Goal: Task Accomplishment & Management: Manage account settings

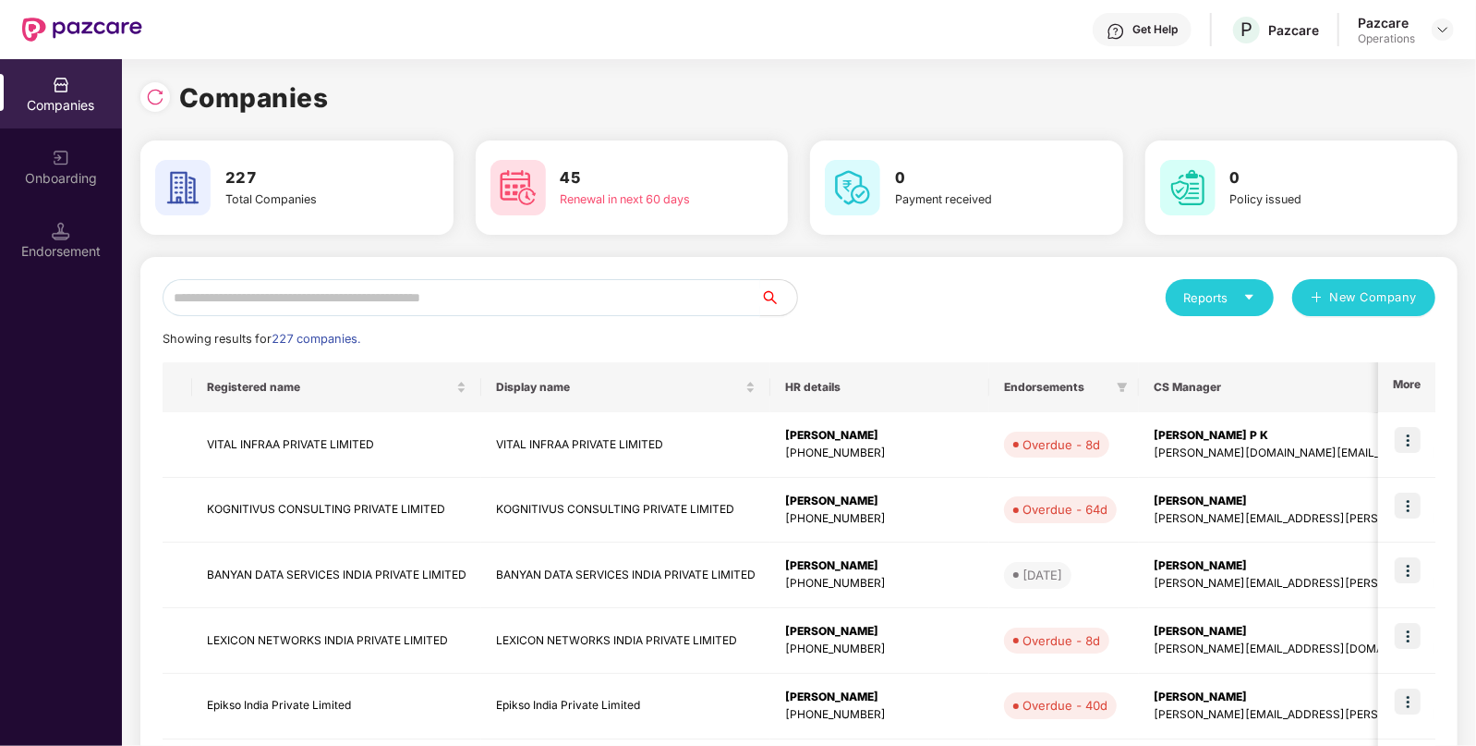
click at [415, 302] on input "text" at bounding box center [462, 297] width 598 height 37
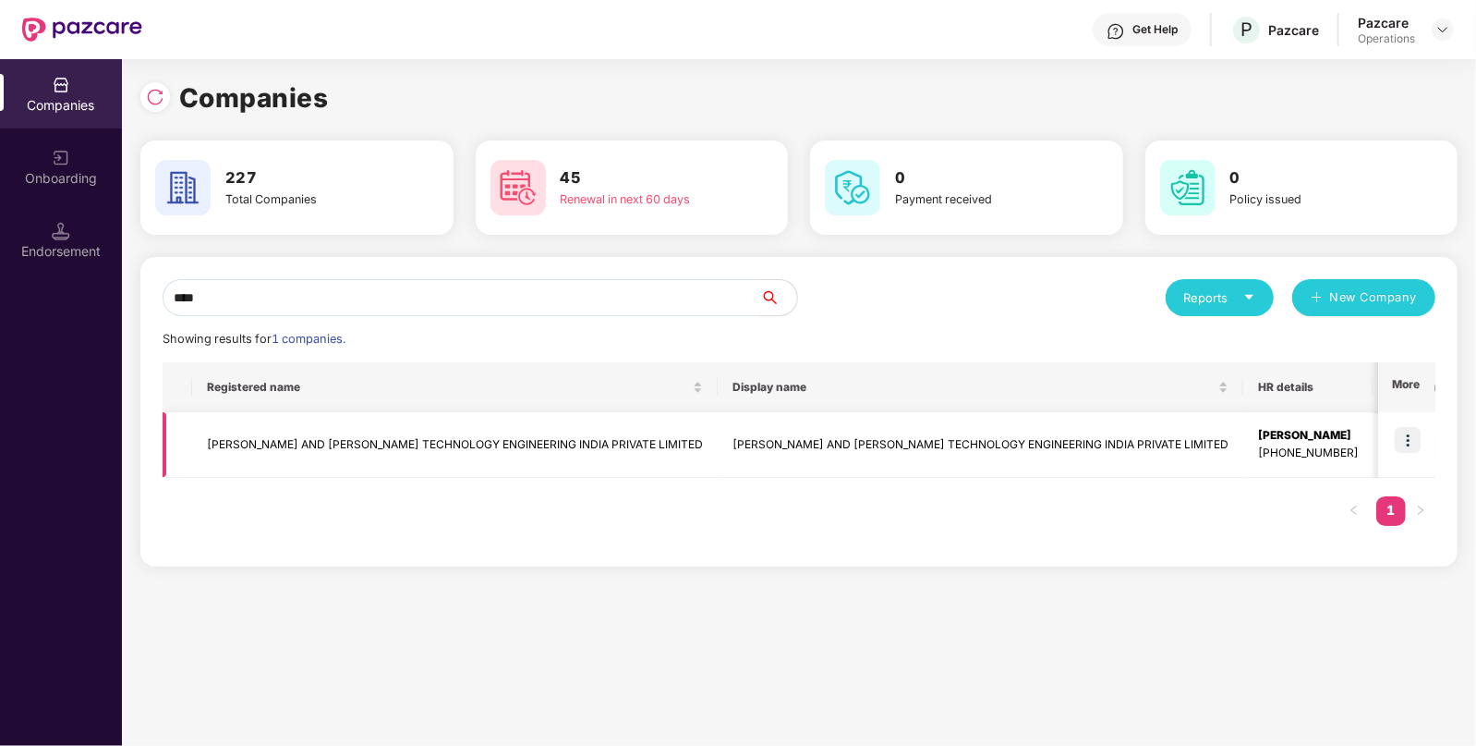
type input "****"
click at [298, 440] on td "[PERSON_NAME] AND [PERSON_NAME] TECHNOLOGY ENGINEERING INDIA PRIVATE LIMITED" at bounding box center [455, 445] width 526 height 66
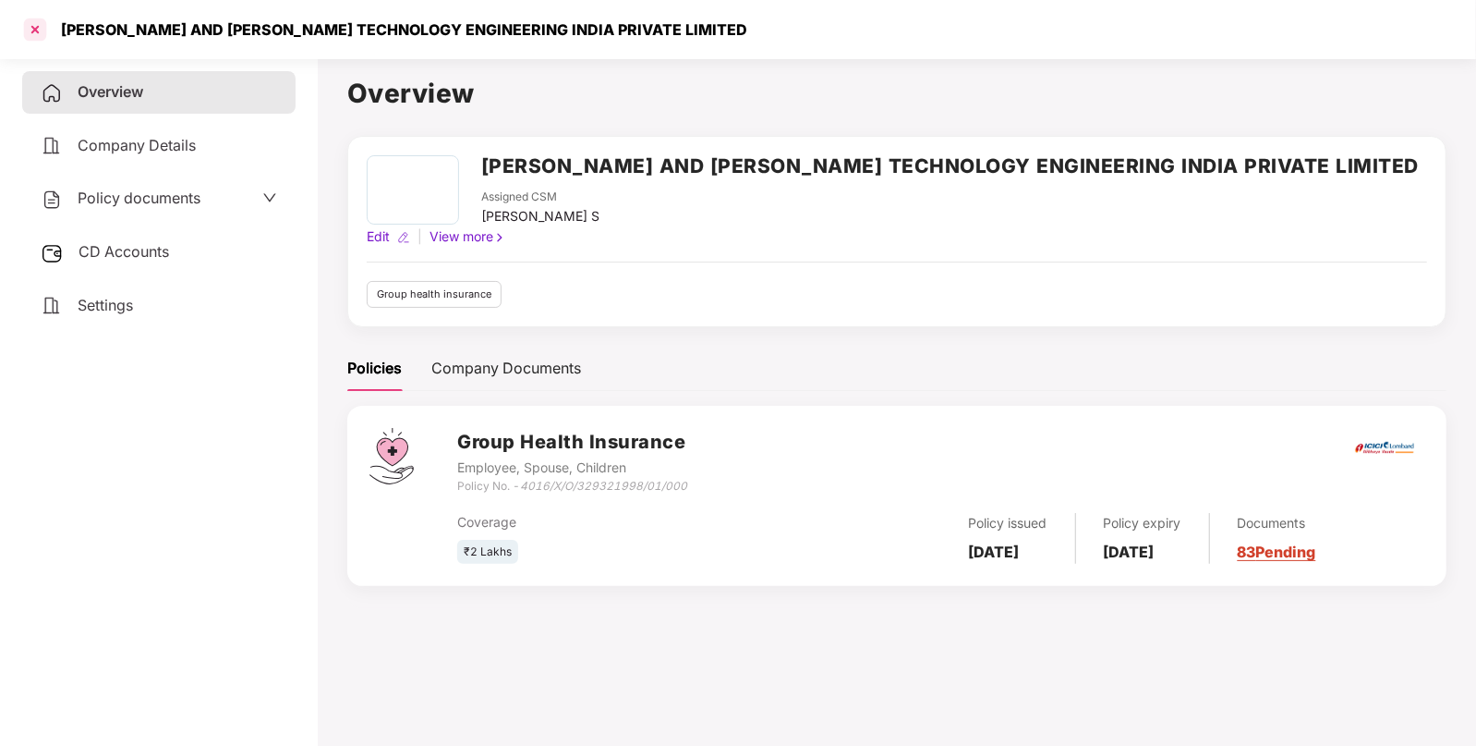
click at [46, 33] on div at bounding box center [35, 30] width 30 height 30
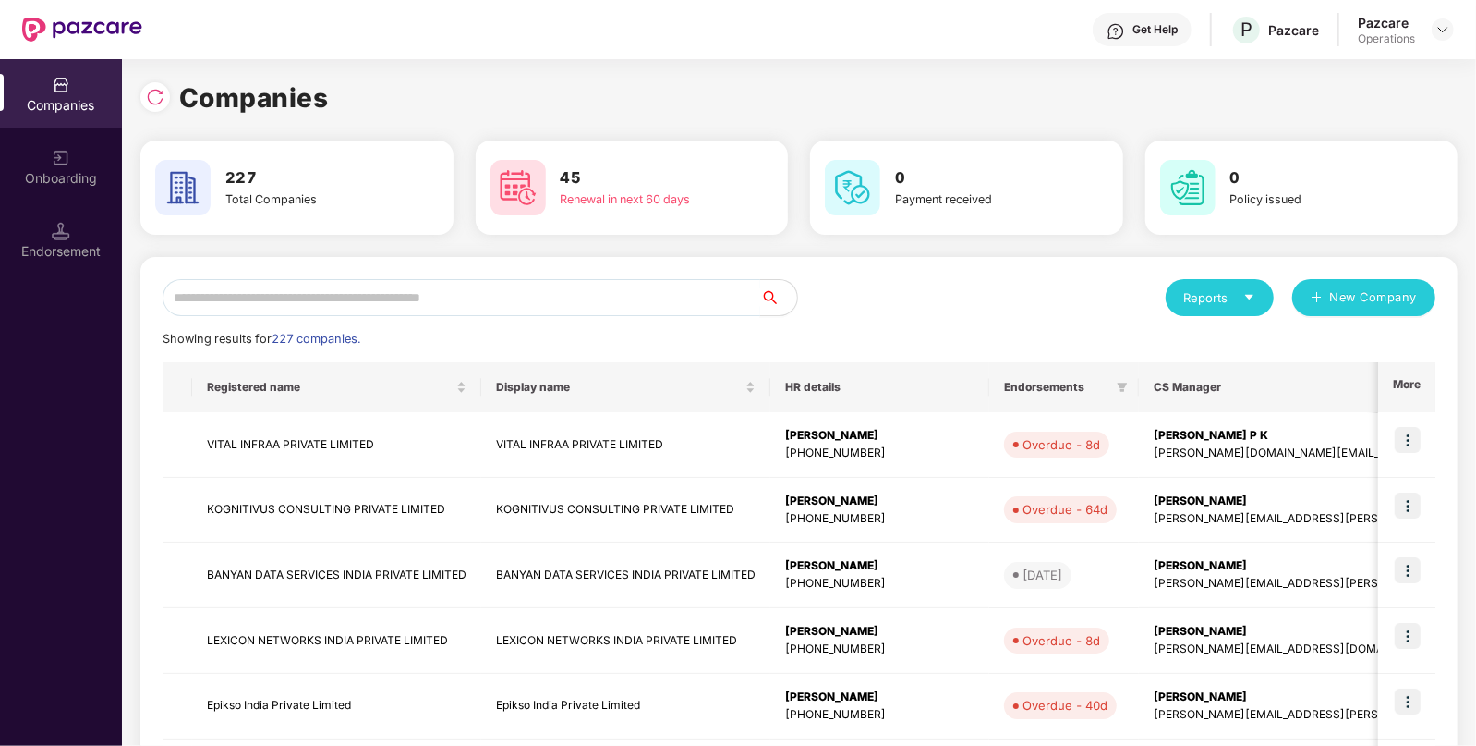
click at [484, 293] on input "text" at bounding box center [462, 297] width 598 height 37
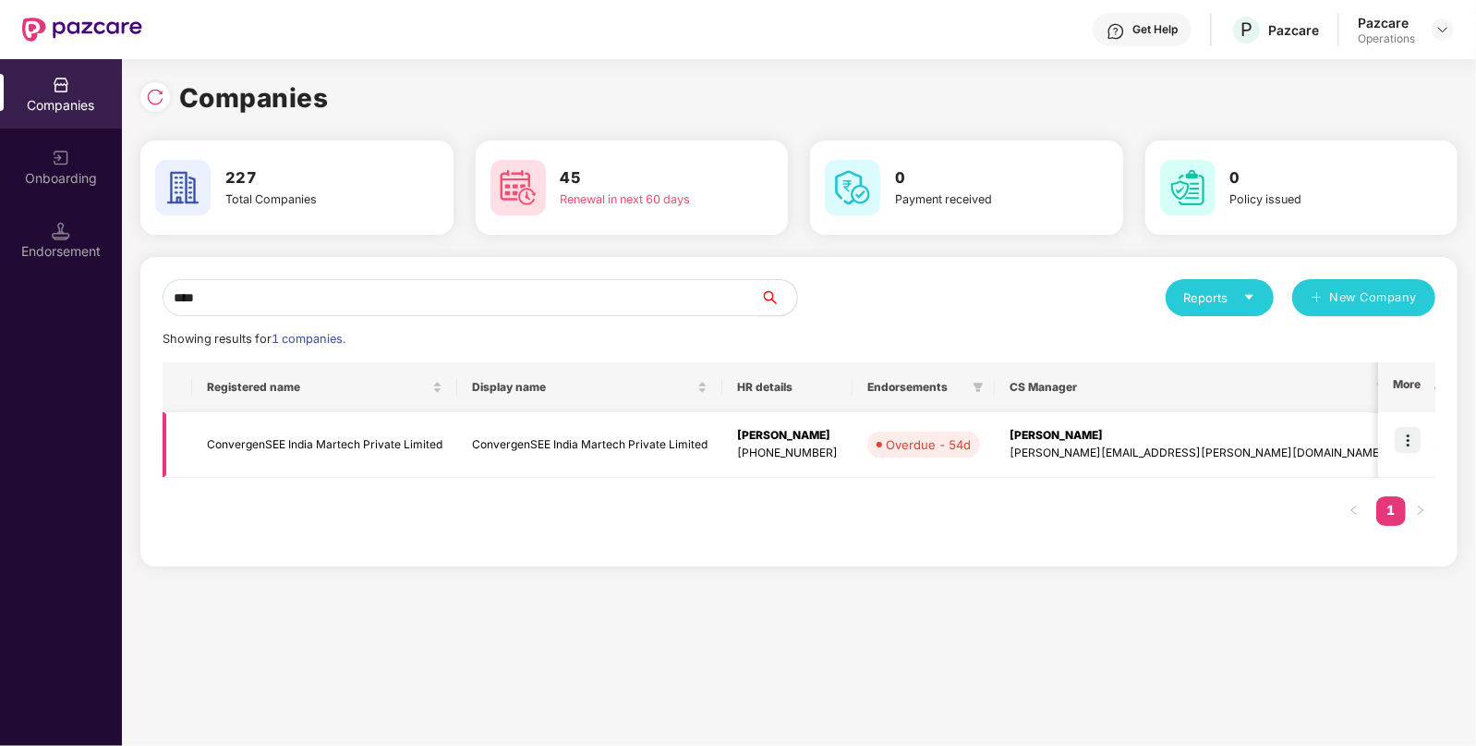
type input "****"
click at [285, 450] on td "ConvergenSEE India Martech Private Limited" at bounding box center [324, 445] width 265 height 66
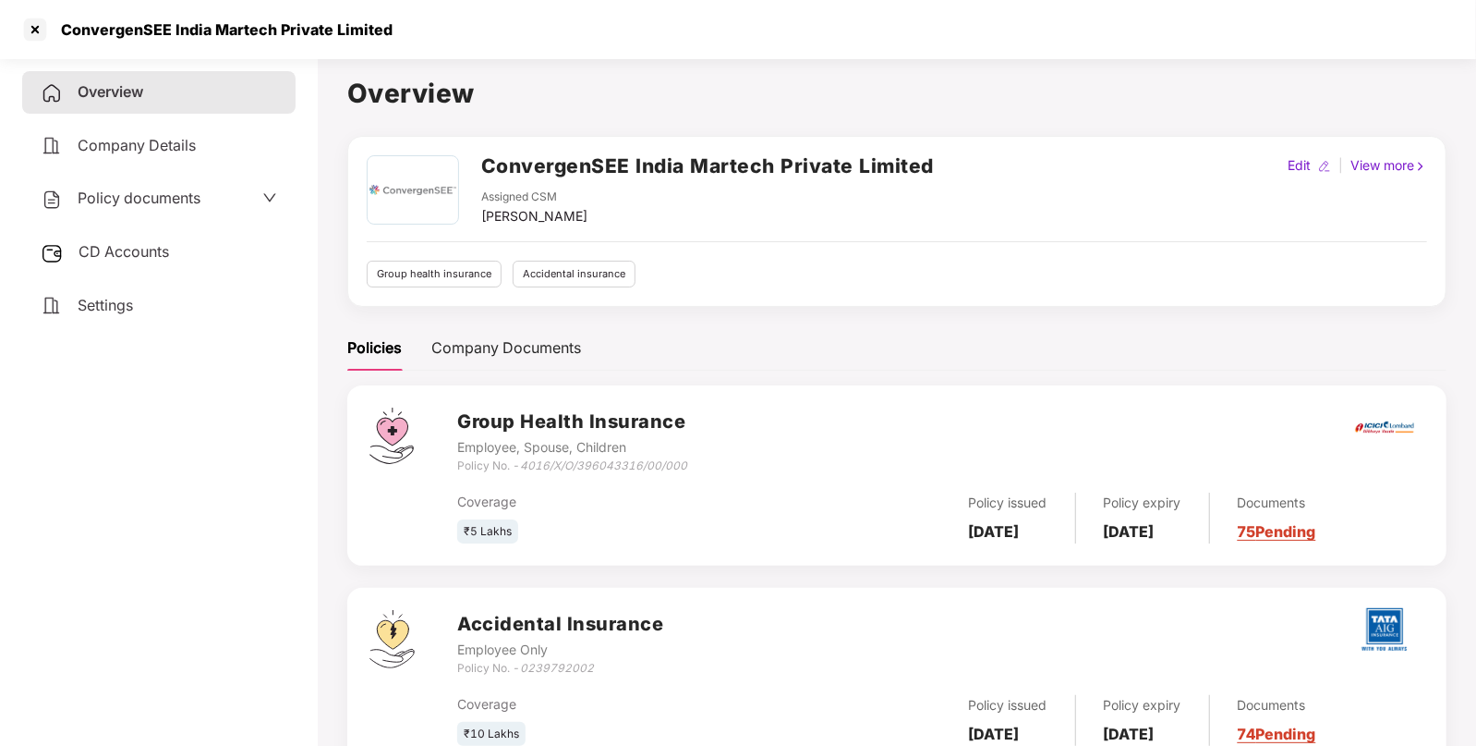
click at [153, 237] on div "CD Accounts" at bounding box center [158, 252] width 273 height 42
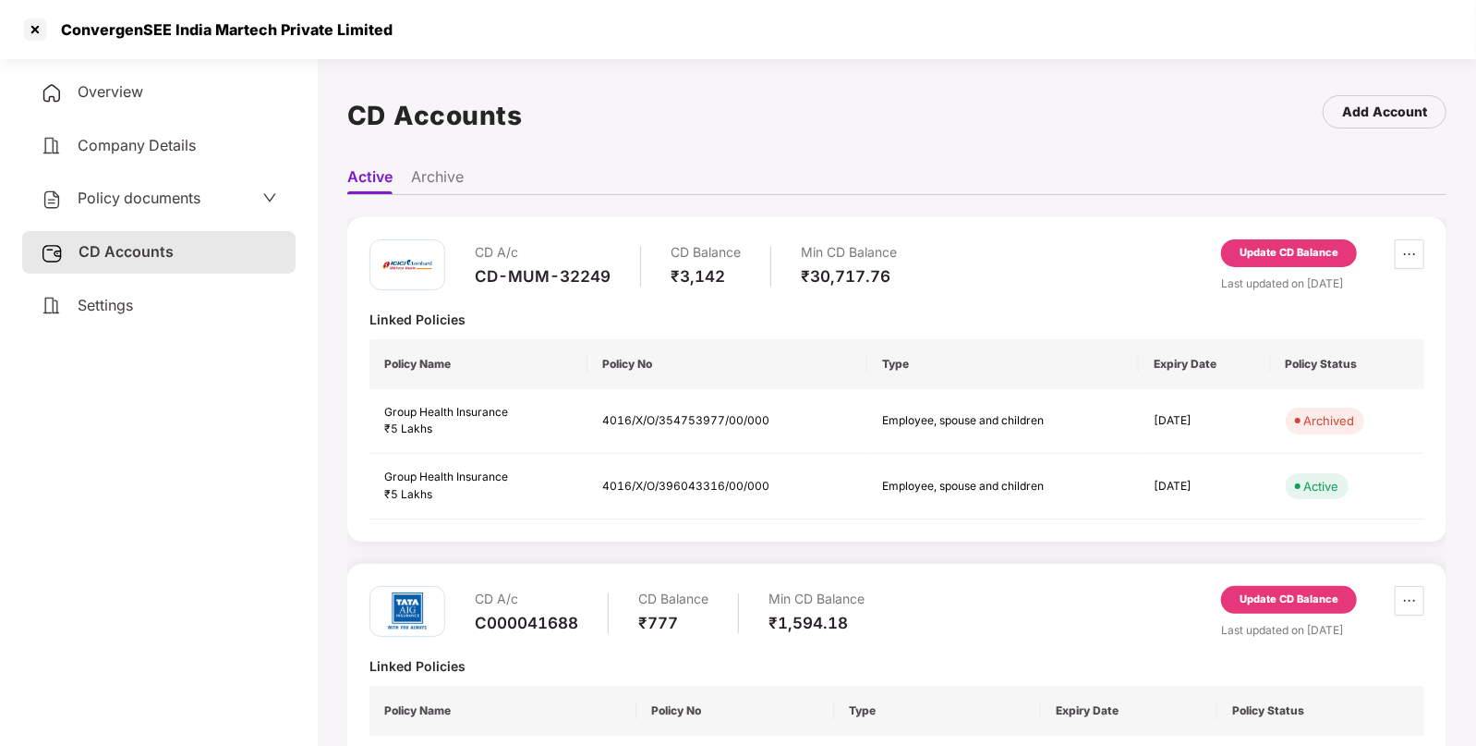
click at [533, 268] on div "CD-MUM-32249" at bounding box center [543, 276] width 136 height 20
copy div "CD-MUM-32249"
click at [705, 277] on div "₹3,142" at bounding box center [706, 276] width 70 height 20
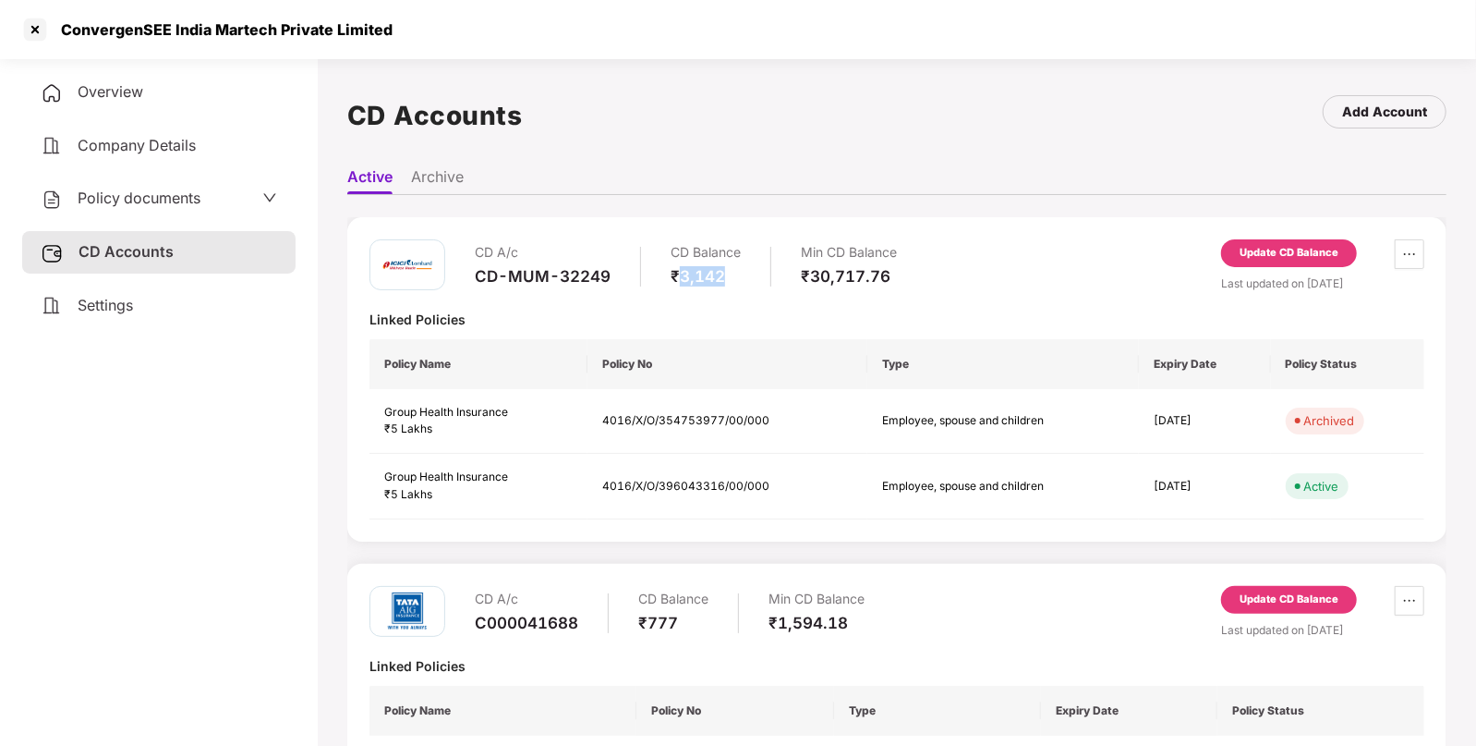
click at [705, 277] on div "₹3,142" at bounding box center [706, 276] width 70 height 20
copy div "3,142"
click at [1293, 253] on div "Update CD Balance" at bounding box center [1289, 253] width 99 height 17
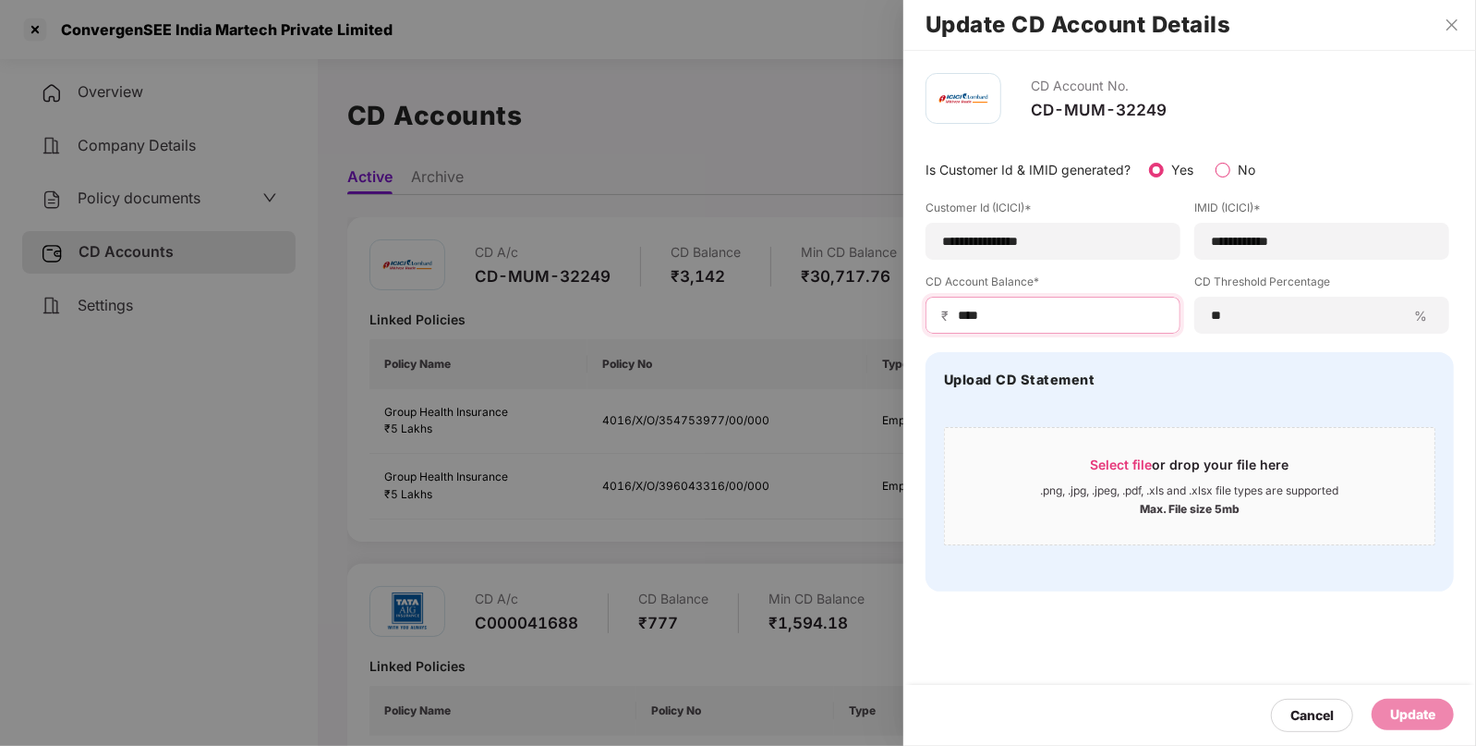
click at [993, 311] on input "****" at bounding box center [1060, 315] width 209 height 19
type input "****"
click at [1409, 709] on div "Update" at bounding box center [1412, 714] width 45 height 20
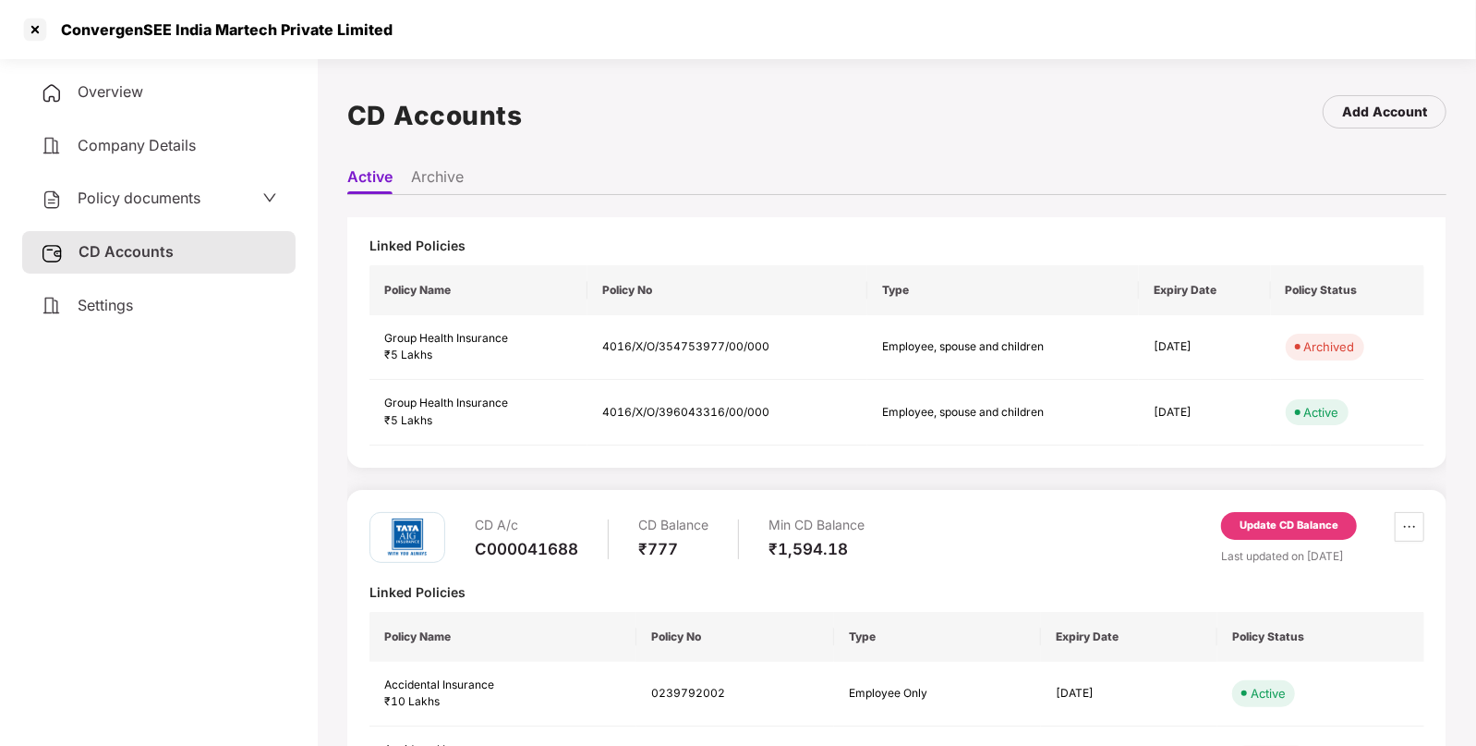
scroll to position [79, 0]
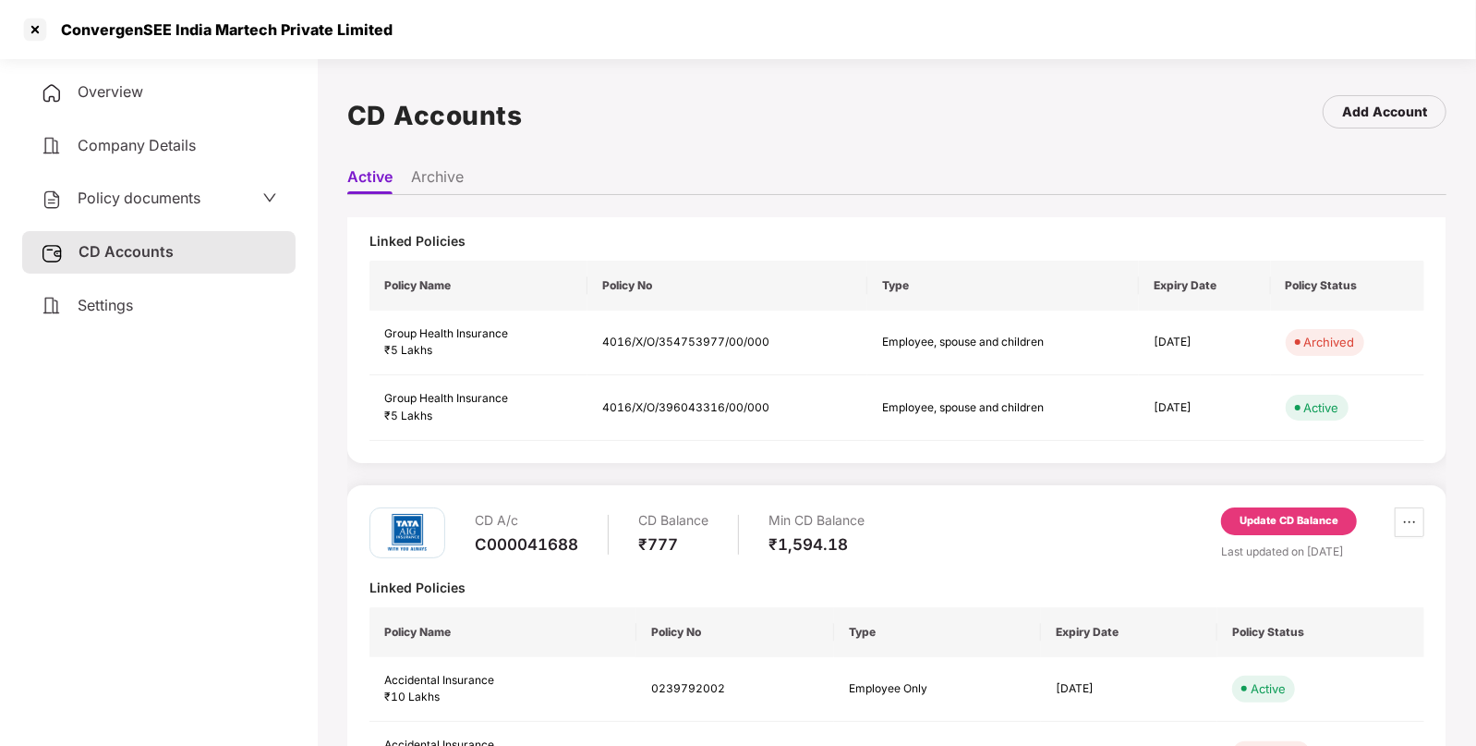
click at [143, 203] on span "Policy documents" at bounding box center [139, 197] width 123 height 18
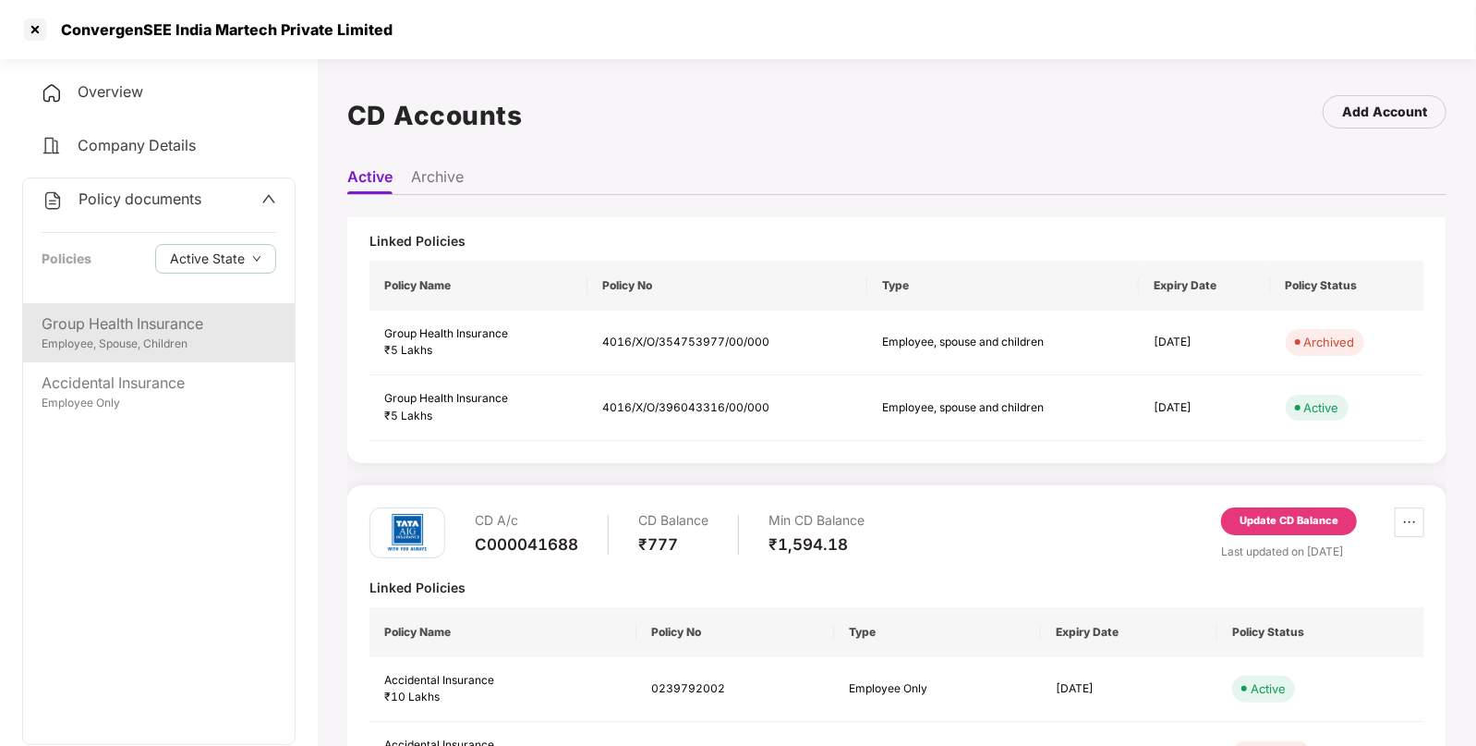
click at [152, 360] on div "Group Health Insurance Employee, Spouse, Children" at bounding box center [159, 332] width 272 height 59
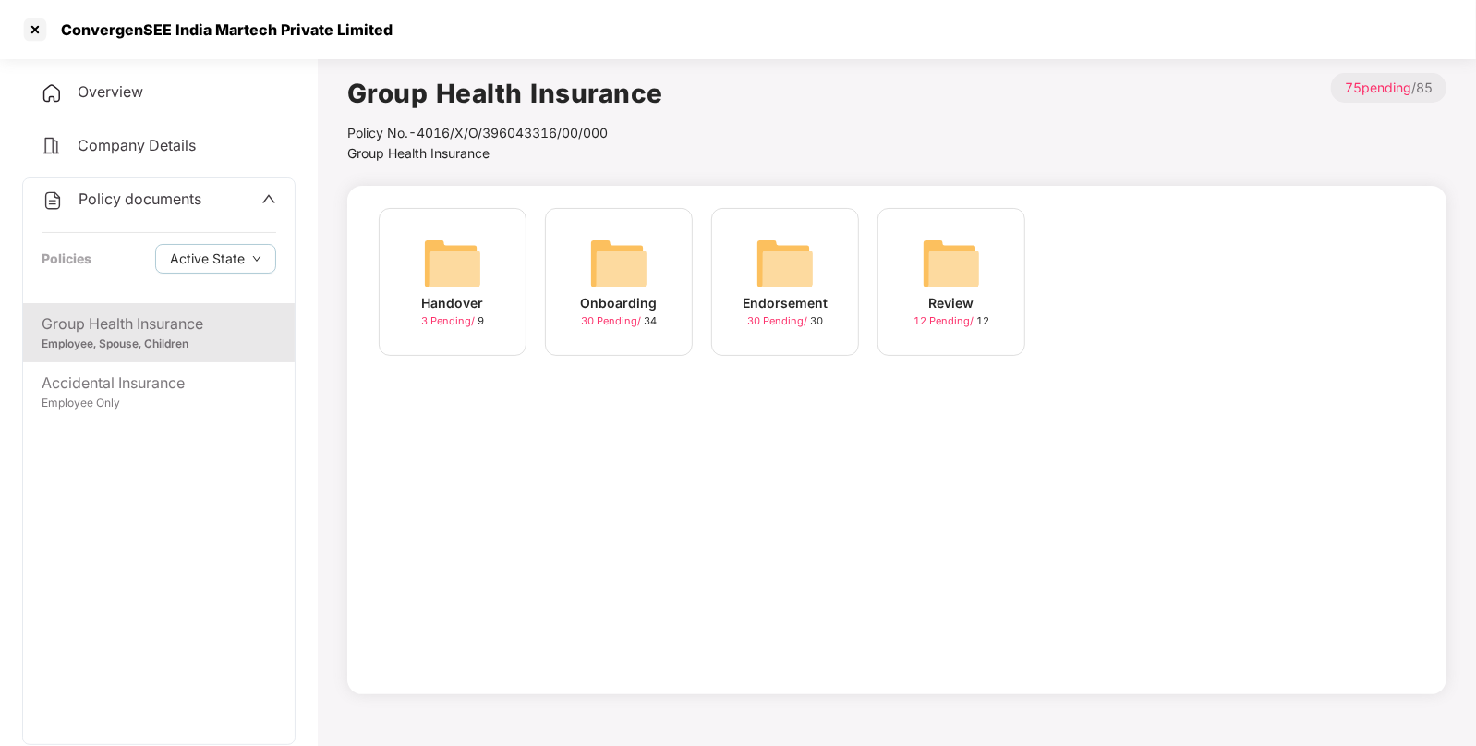
click at [773, 265] on img at bounding box center [785, 263] width 59 height 59
click at [601, 269] on img at bounding box center [618, 263] width 59 height 59
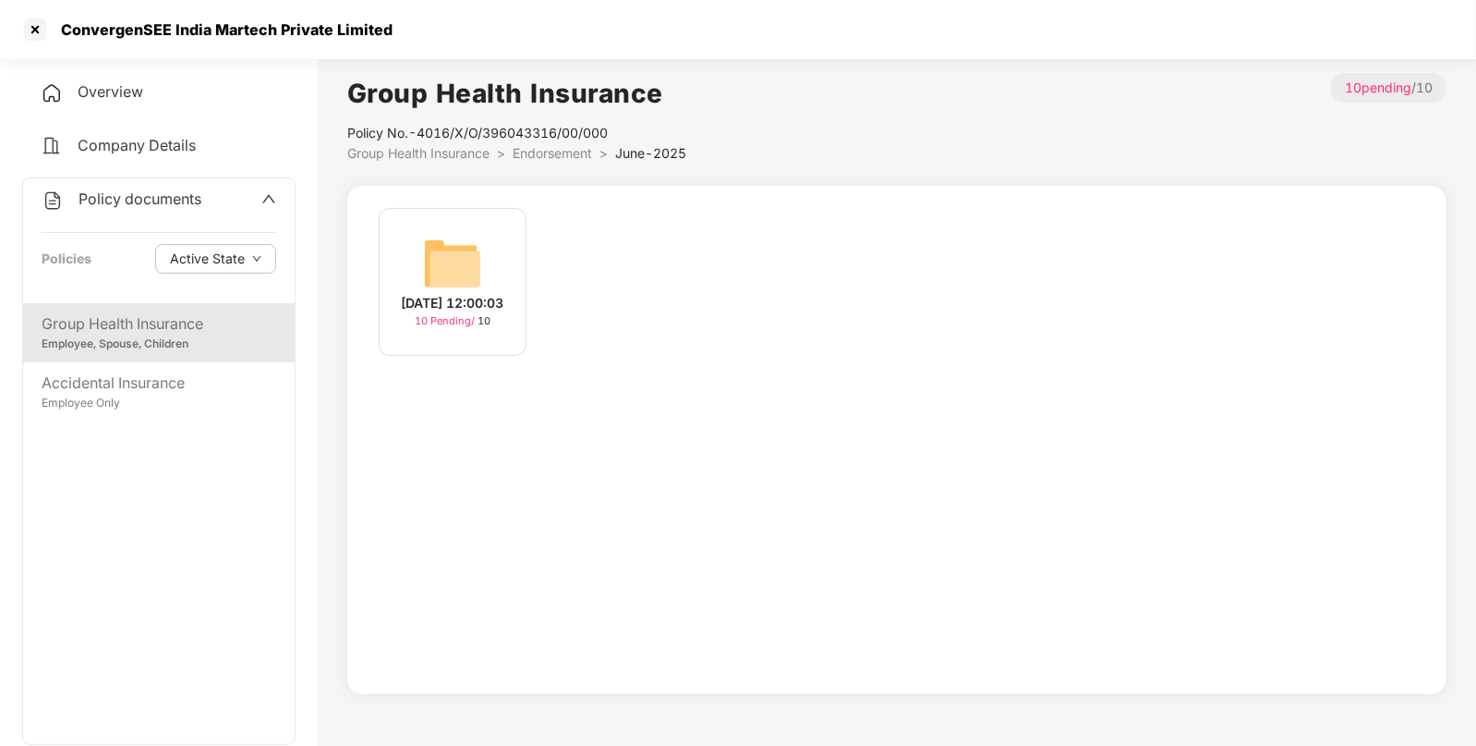
click at [462, 293] on div "12-Jun-2025 12:00:03" at bounding box center [453, 303] width 103 height 20
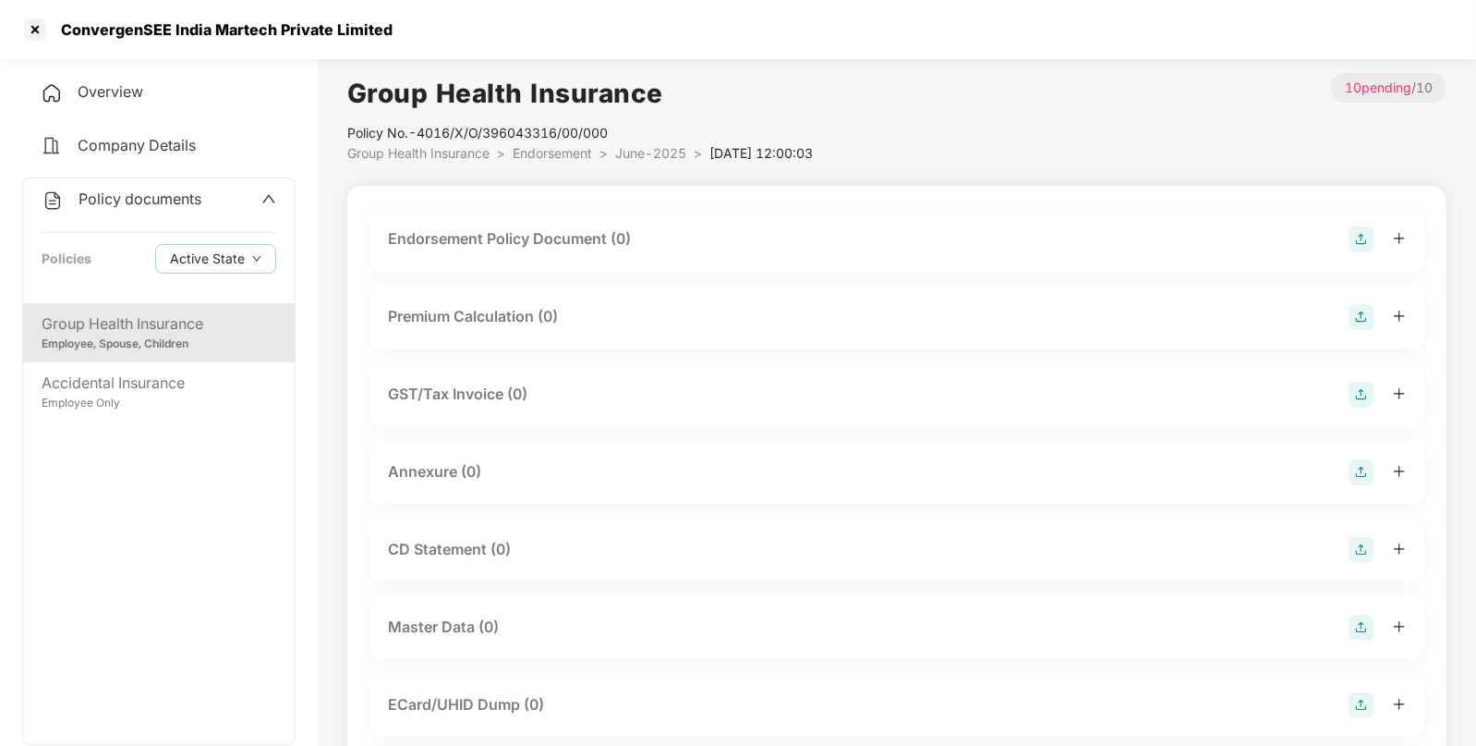
click at [1371, 227] on img at bounding box center [1362, 239] width 26 height 26
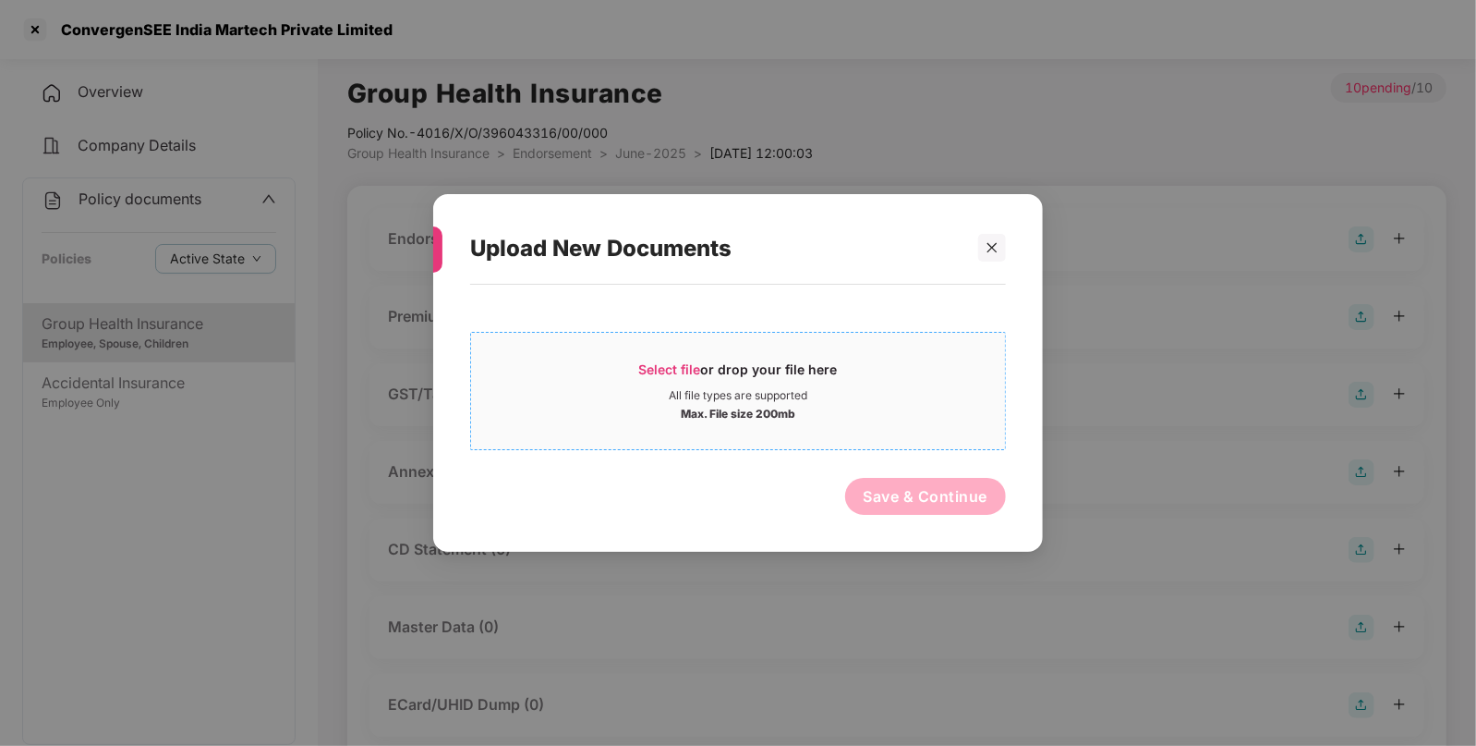
click at [649, 374] on span "Select file" at bounding box center [670, 369] width 62 height 16
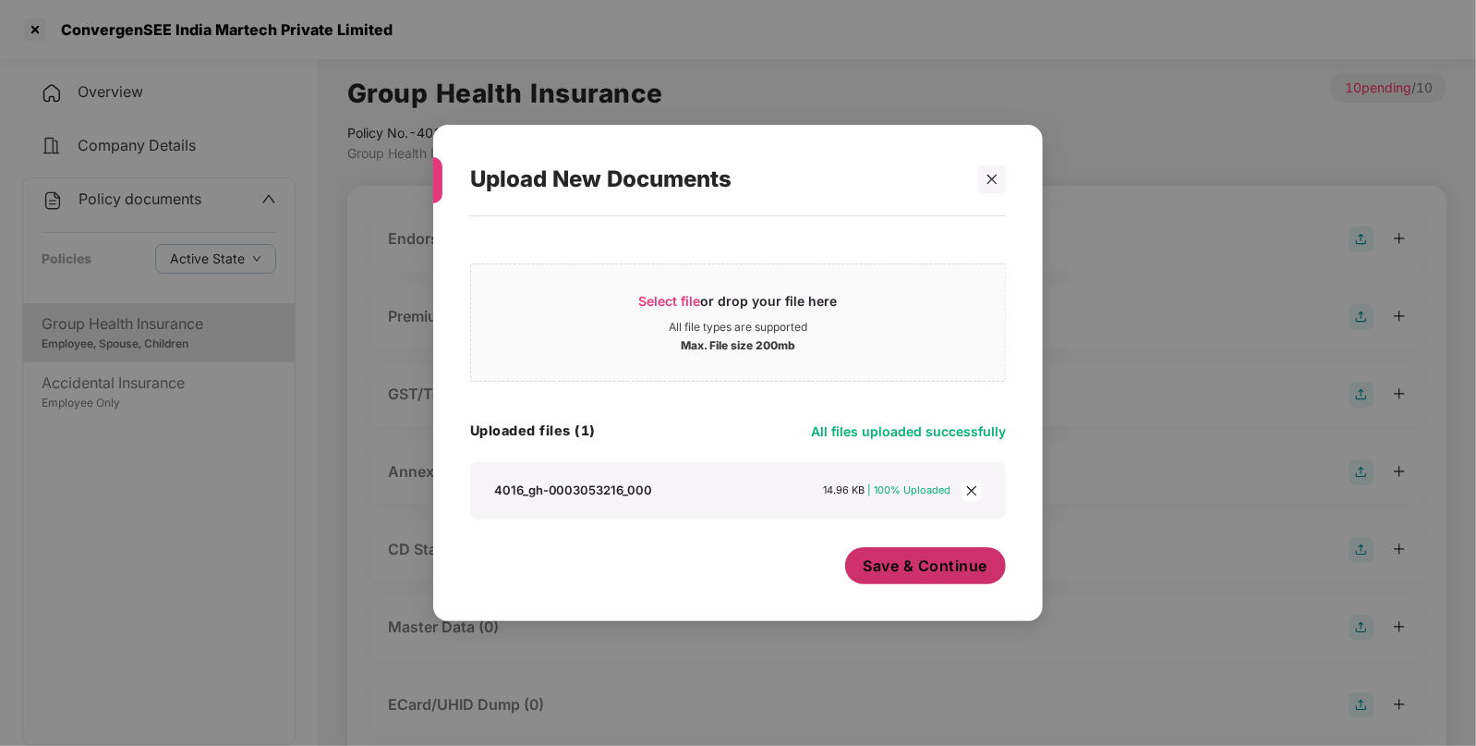
click at [923, 561] on span "Save & Continue" at bounding box center [926, 565] width 125 height 20
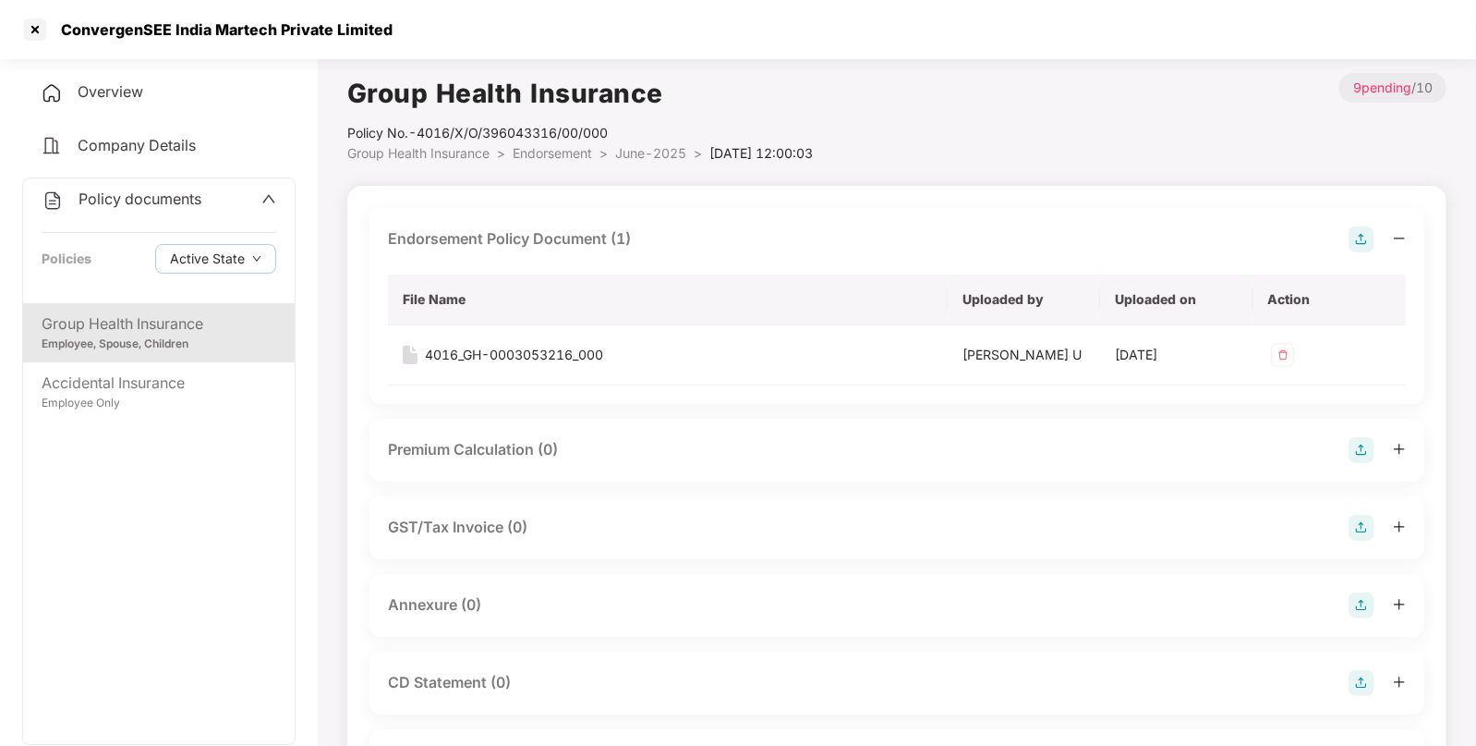
scroll to position [240, 0]
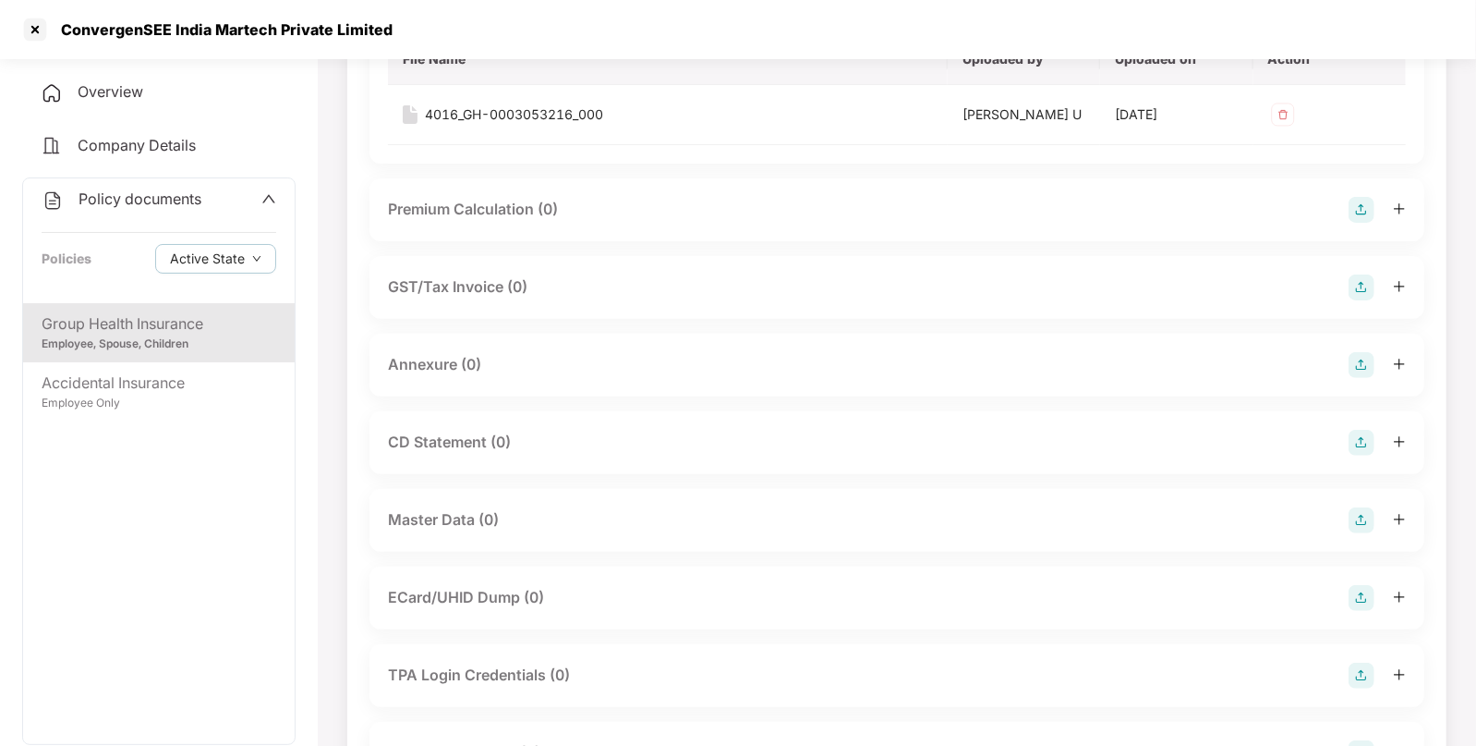
click at [1353, 358] on img at bounding box center [1362, 365] width 26 height 26
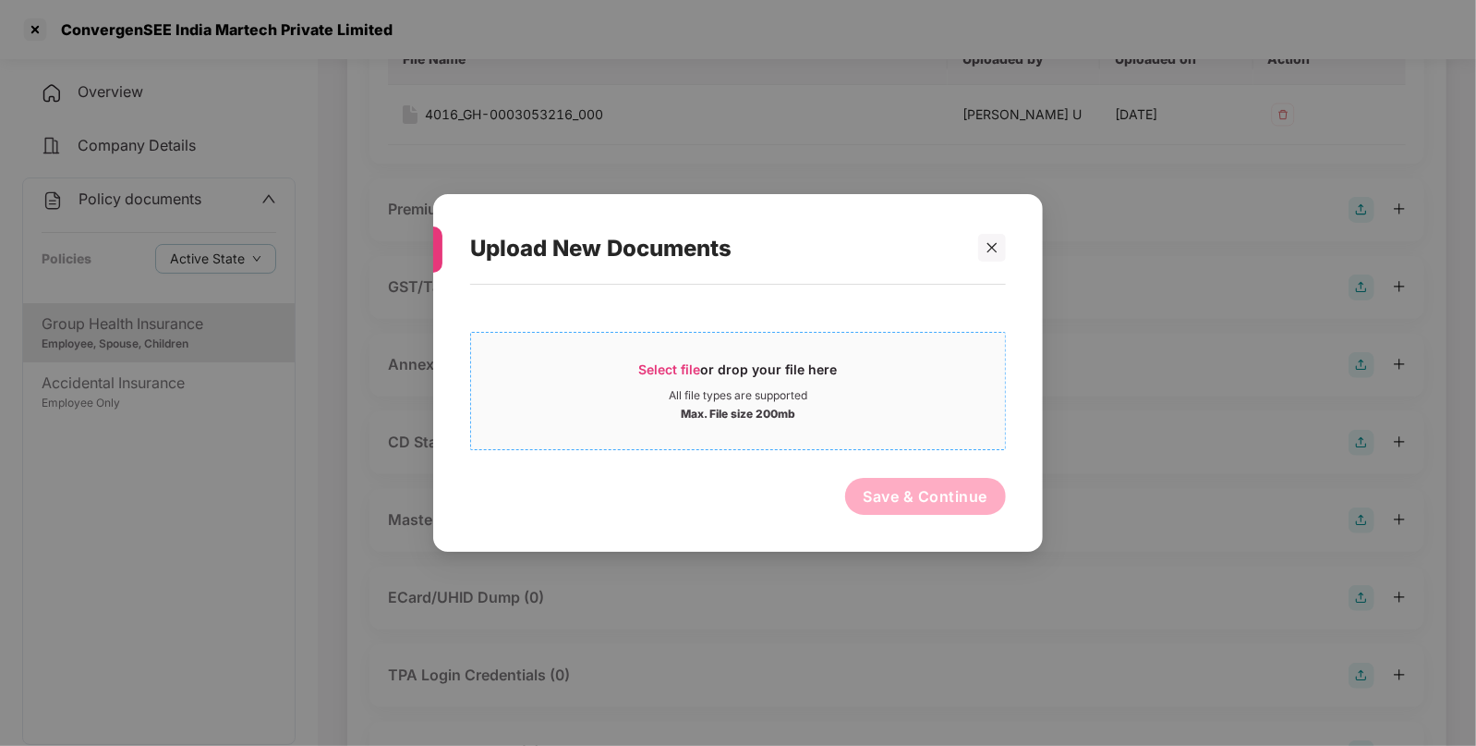
click at [679, 367] on span "Select file" at bounding box center [670, 369] width 62 height 16
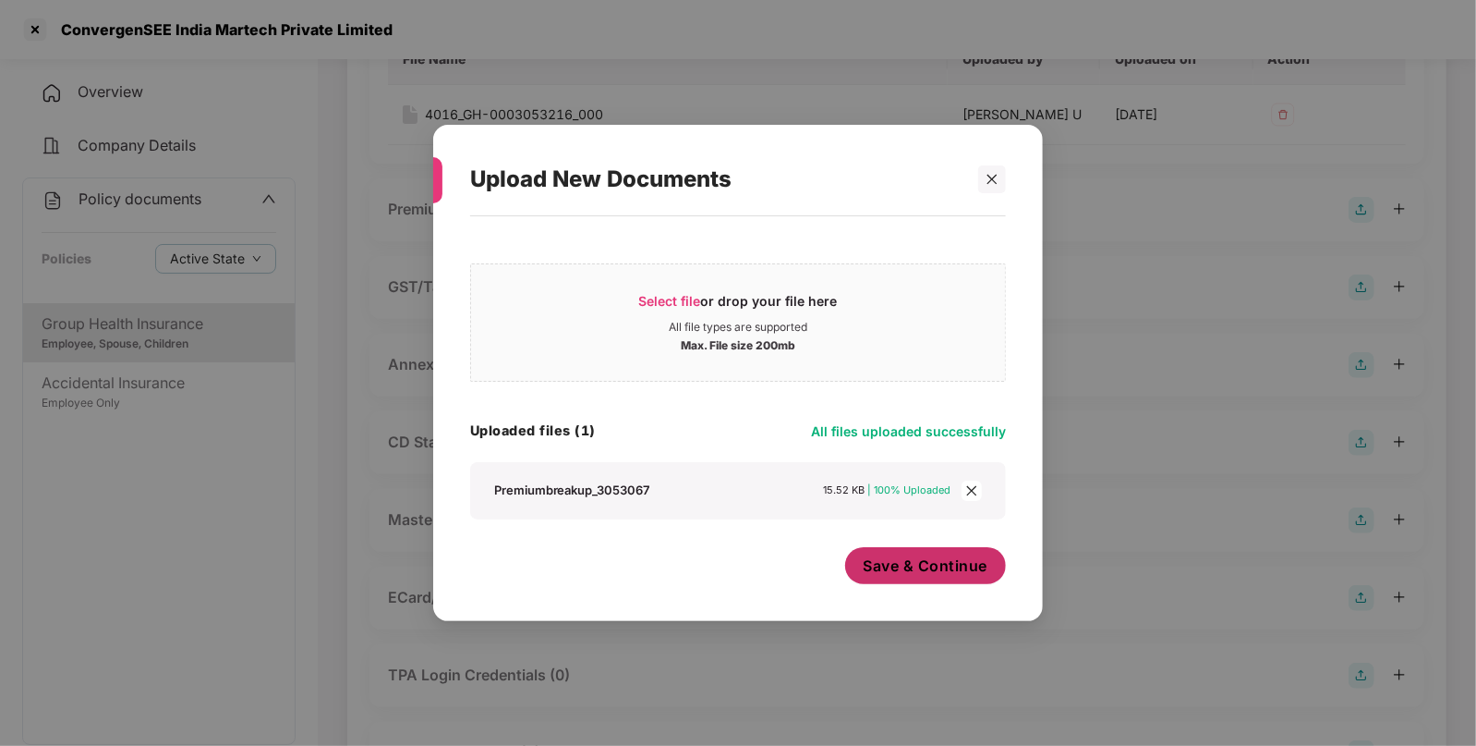
click at [920, 560] on span "Save & Continue" at bounding box center [926, 565] width 125 height 20
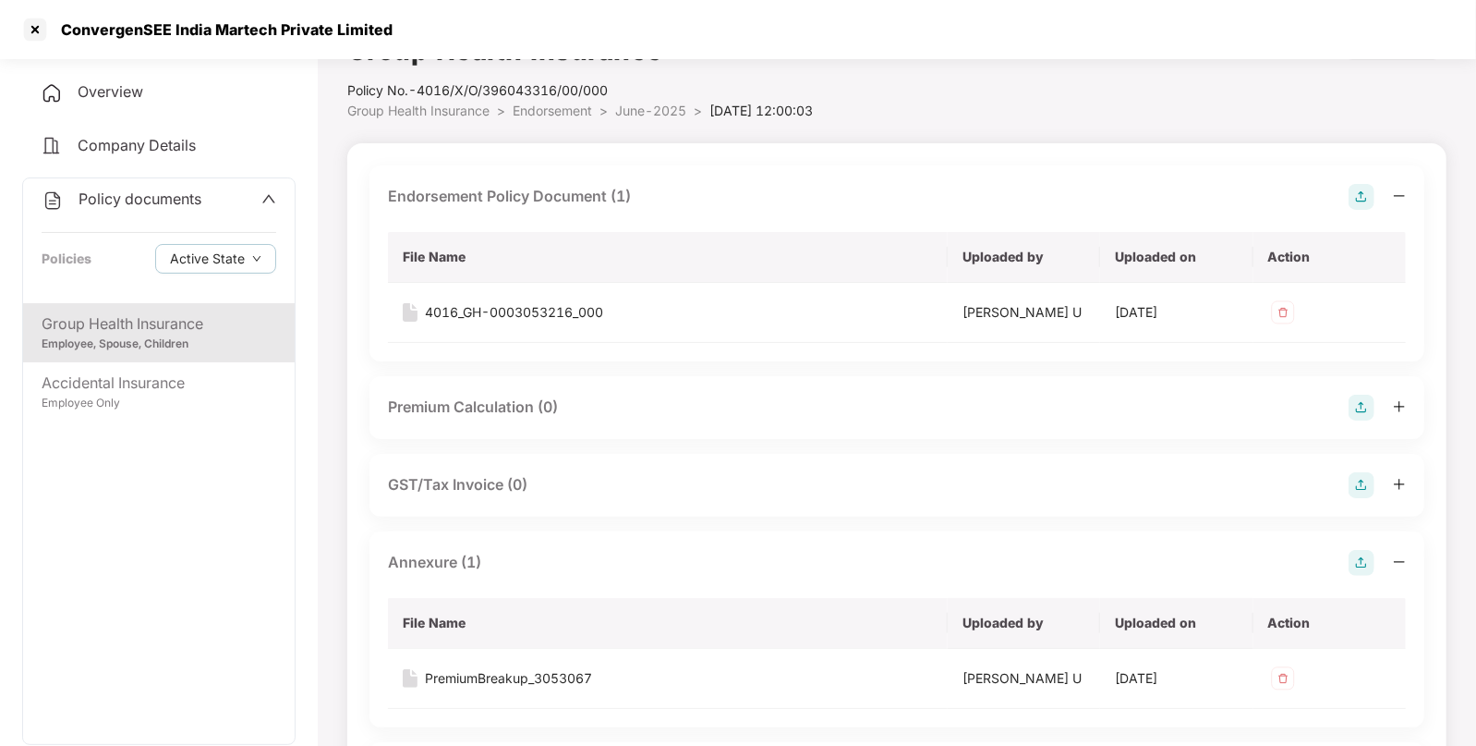
scroll to position [0, 0]
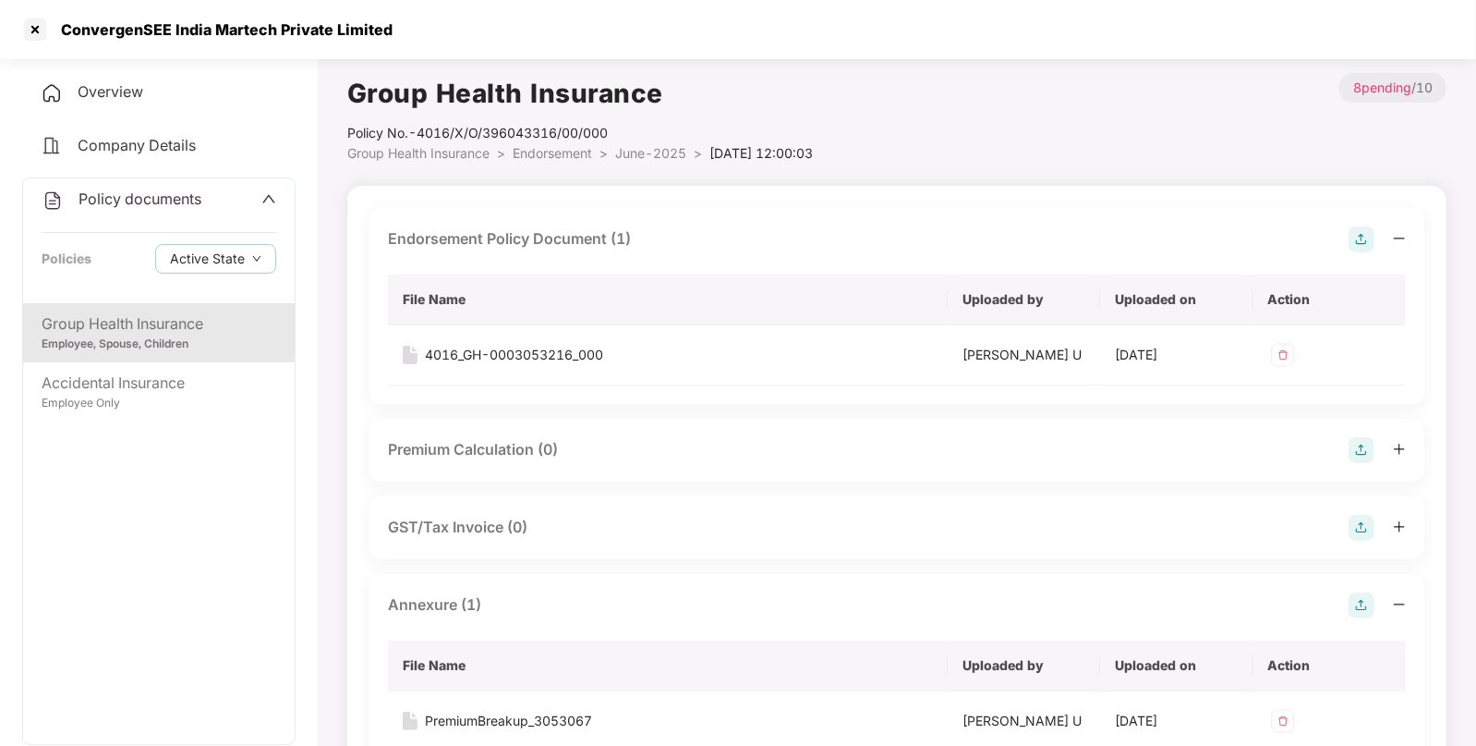
click at [177, 345] on div "Employee, Spouse, Children" at bounding box center [159, 344] width 235 height 18
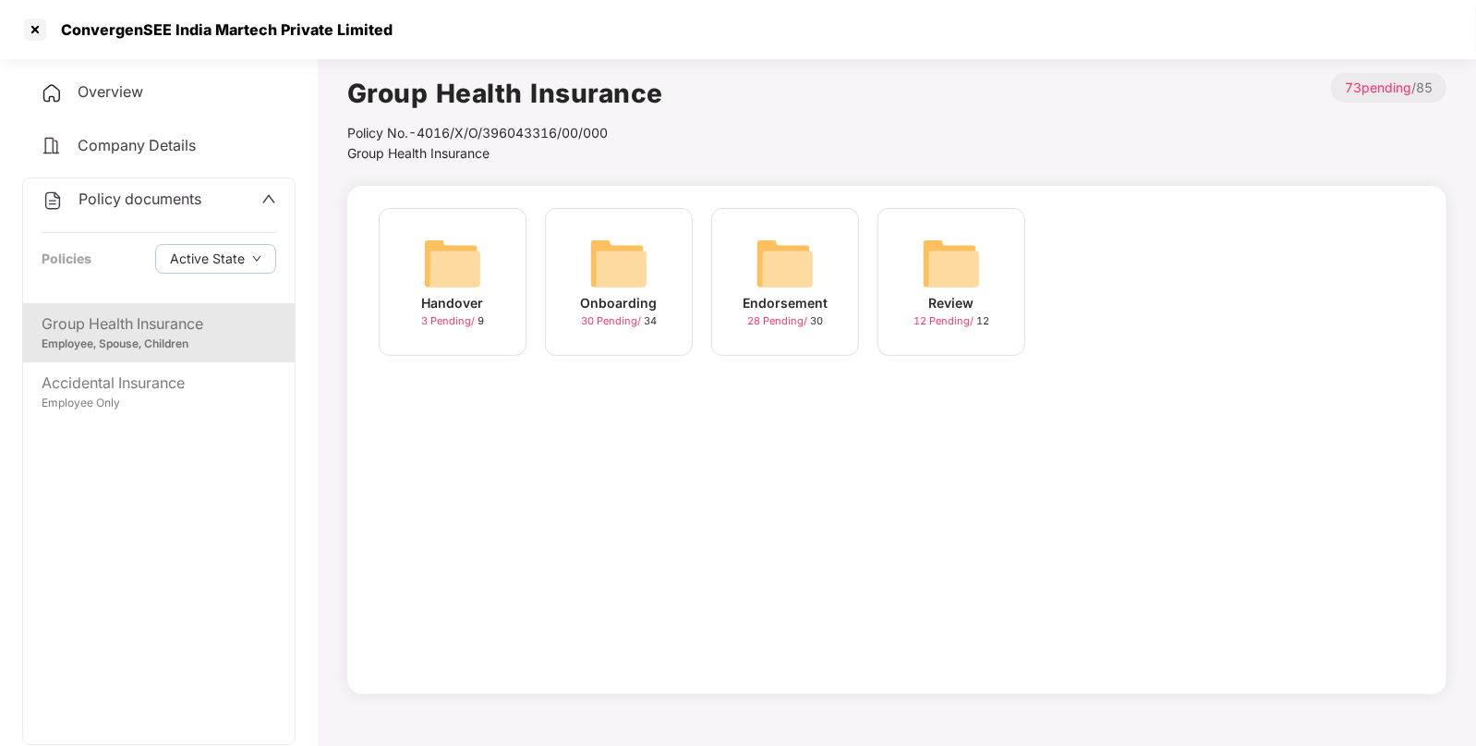
click at [795, 265] on img at bounding box center [785, 263] width 59 height 59
click at [953, 258] on img at bounding box center [951, 263] width 59 height 59
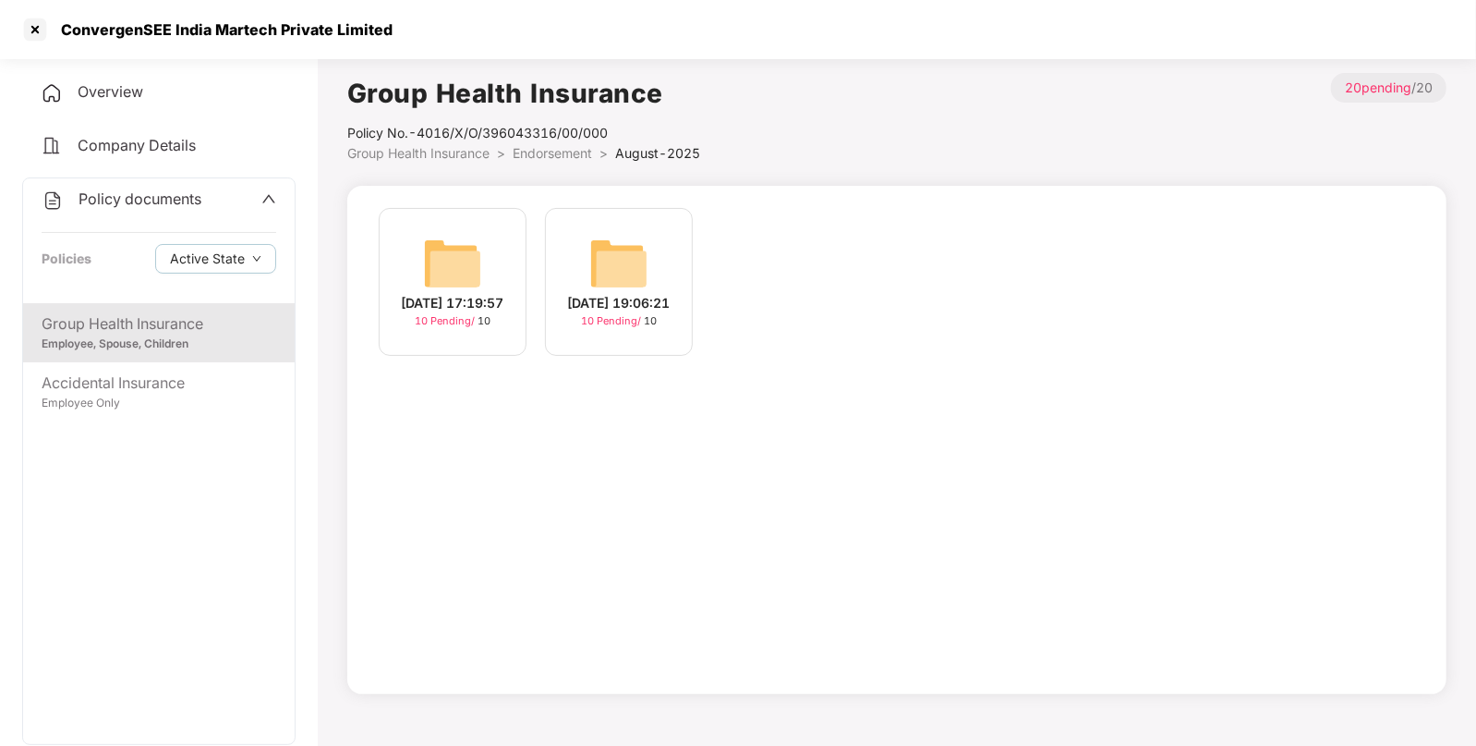
click at [466, 234] on img at bounding box center [452, 263] width 59 height 59
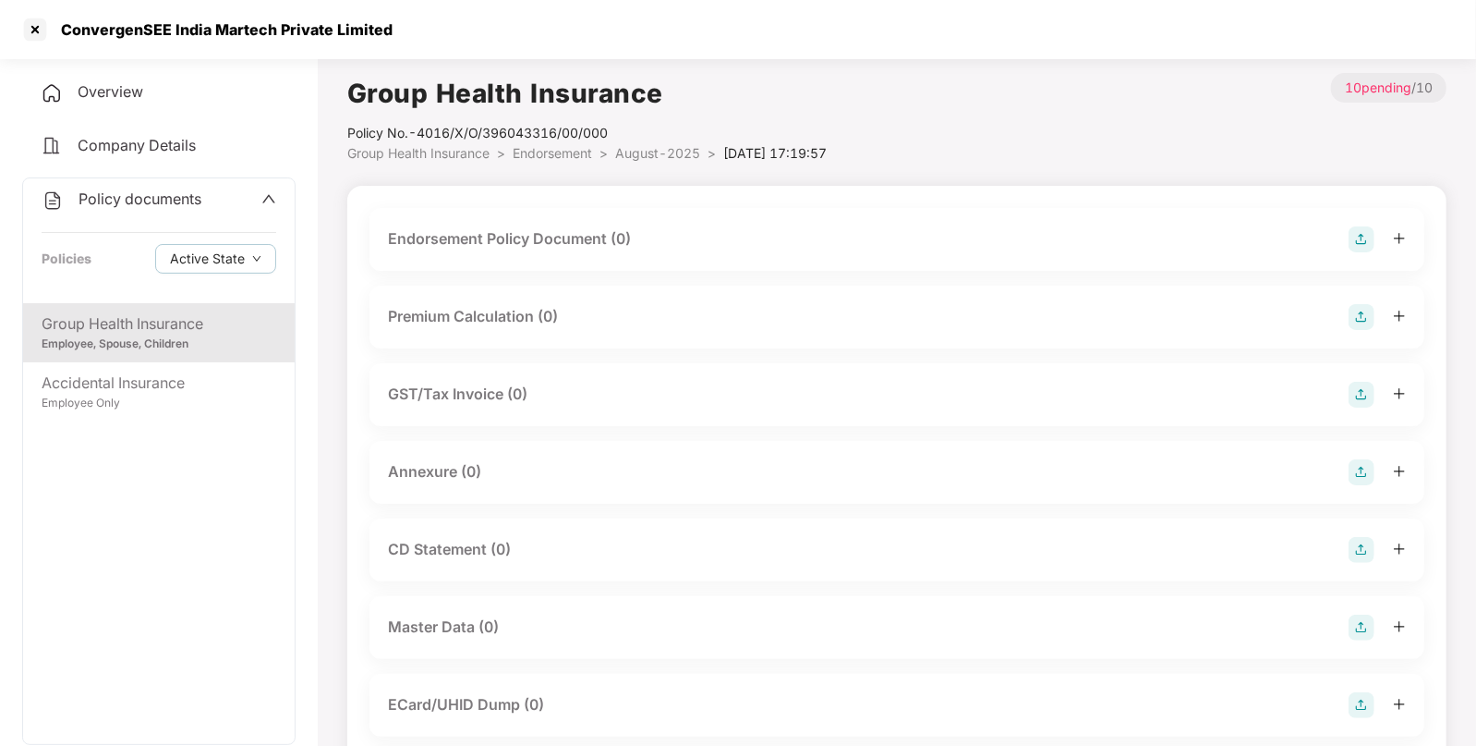
click at [1354, 232] on img at bounding box center [1362, 239] width 26 height 26
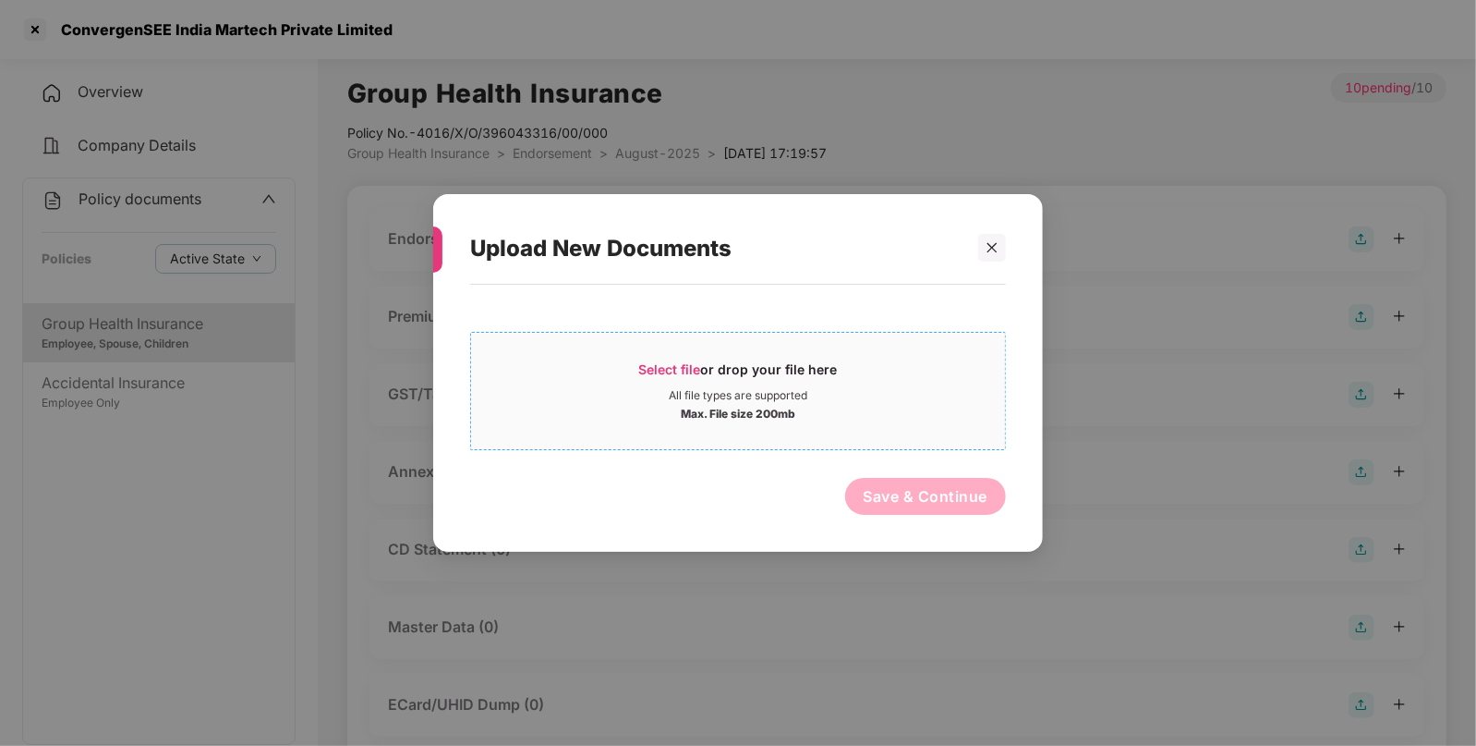
click at [665, 370] on span "Select file" at bounding box center [670, 369] width 62 height 16
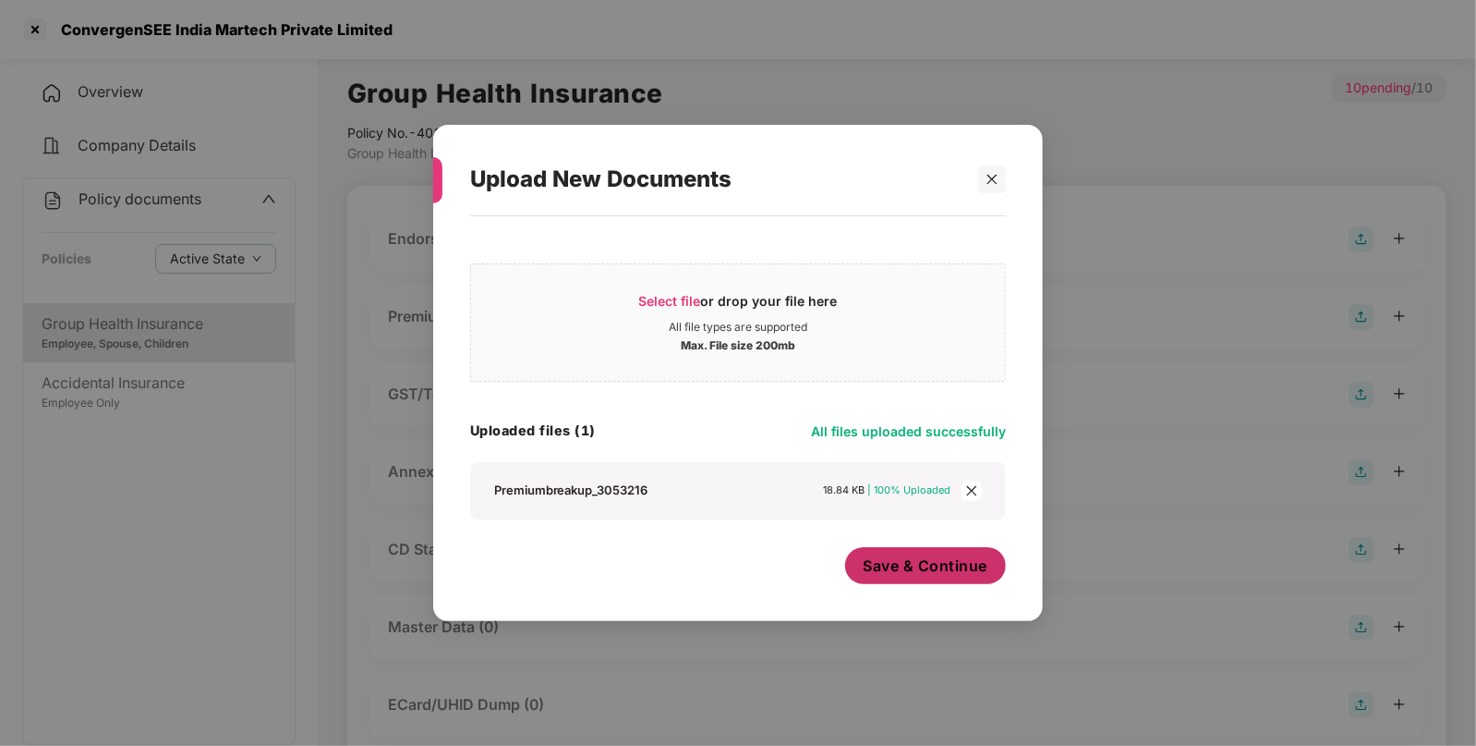
click at [886, 553] on button "Save & Continue" at bounding box center [926, 565] width 162 height 37
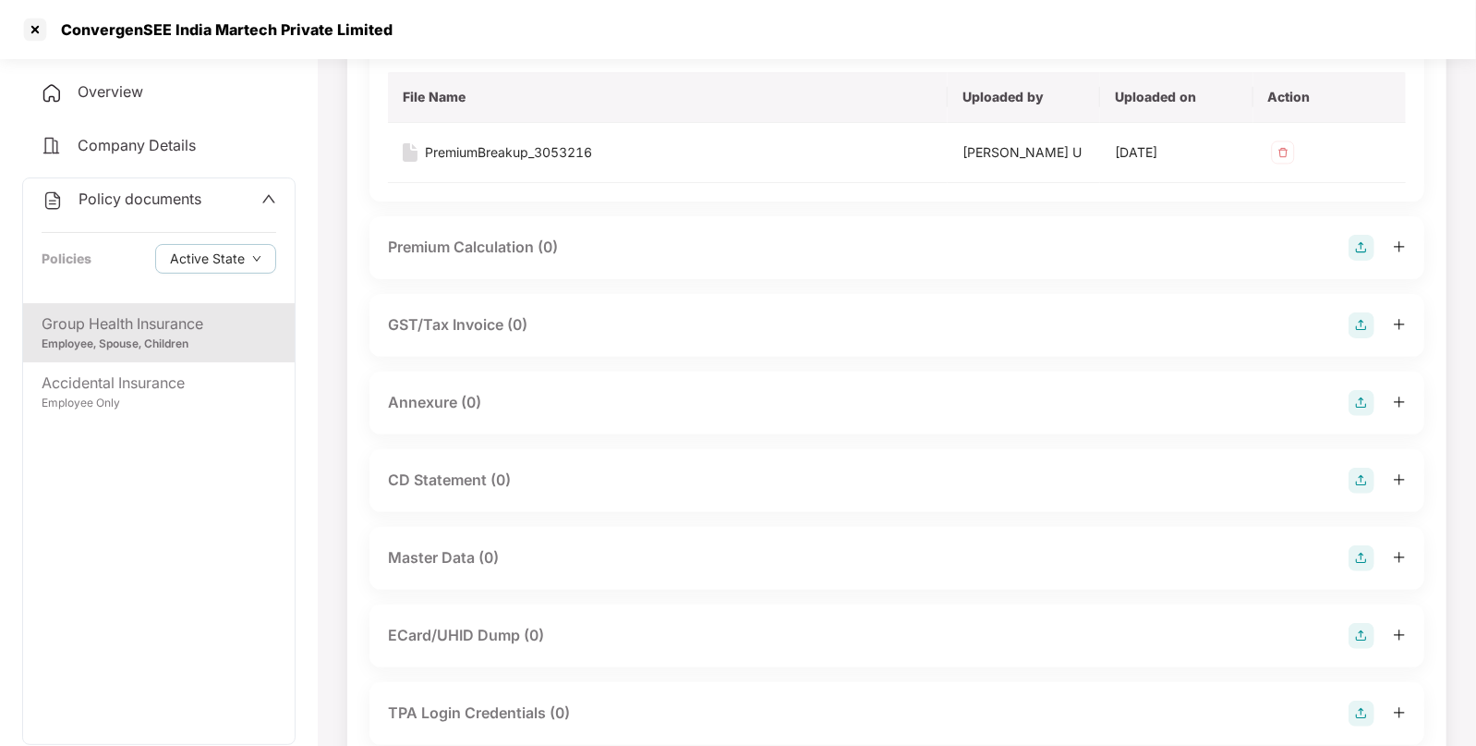
scroll to position [202, 0]
click at [1363, 395] on img at bounding box center [1362, 403] width 26 height 26
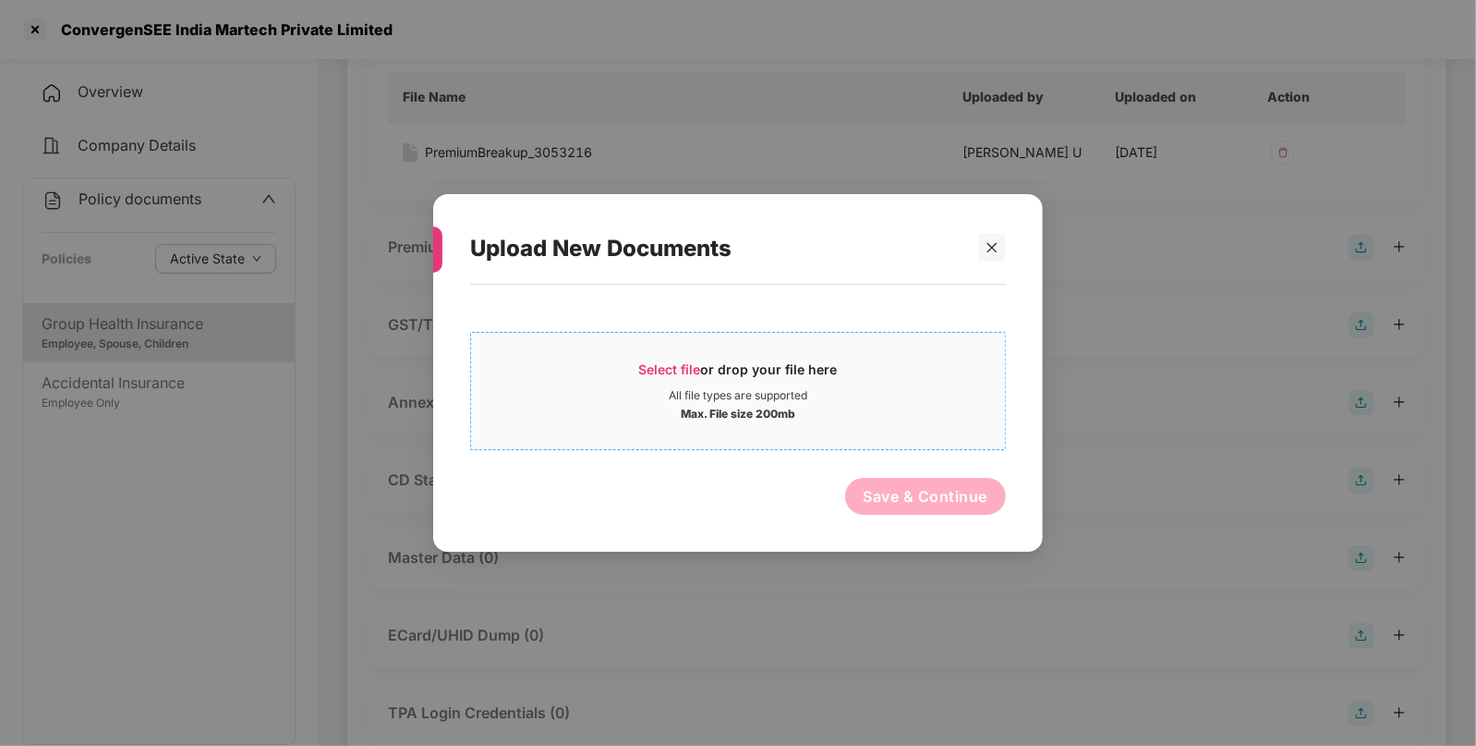
click at [682, 361] on span "Select file" at bounding box center [670, 369] width 62 height 16
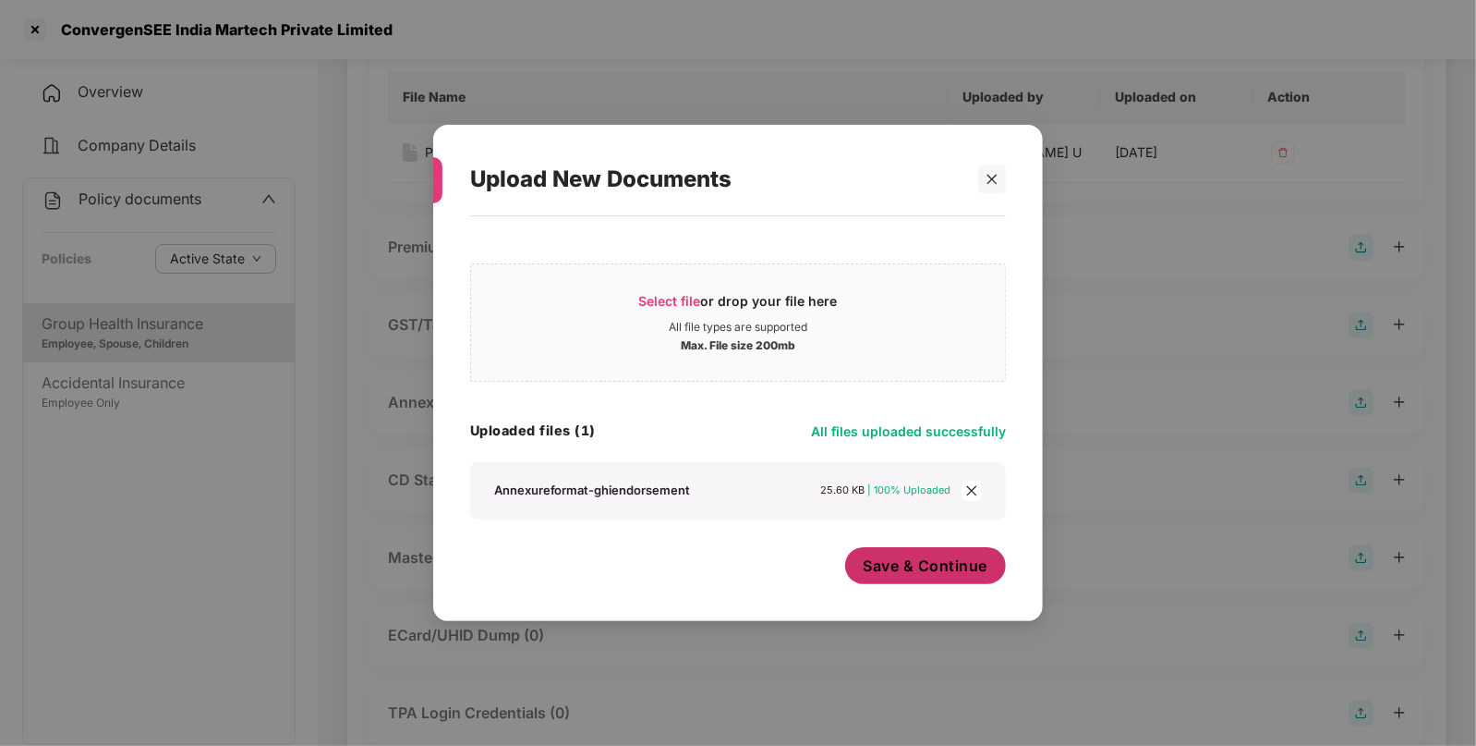
click at [907, 564] on span "Save & Continue" at bounding box center [926, 565] width 125 height 20
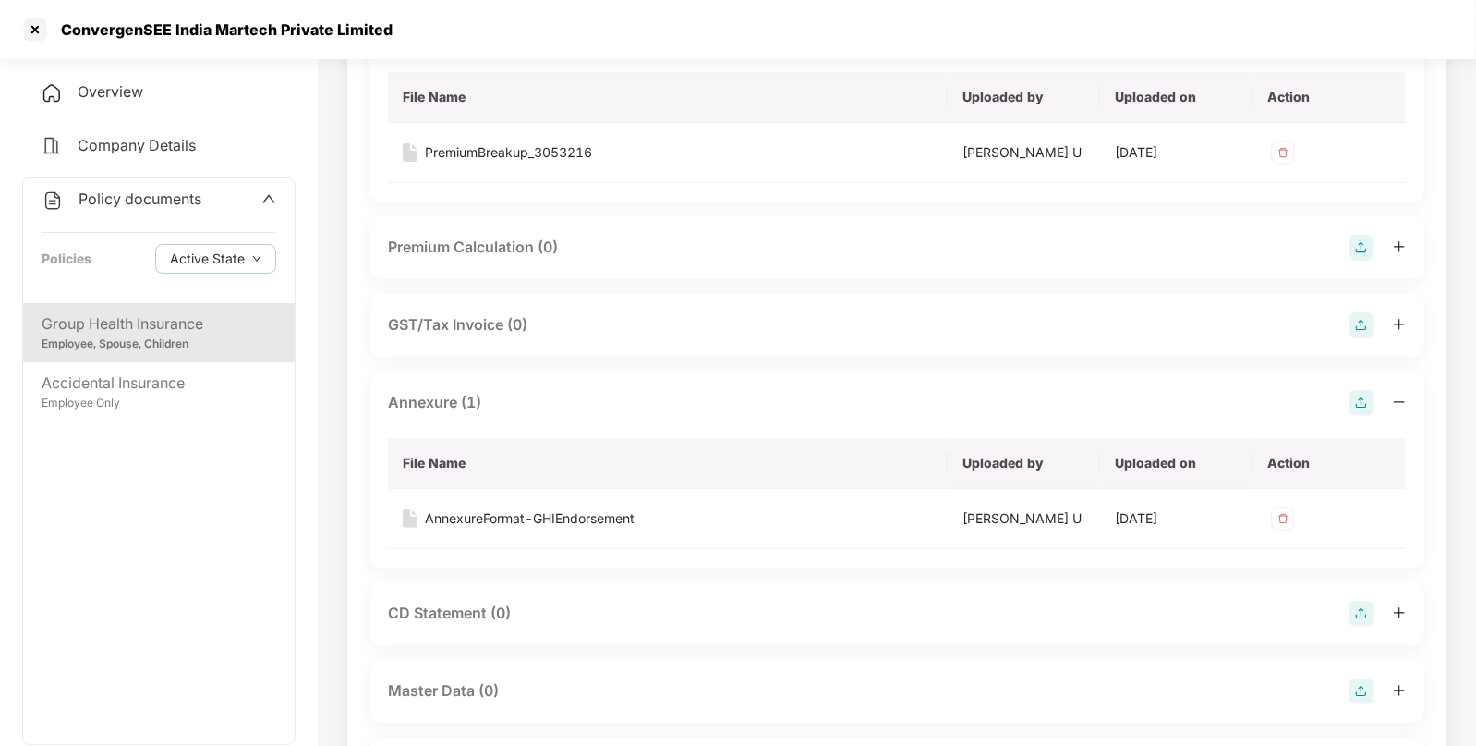
scroll to position [0, 0]
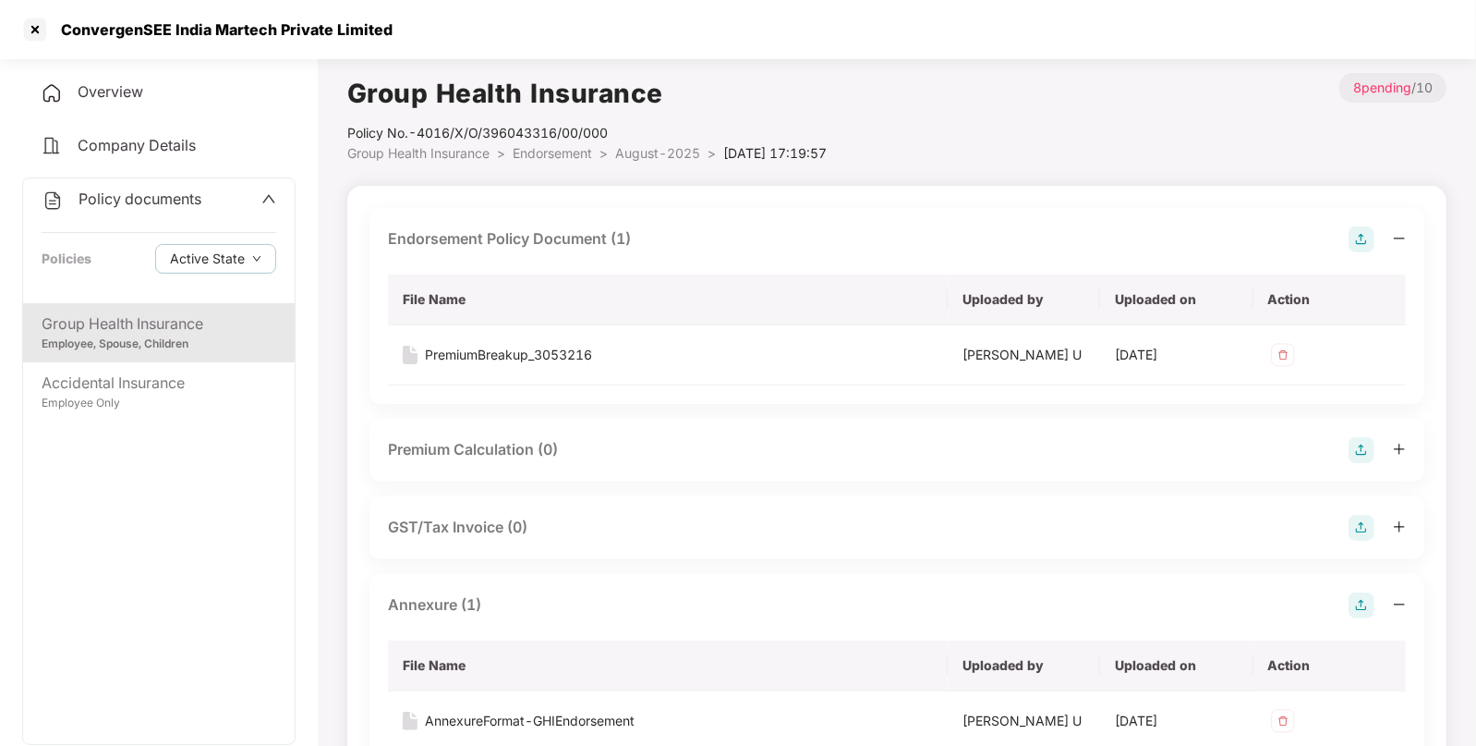
click at [568, 152] on span "Endorsement" at bounding box center [552, 153] width 79 height 16
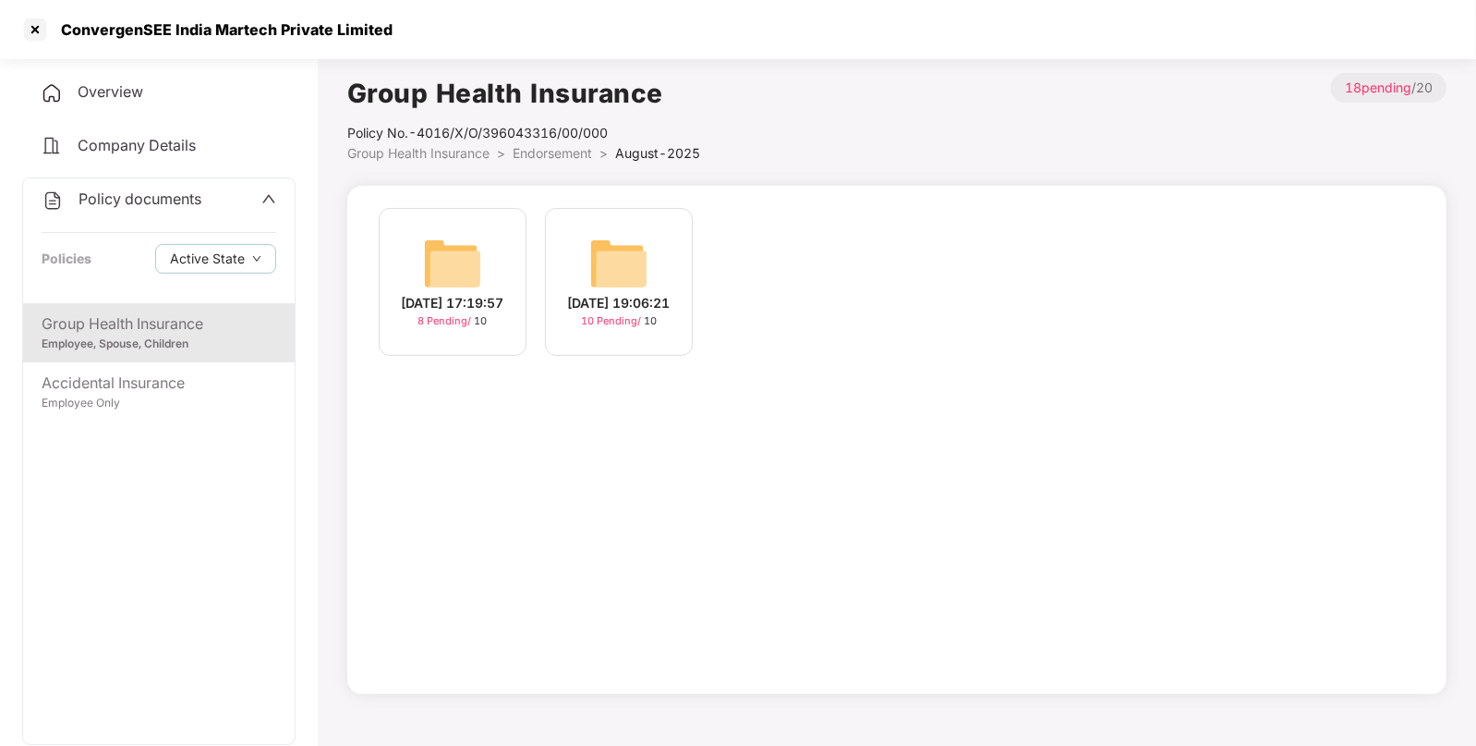
click at [601, 241] on img at bounding box center [618, 263] width 59 height 59
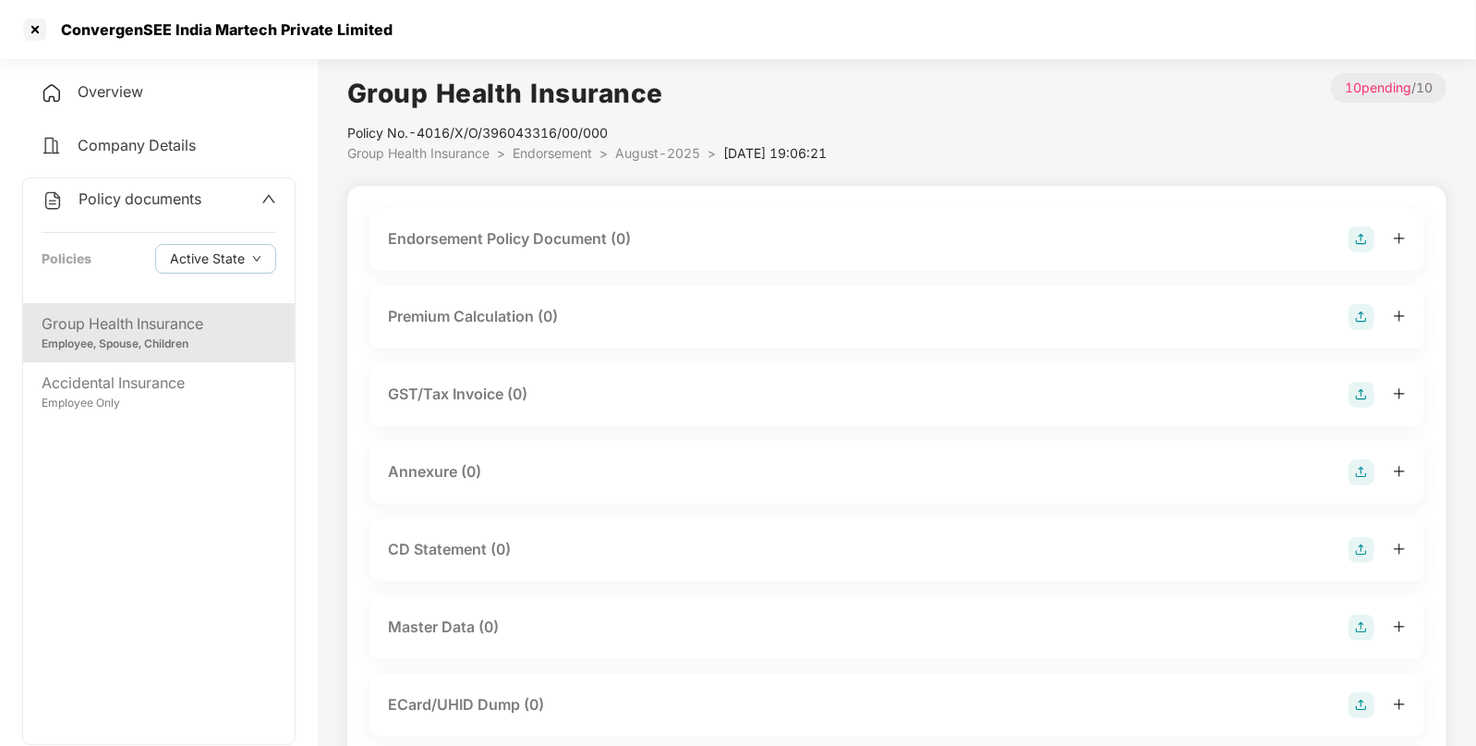
click at [1360, 239] on img at bounding box center [1362, 239] width 26 height 26
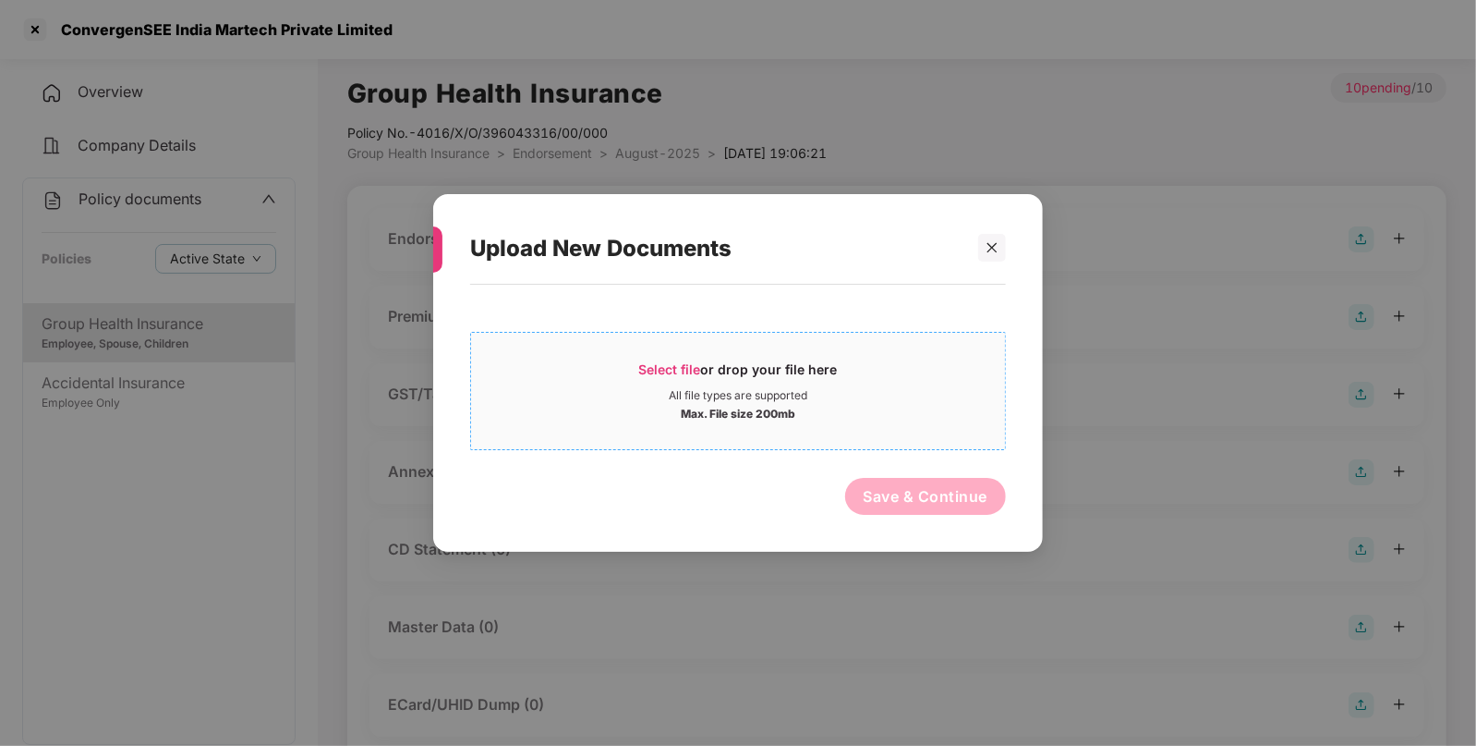
click at [662, 371] on span "Select file" at bounding box center [670, 369] width 62 height 16
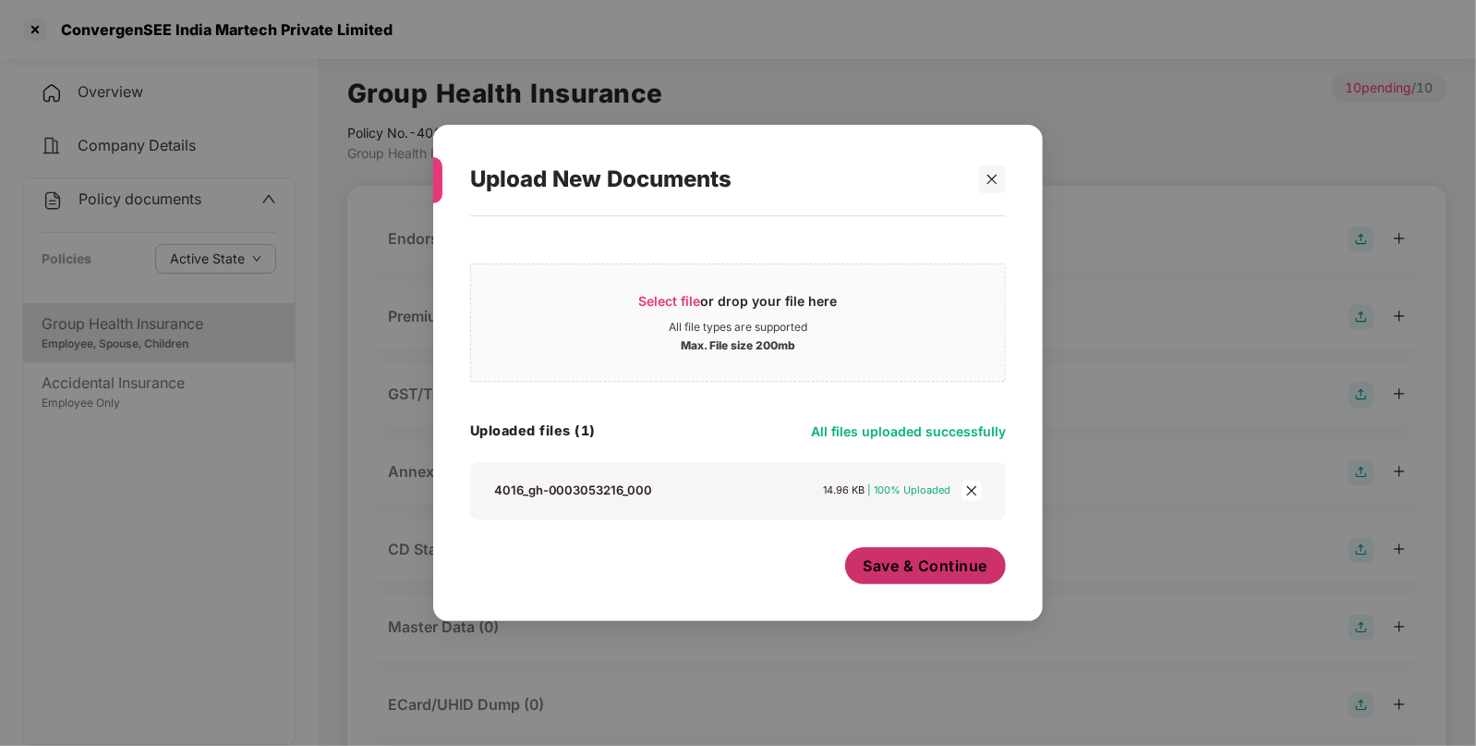
click at [919, 569] on span "Save & Continue" at bounding box center [926, 565] width 125 height 20
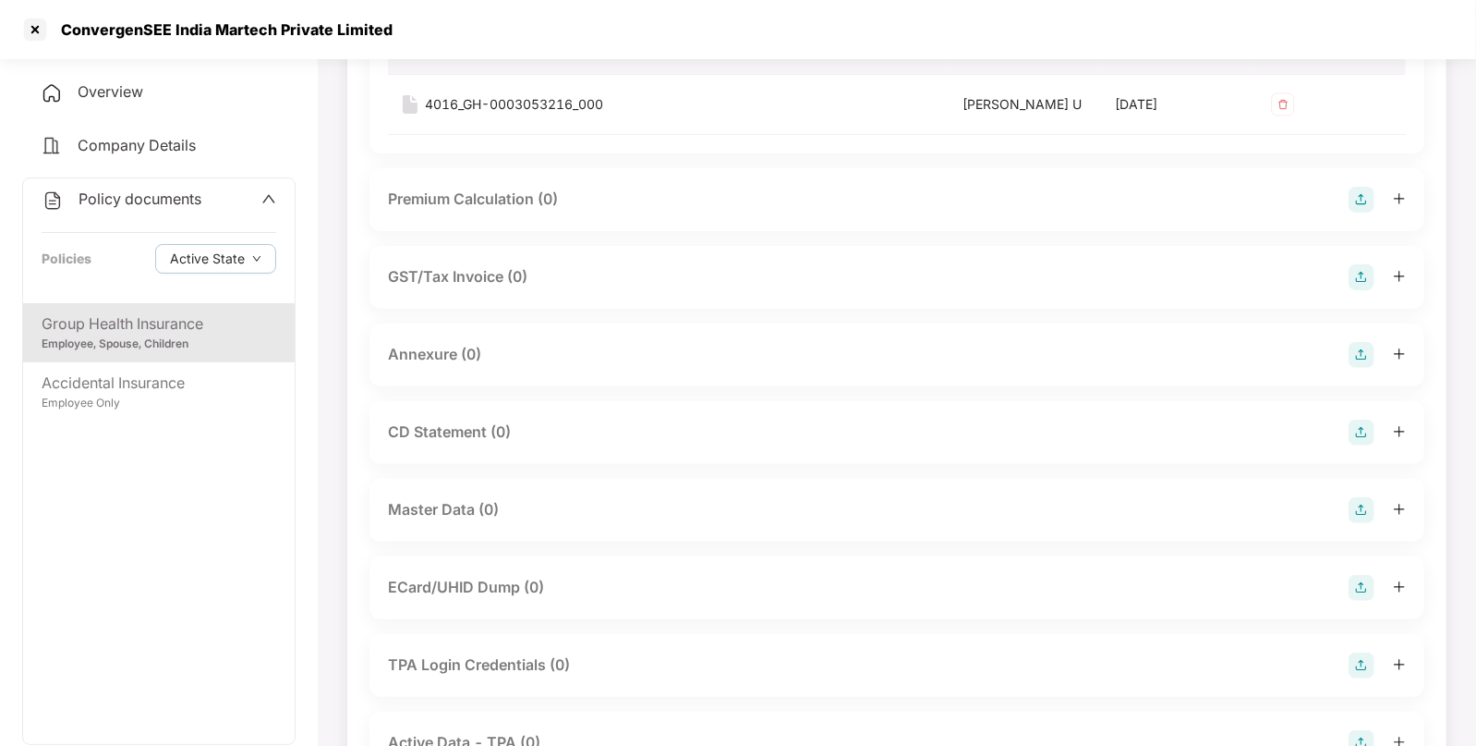
scroll to position [264, 0]
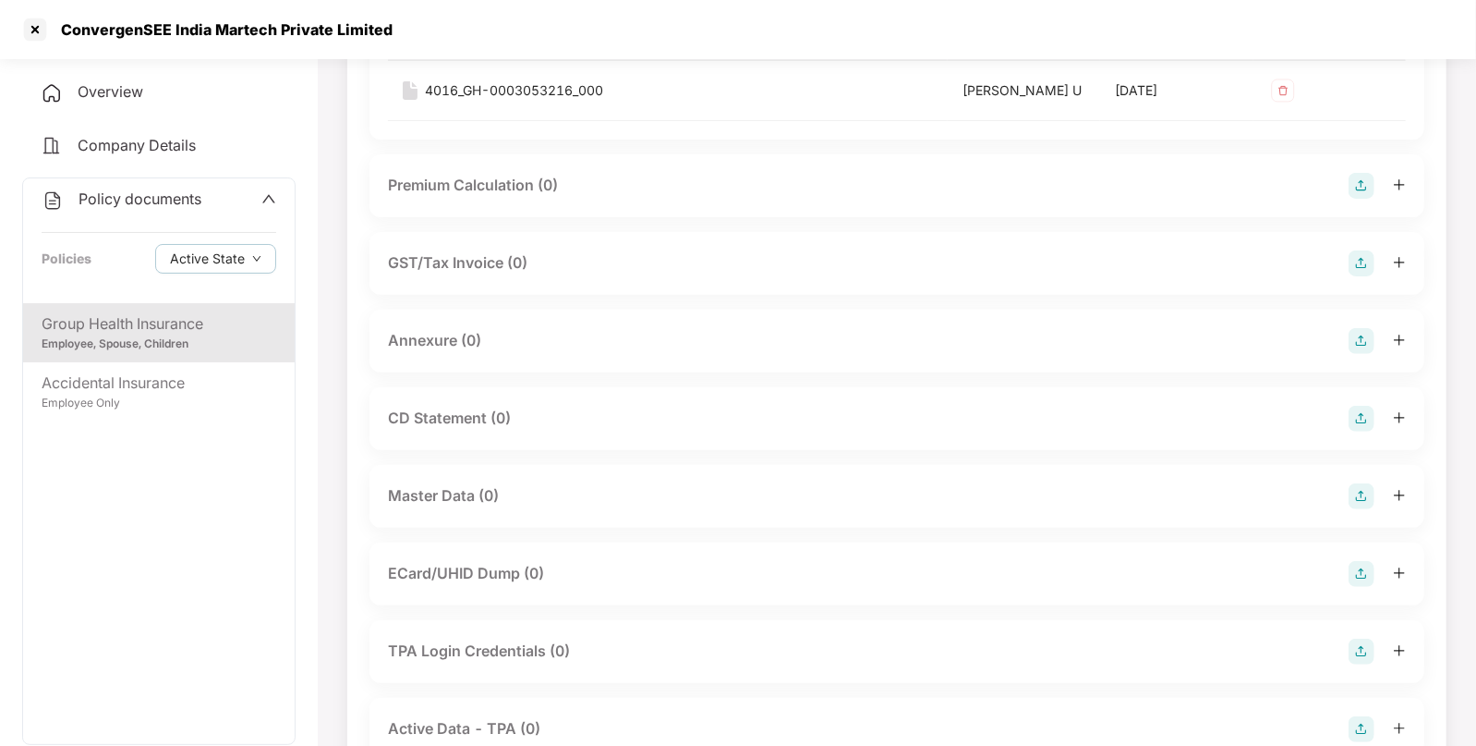
click at [1358, 337] on img at bounding box center [1362, 341] width 26 height 26
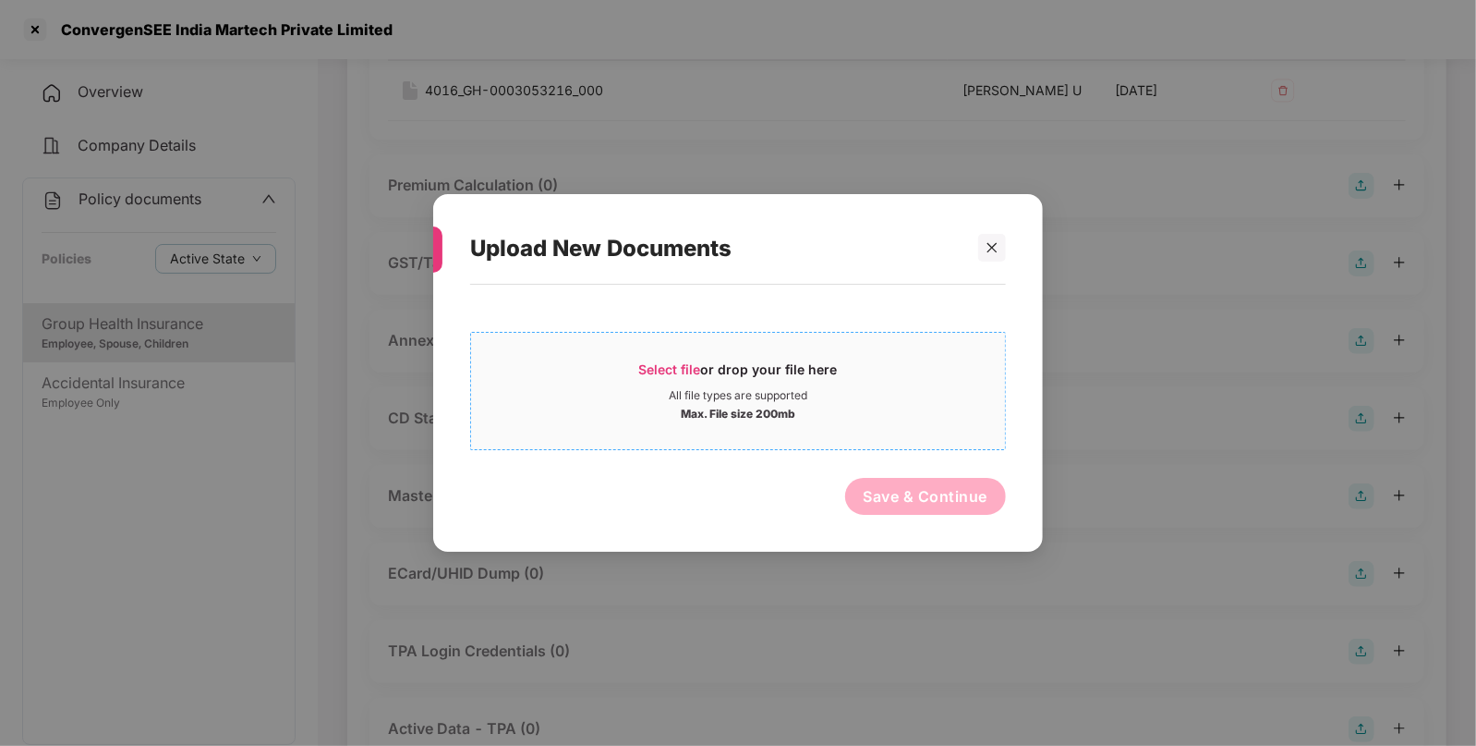
click at [662, 375] on span "Select file" at bounding box center [670, 369] width 62 height 16
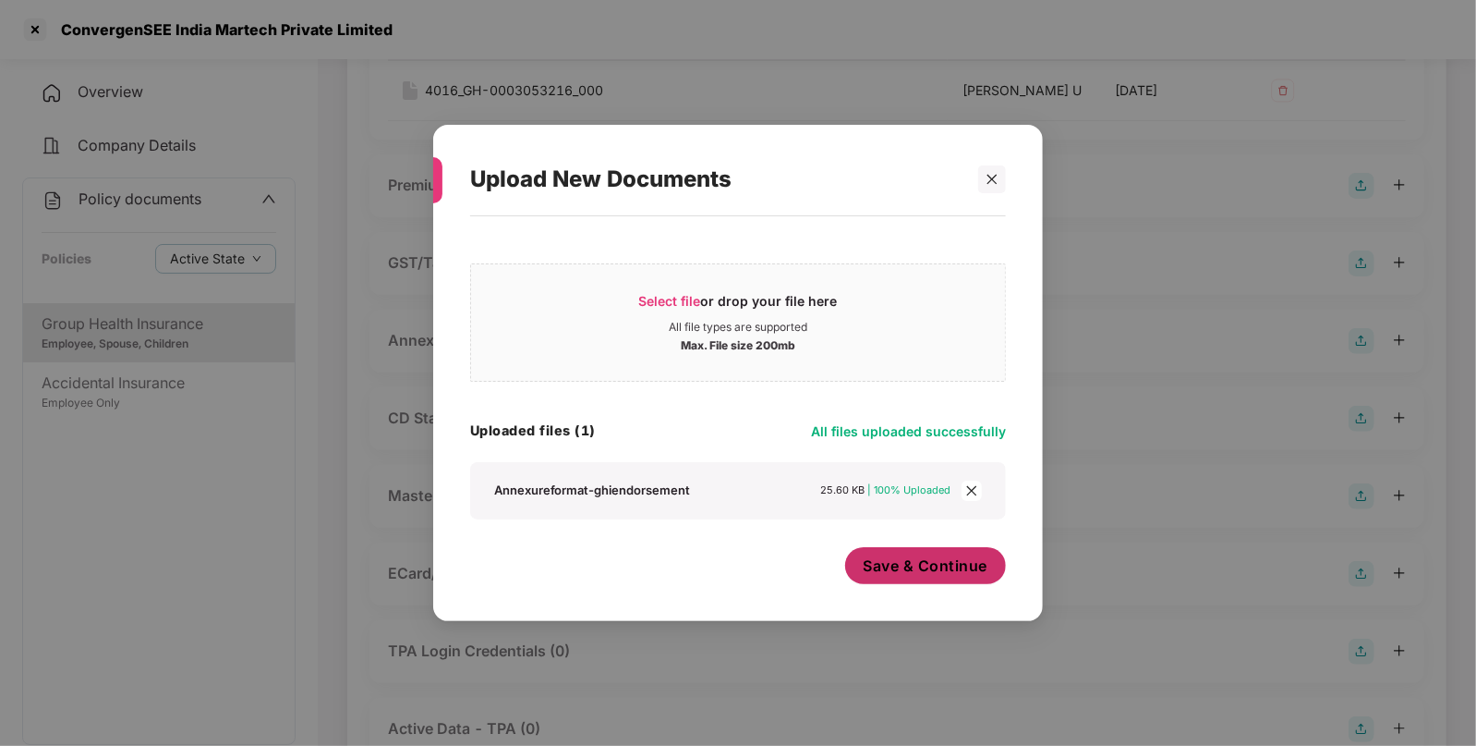
click at [864, 564] on span "Save & Continue" at bounding box center [926, 565] width 125 height 20
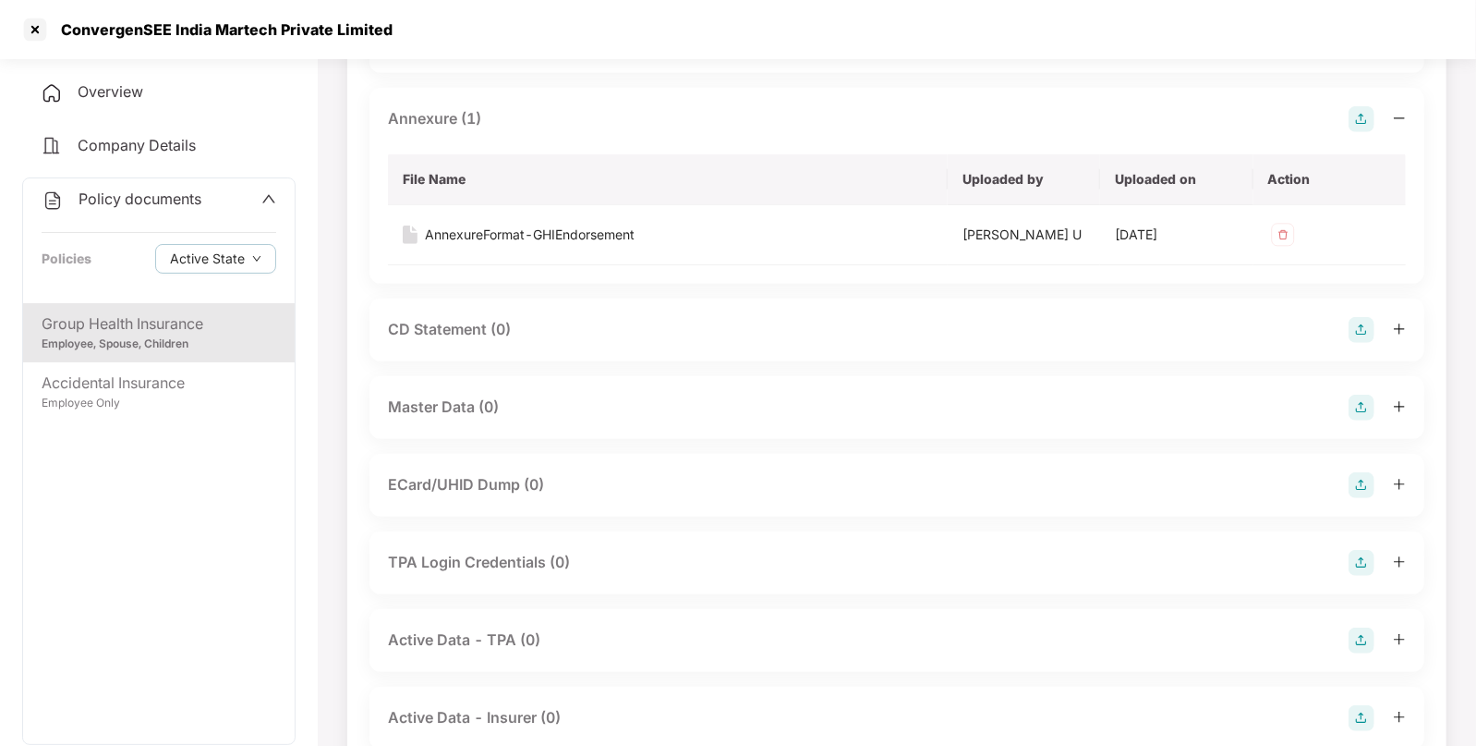
scroll to position [488, 0]
click at [1367, 399] on img at bounding box center [1362, 406] width 26 height 26
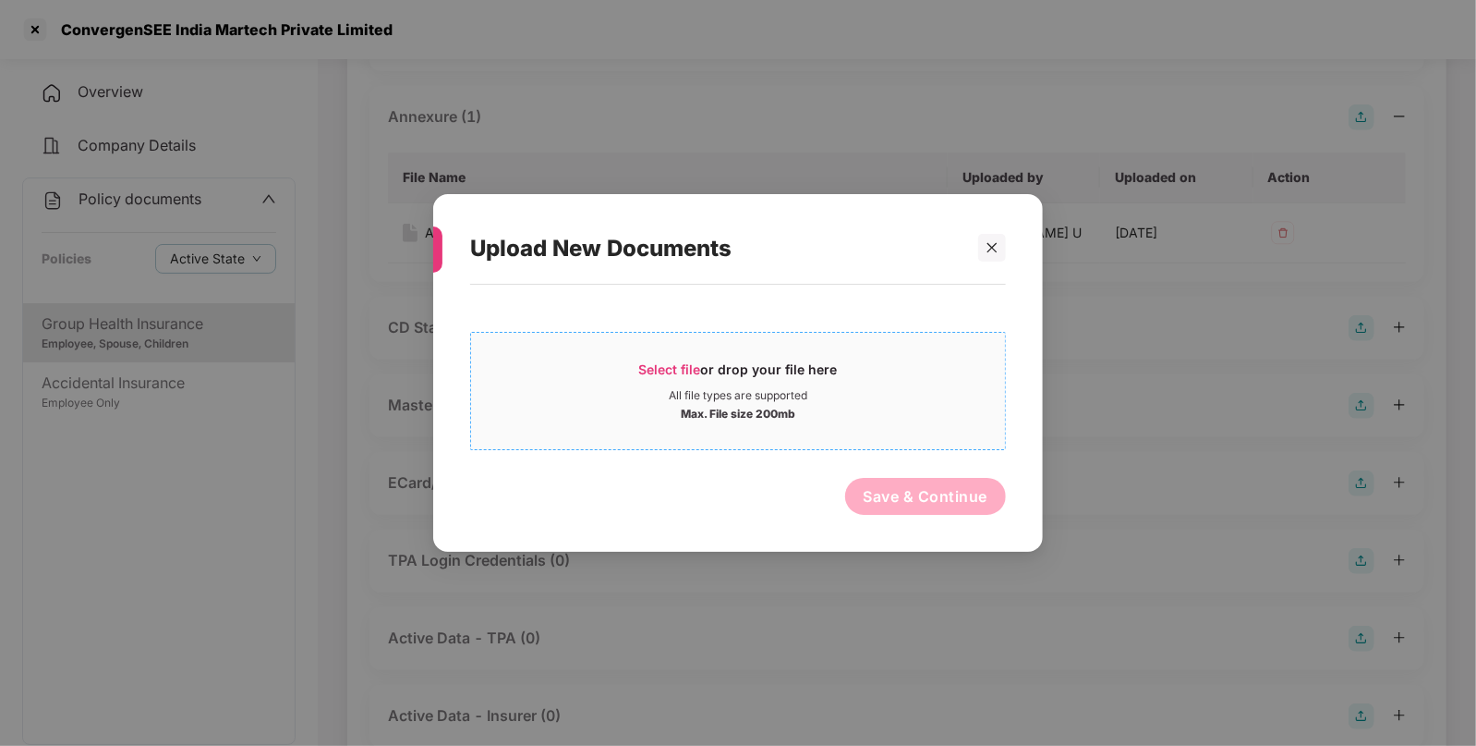
click at [655, 373] on span "Select file" at bounding box center [670, 369] width 62 height 16
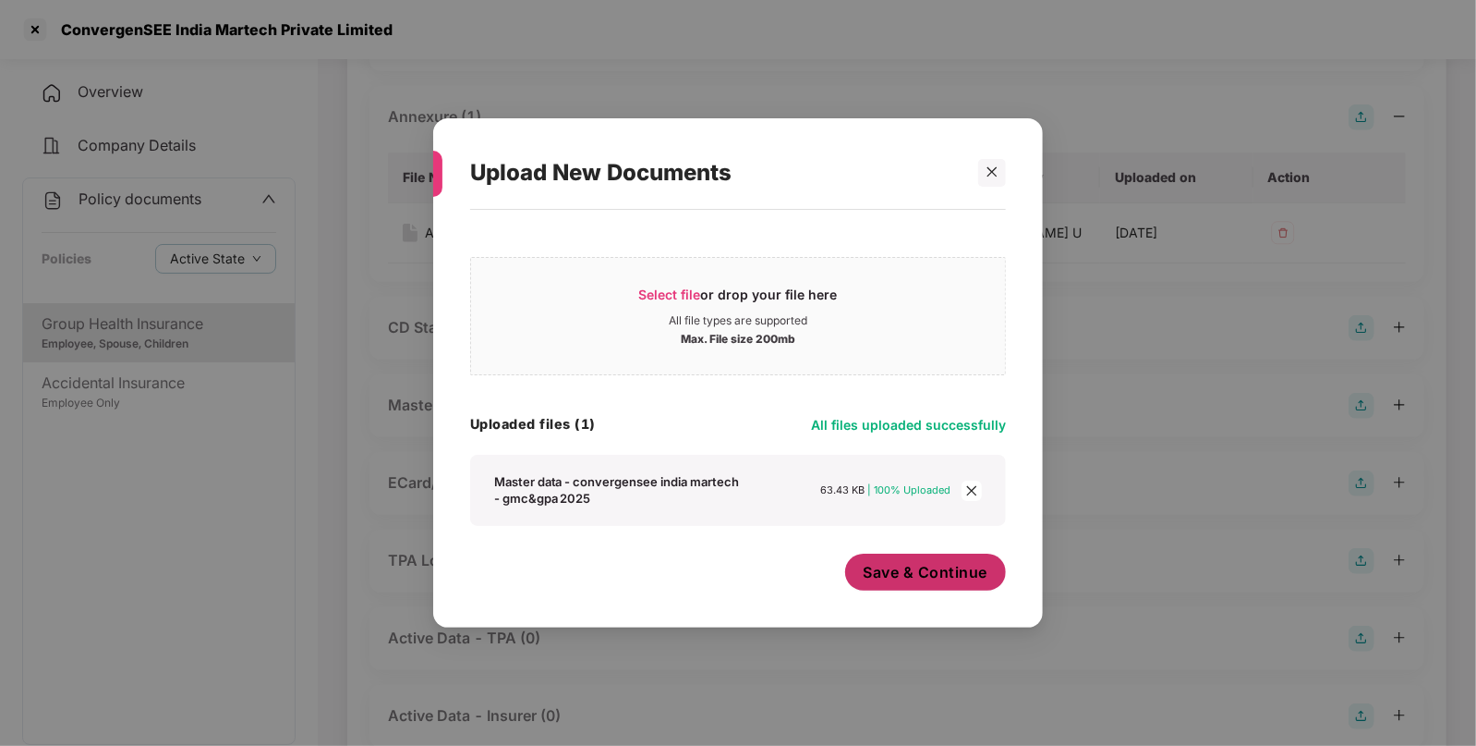
click at [922, 564] on span "Save & Continue" at bounding box center [926, 572] width 125 height 20
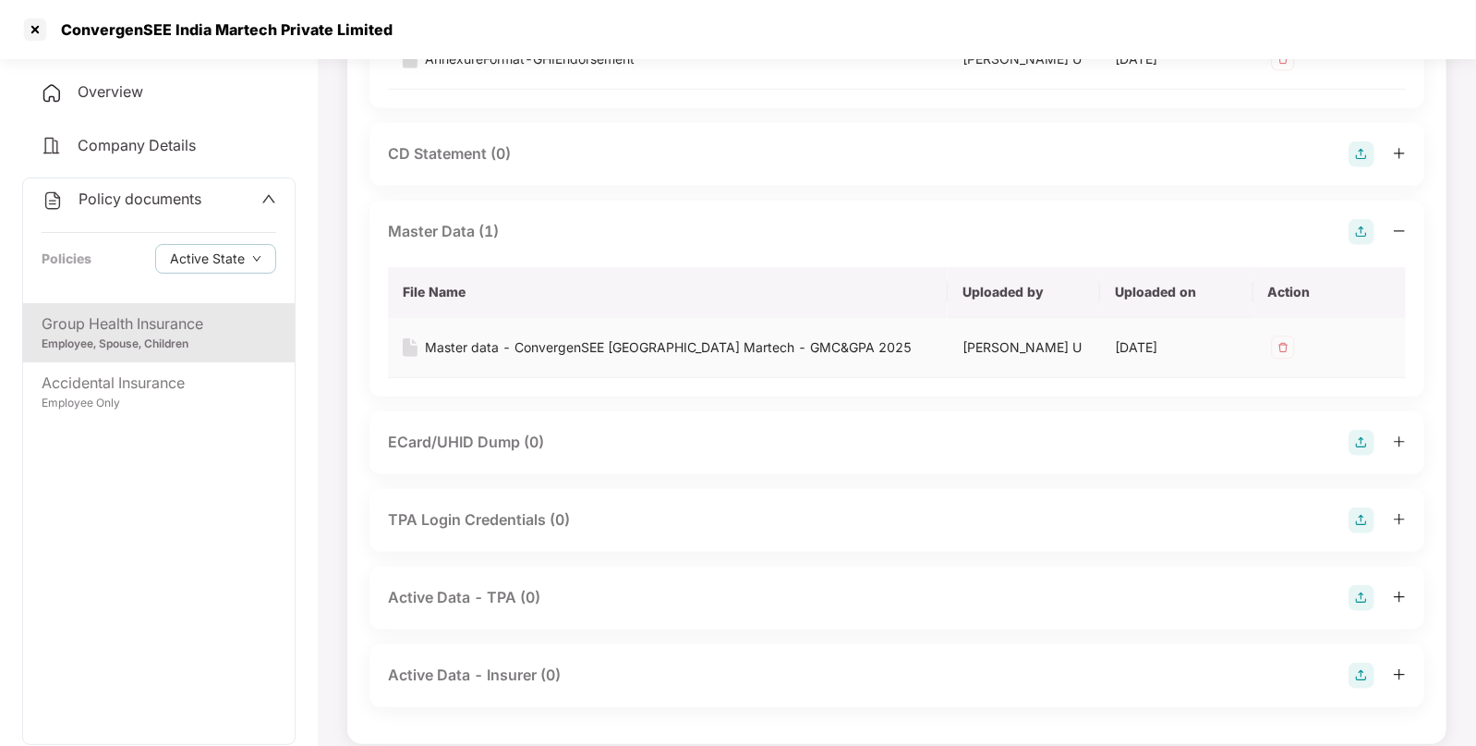
scroll to position [679, 0]
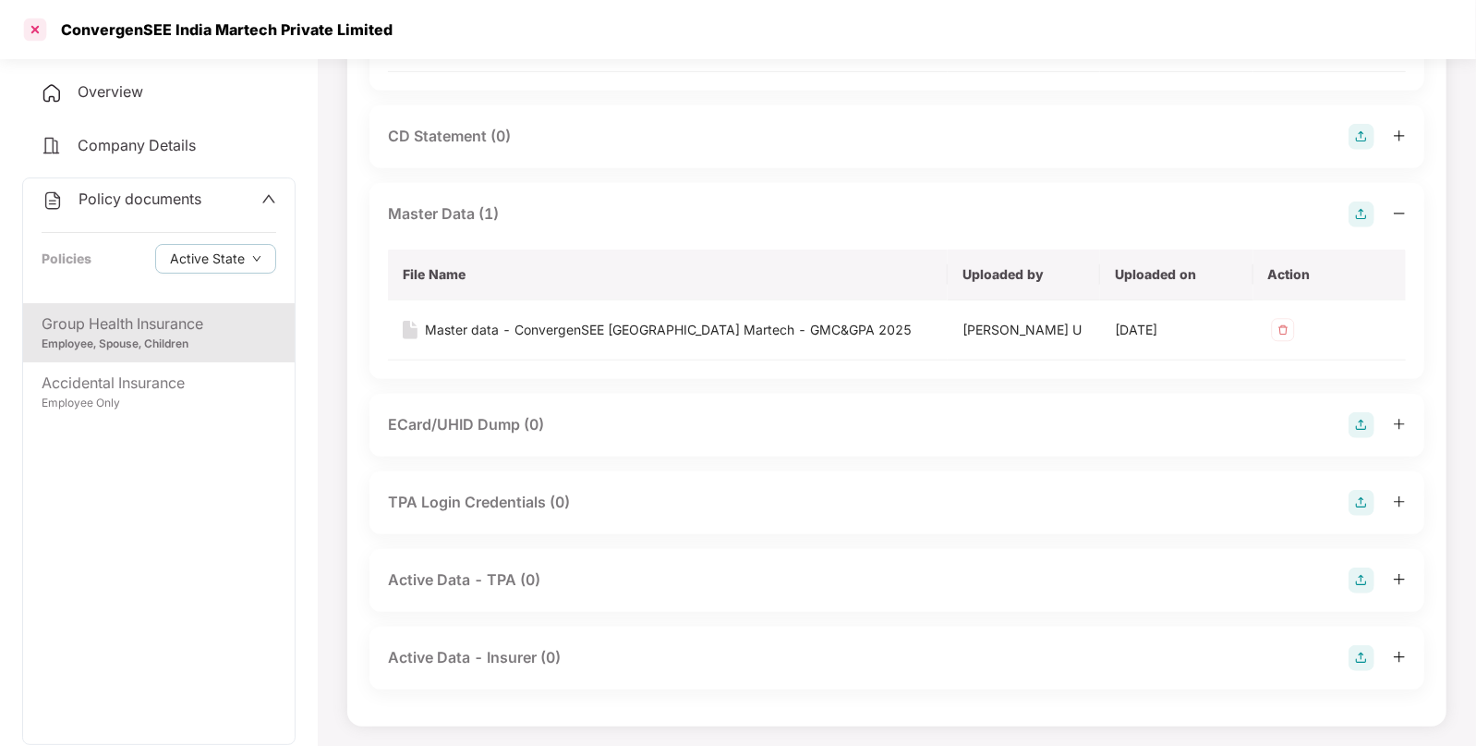
click at [34, 34] on div at bounding box center [35, 30] width 30 height 30
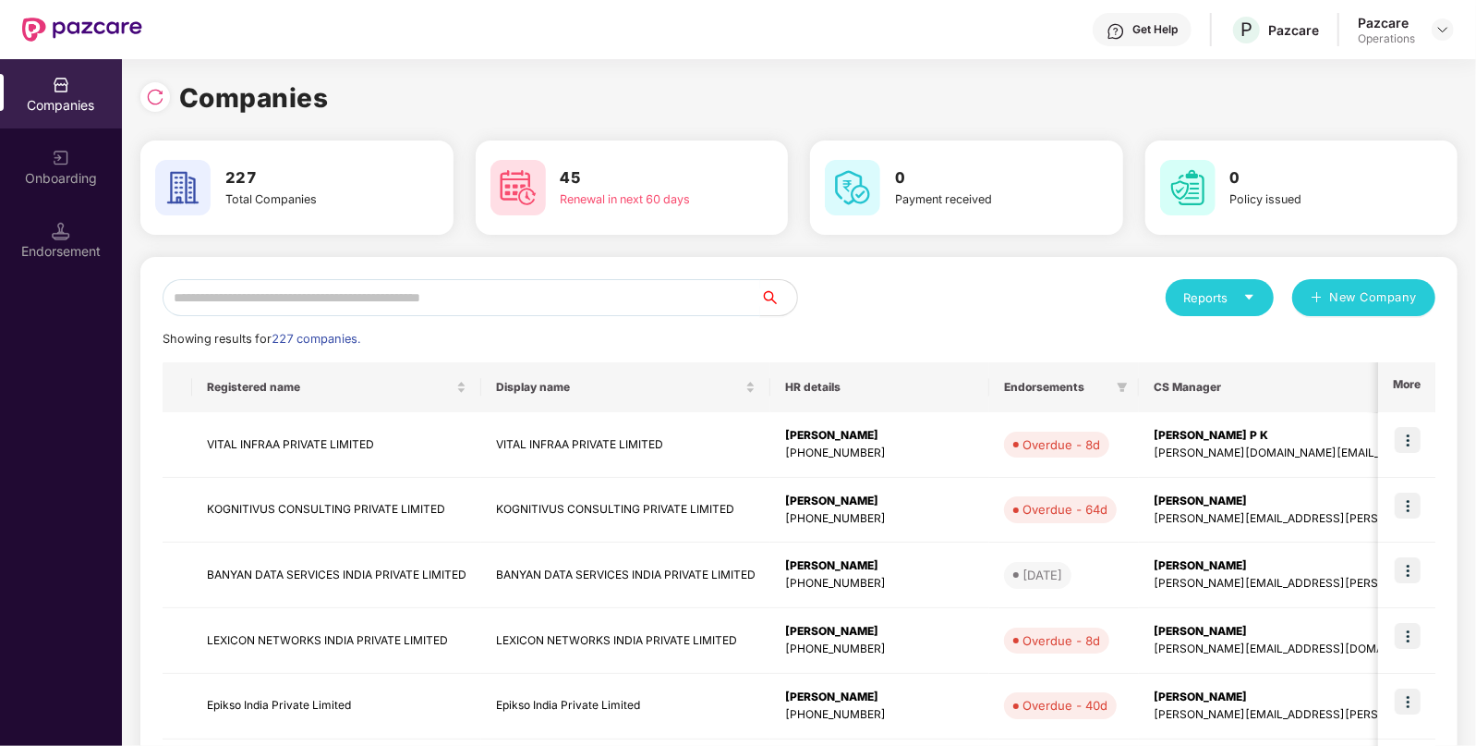
click at [393, 302] on input "text" at bounding box center [462, 297] width 598 height 37
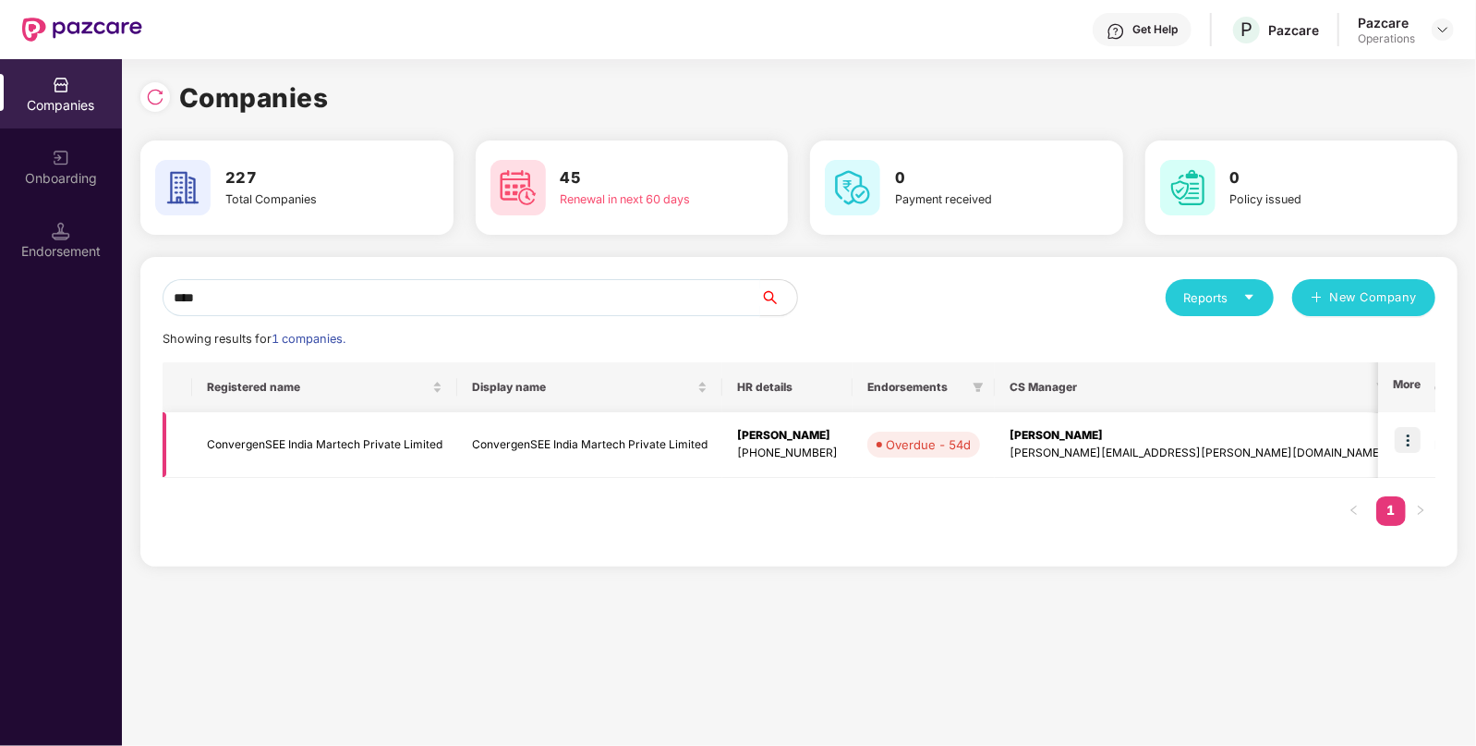
type input "****"
click at [1414, 441] on img at bounding box center [1408, 440] width 26 height 26
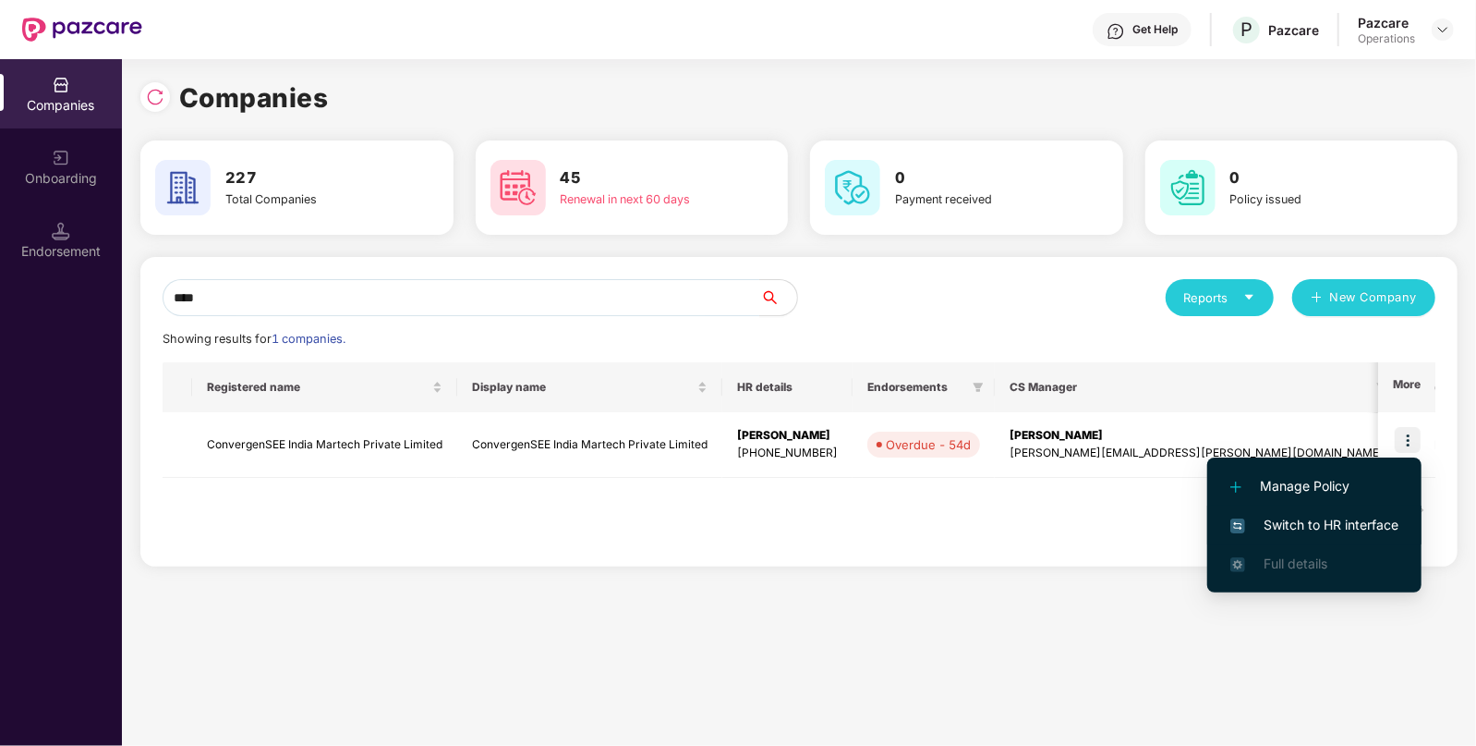
click at [1280, 527] on span "Switch to HR interface" at bounding box center [1315, 525] width 168 height 20
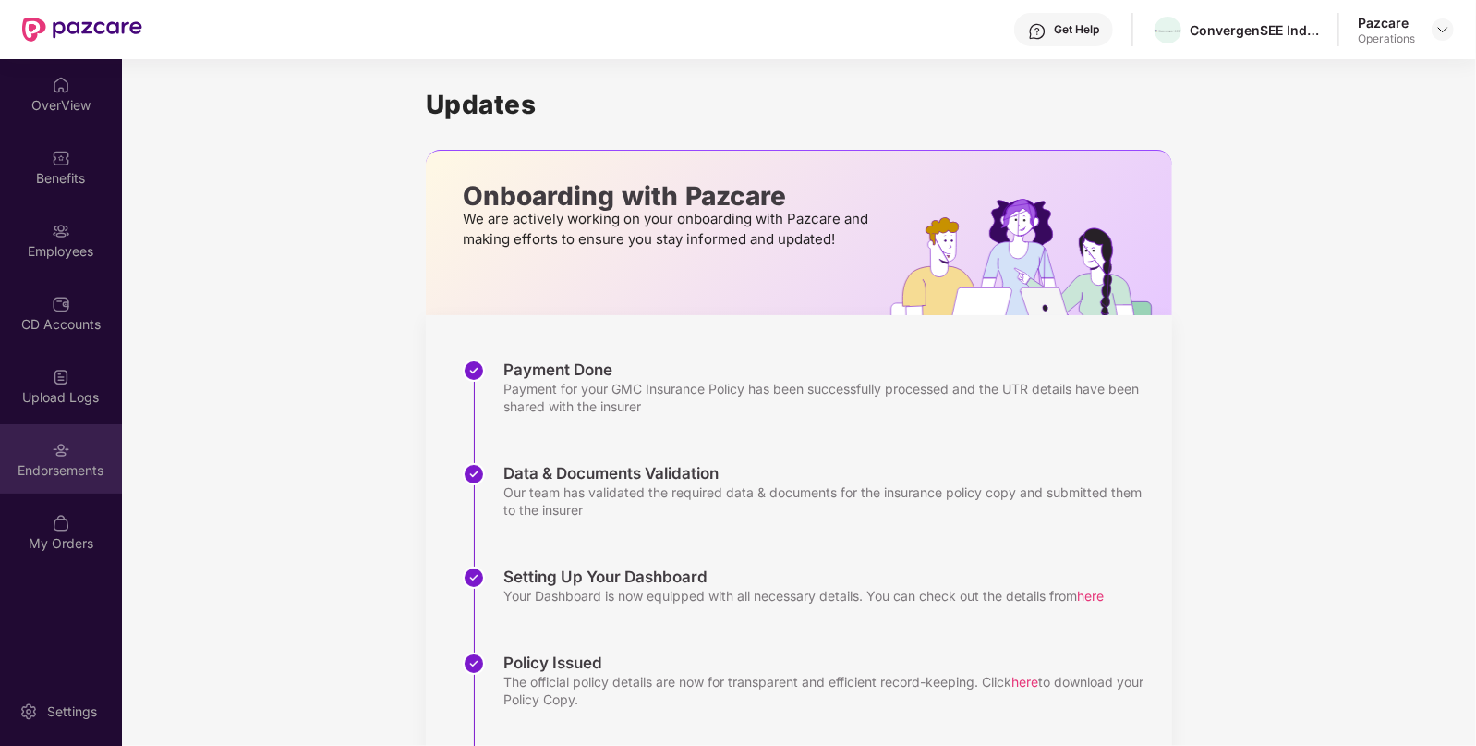
click at [67, 467] on div "Endorsements" at bounding box center [61, 470] width 122 height 18
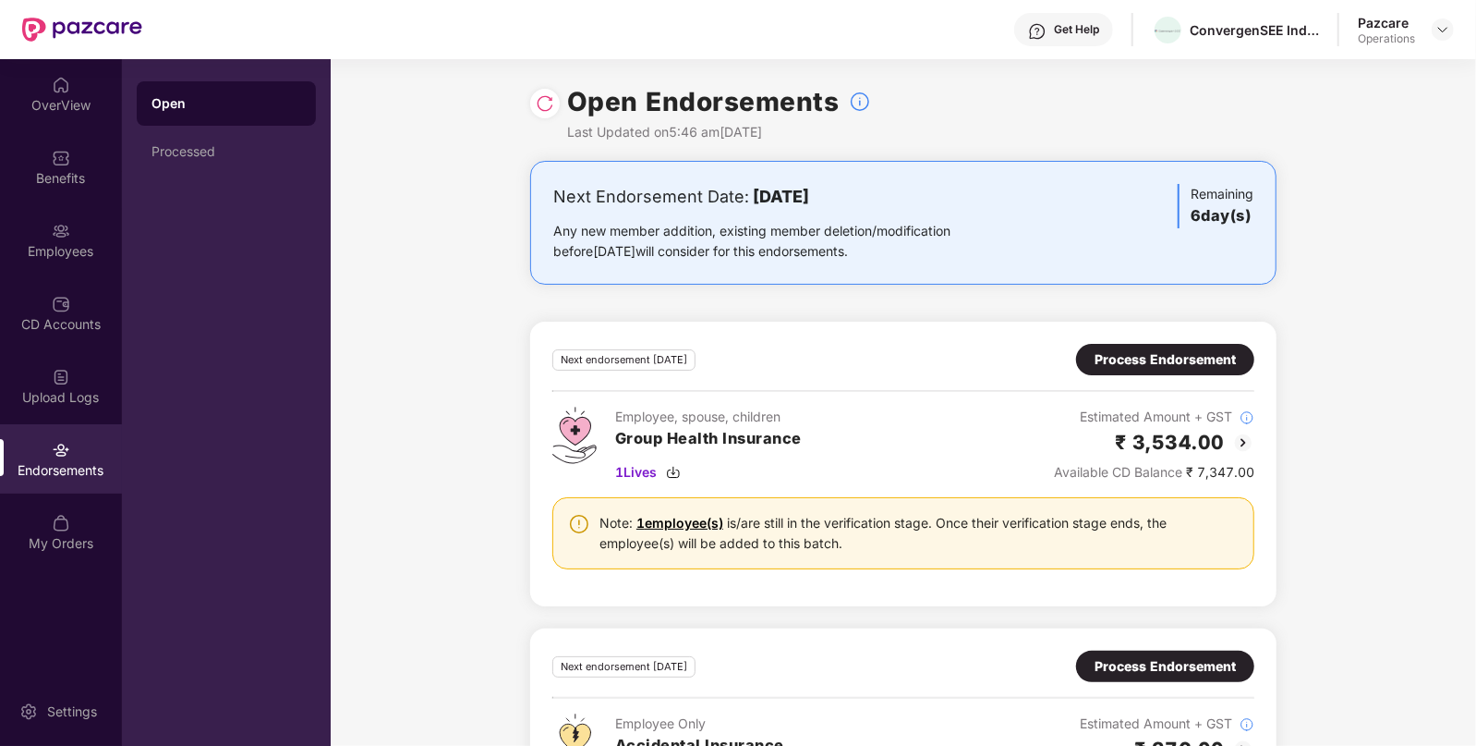
click at [536, 91] on div at bounding box center [545, 104] width 30 height 30
click at [549, 100] on img at bounding box center [545, 103] width 18 height 18
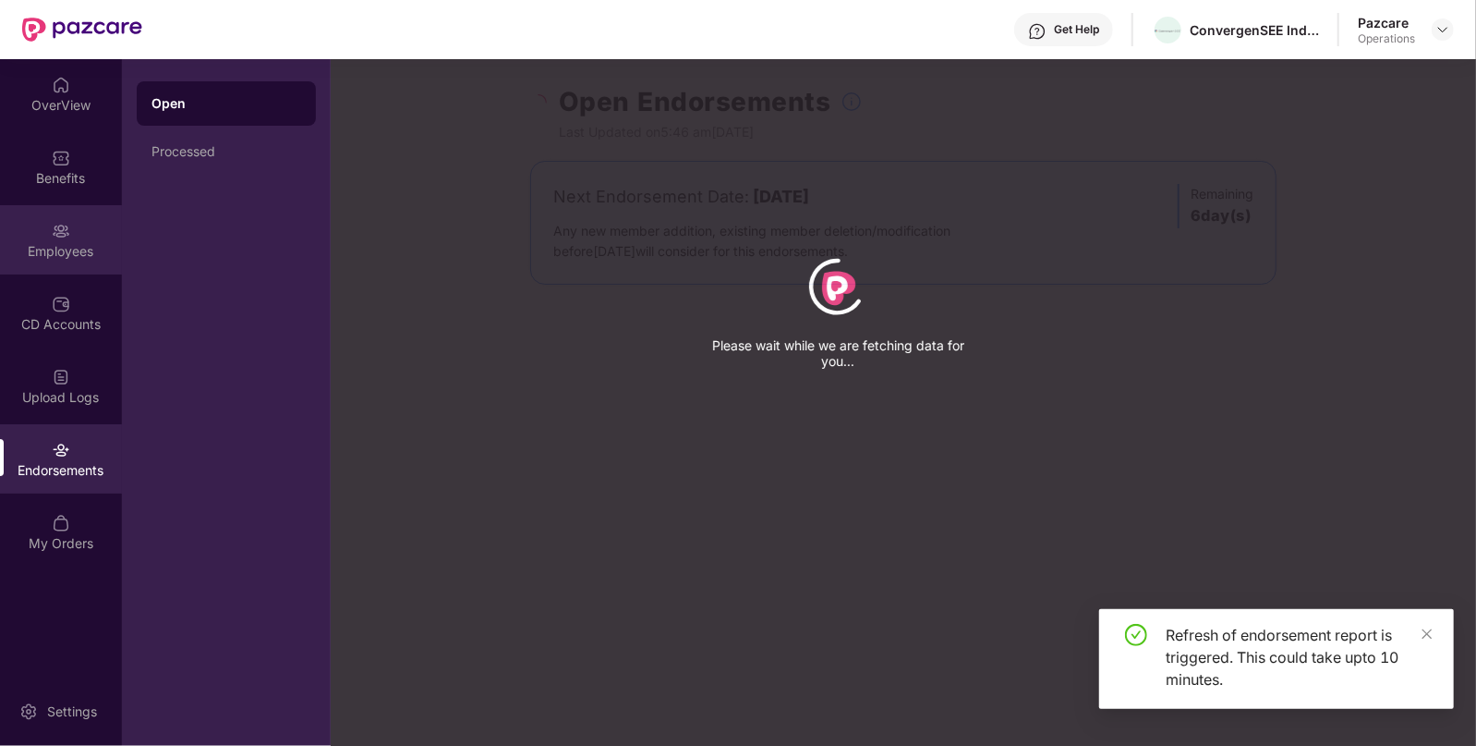
click at [61, 242] on div "Employees" at bounding box center [61, 251] width 122 height 18
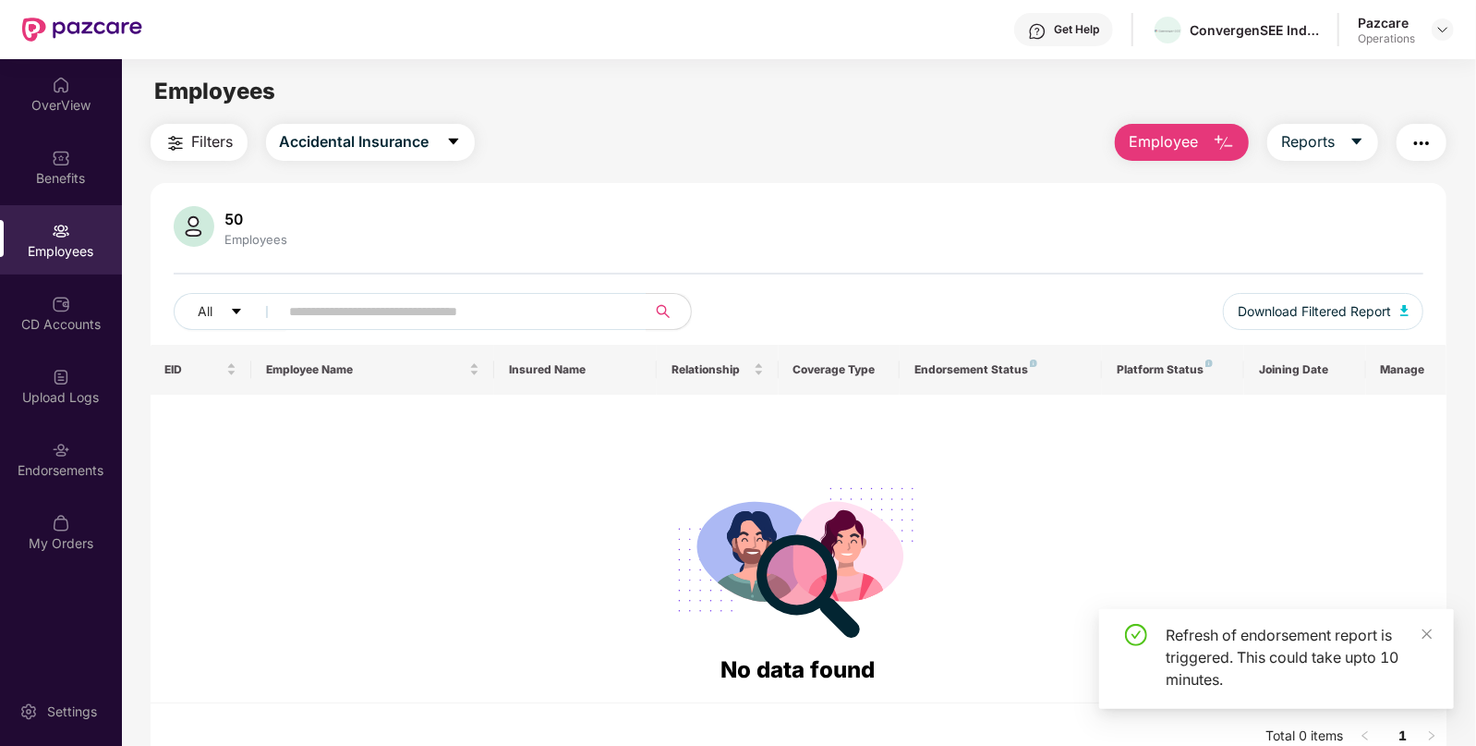
click at [1430, 158] on button "button" at bounding box center [1422, 142] width 50 height 37
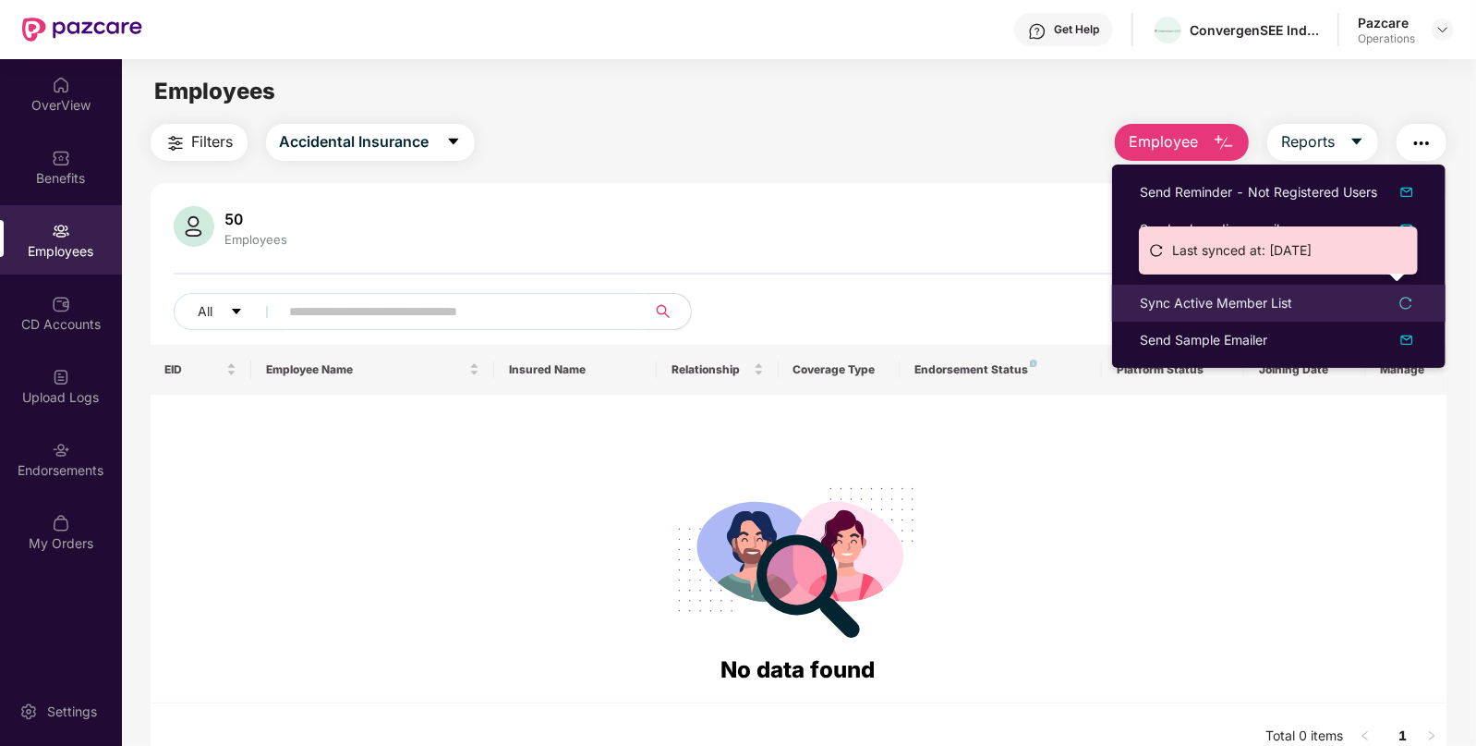
click at [1224, 300] on div "Sync Active Member List" at bounding box center [1216, 303] width 152 height 20
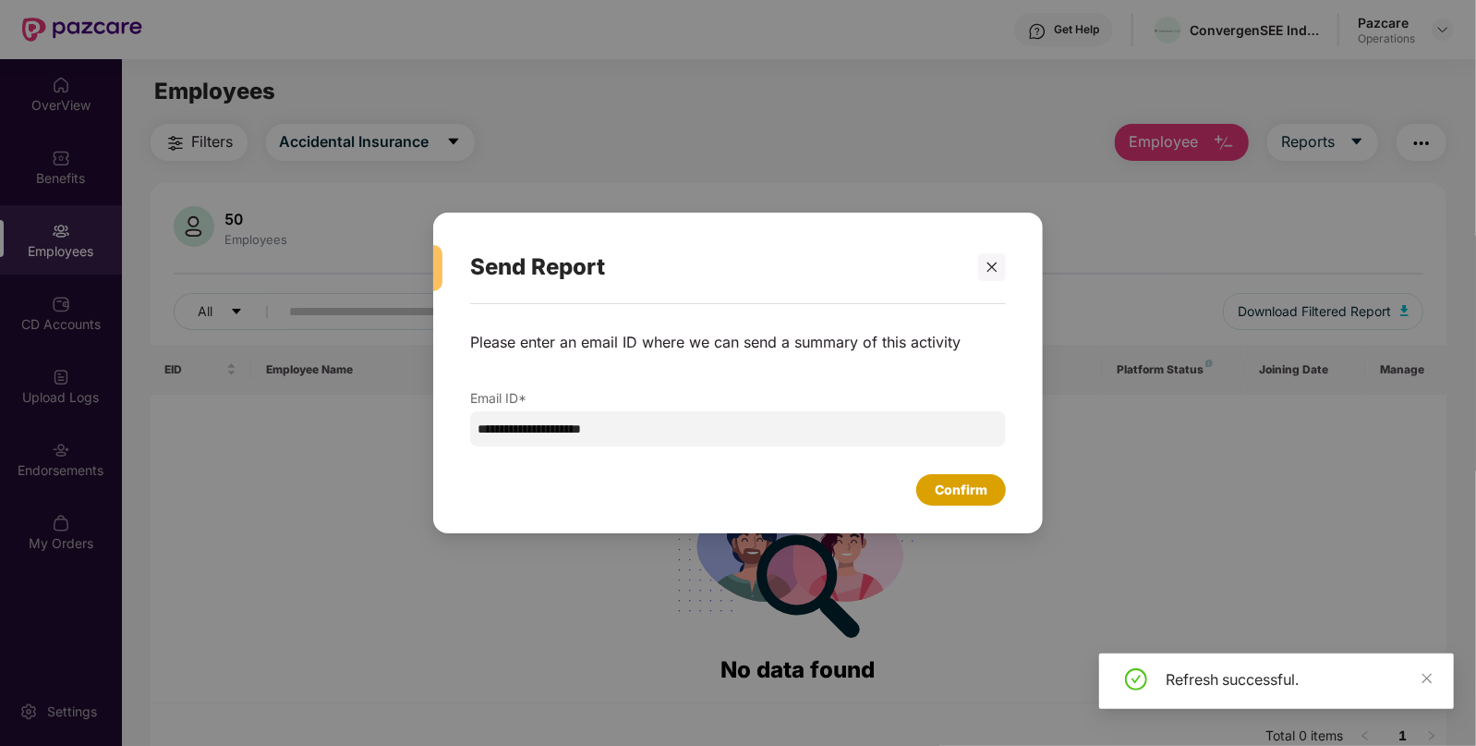
click at [979, 475] on div "Confirm" at bounding box center [961, 489] width 90 height 31
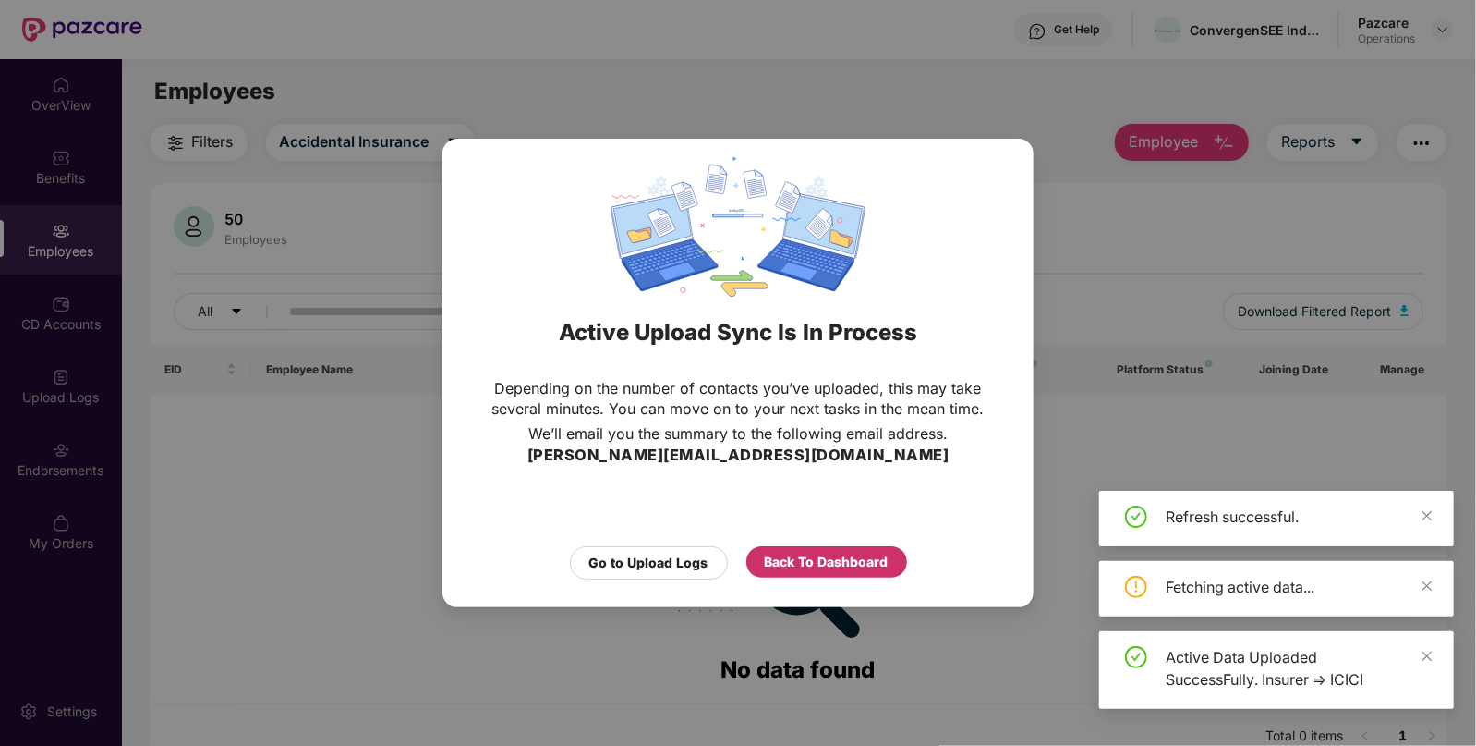
click at [834, 559] on div "Back To Dashboard" at bounding box center [827, 562] width 124 height 20
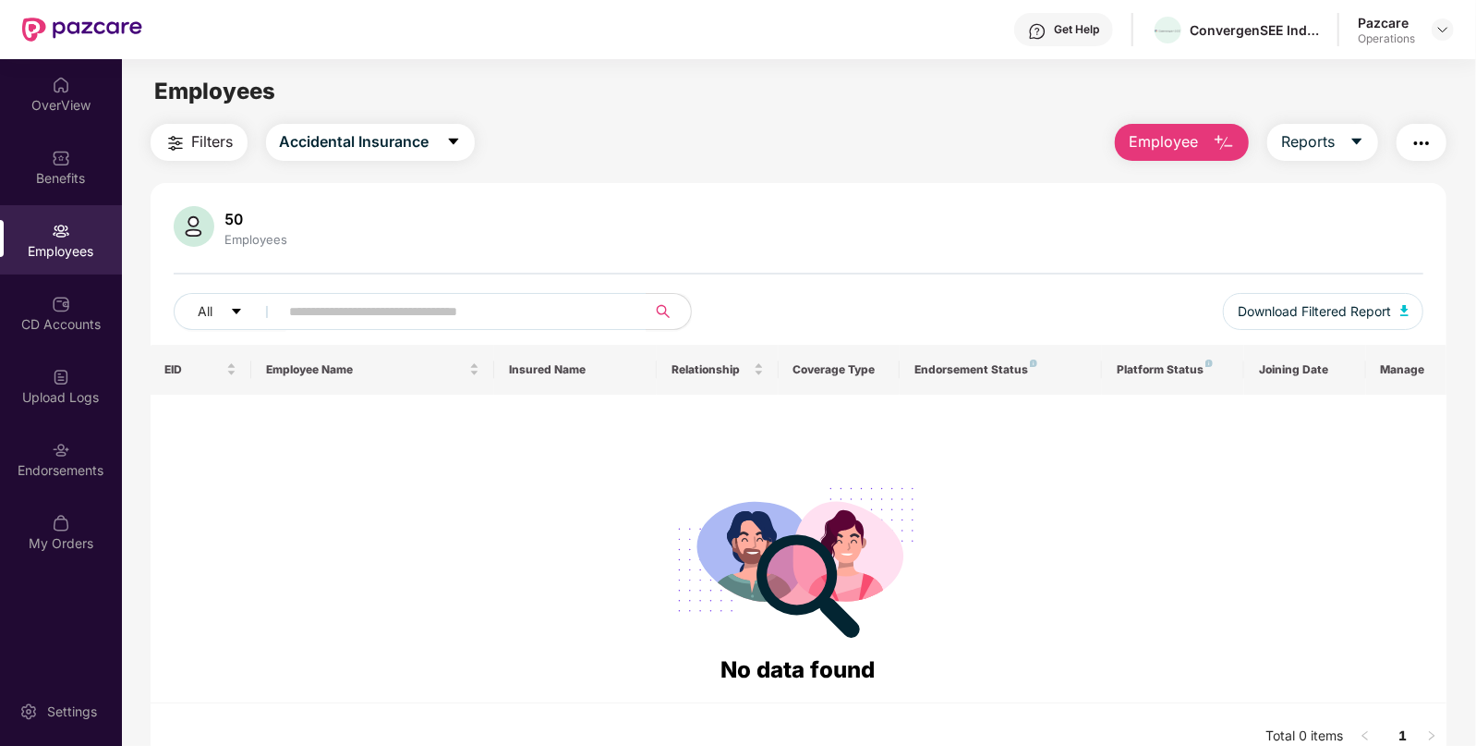
click at [32, 237] on div "Employees" at bounding box center [61, 239] width 122 height 69
click at [179, 158] on button "Filters" at bounding box center [199, 142] width 97 height 37
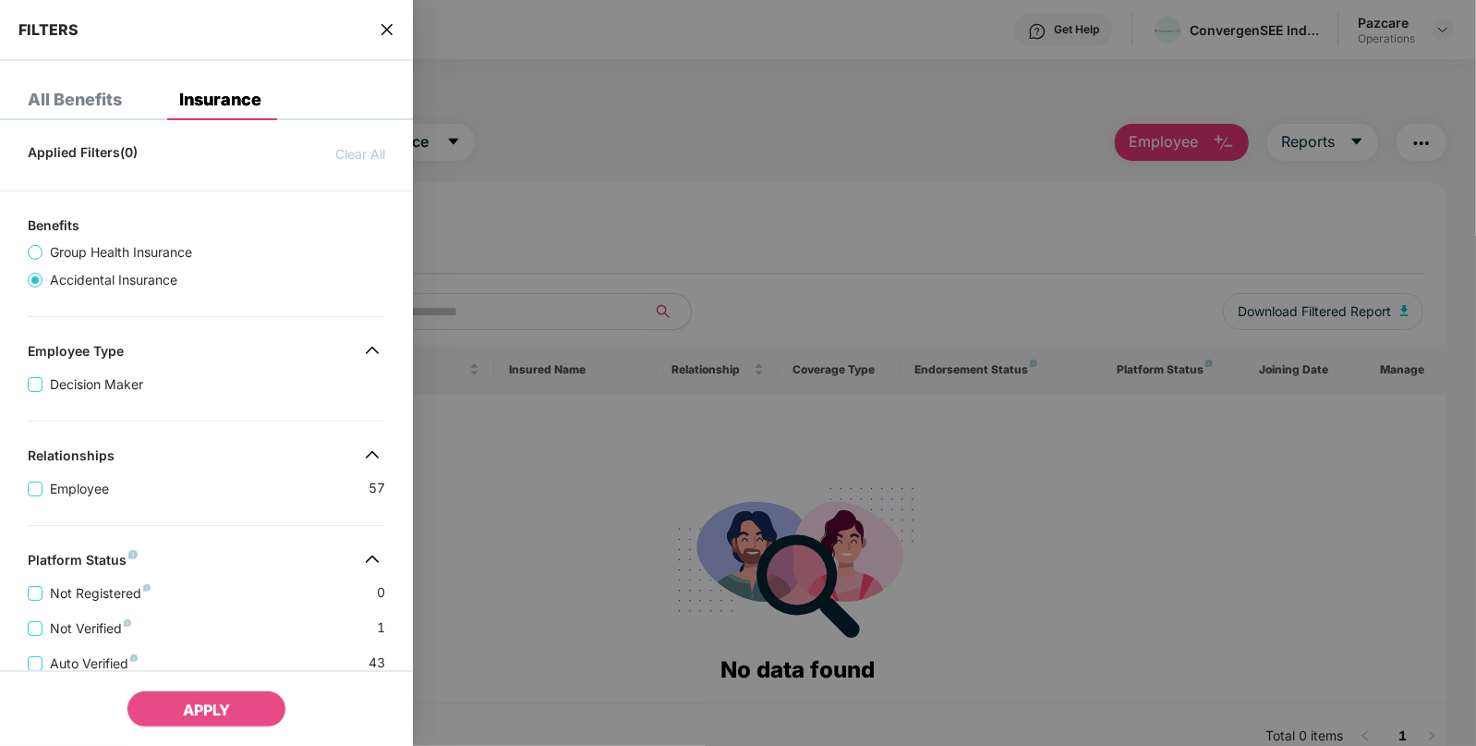
scroll to position [382, 0]
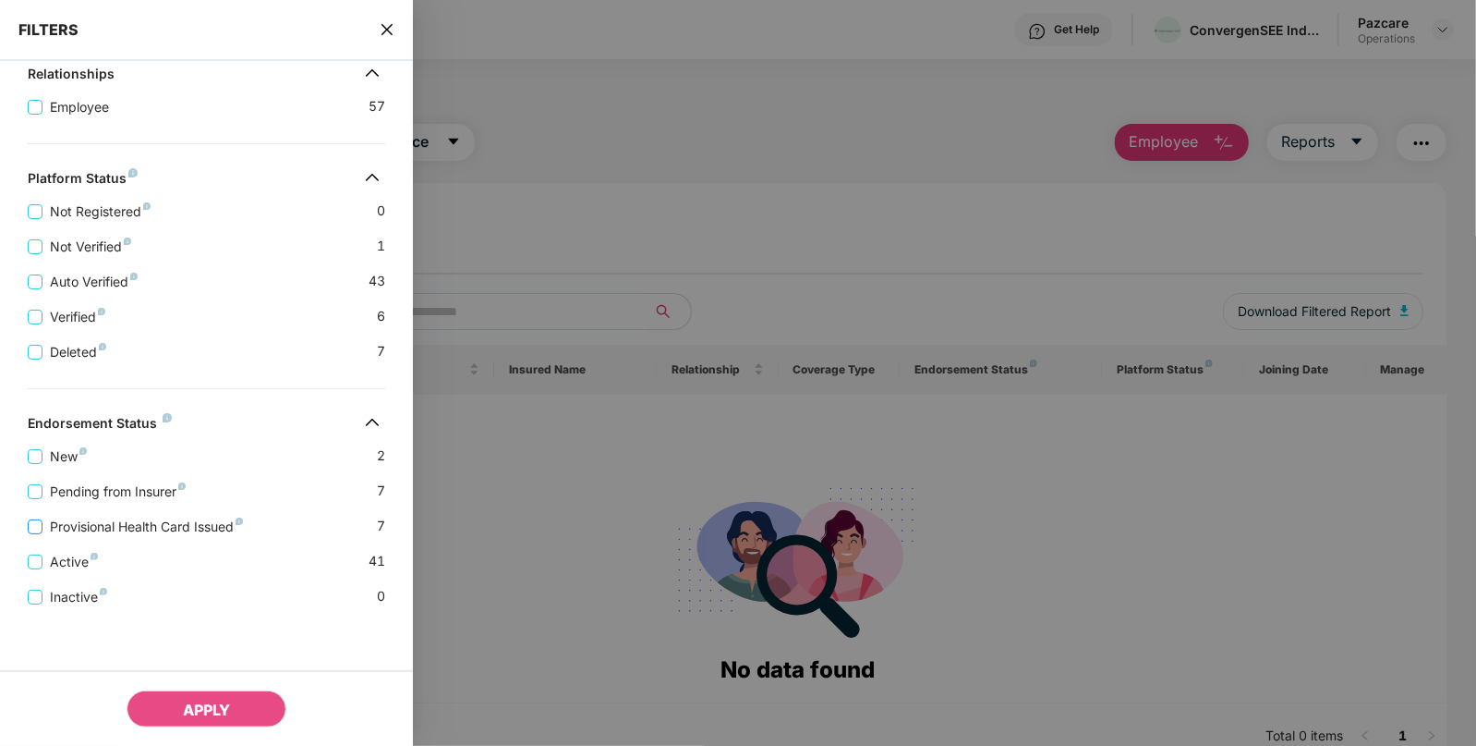
click at [111, 517] on span "Provisional Health Card Issued" at bounding box center [146, 526] width 208 height 20
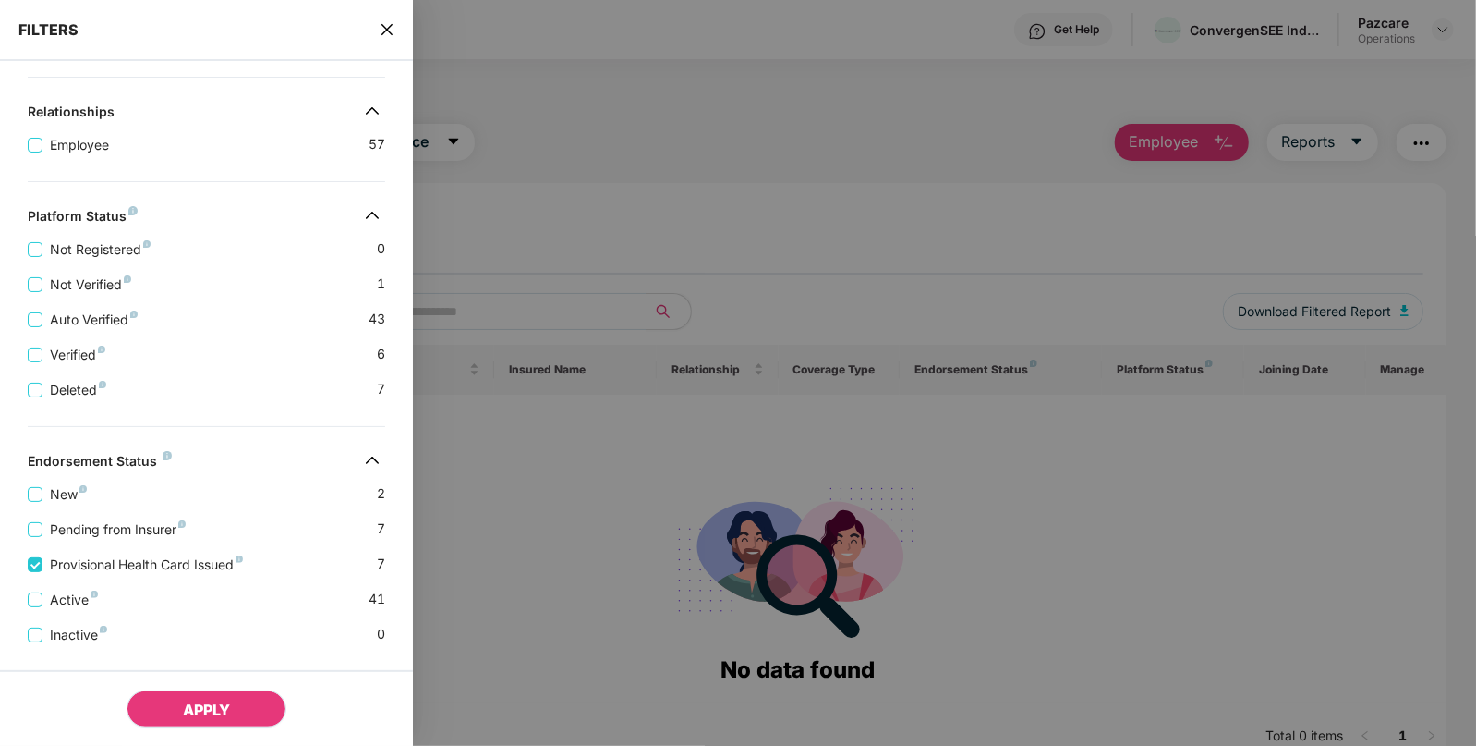
click at [200, 698] on button "APPLY" at bounding box center [207, 708] width 160 height 37
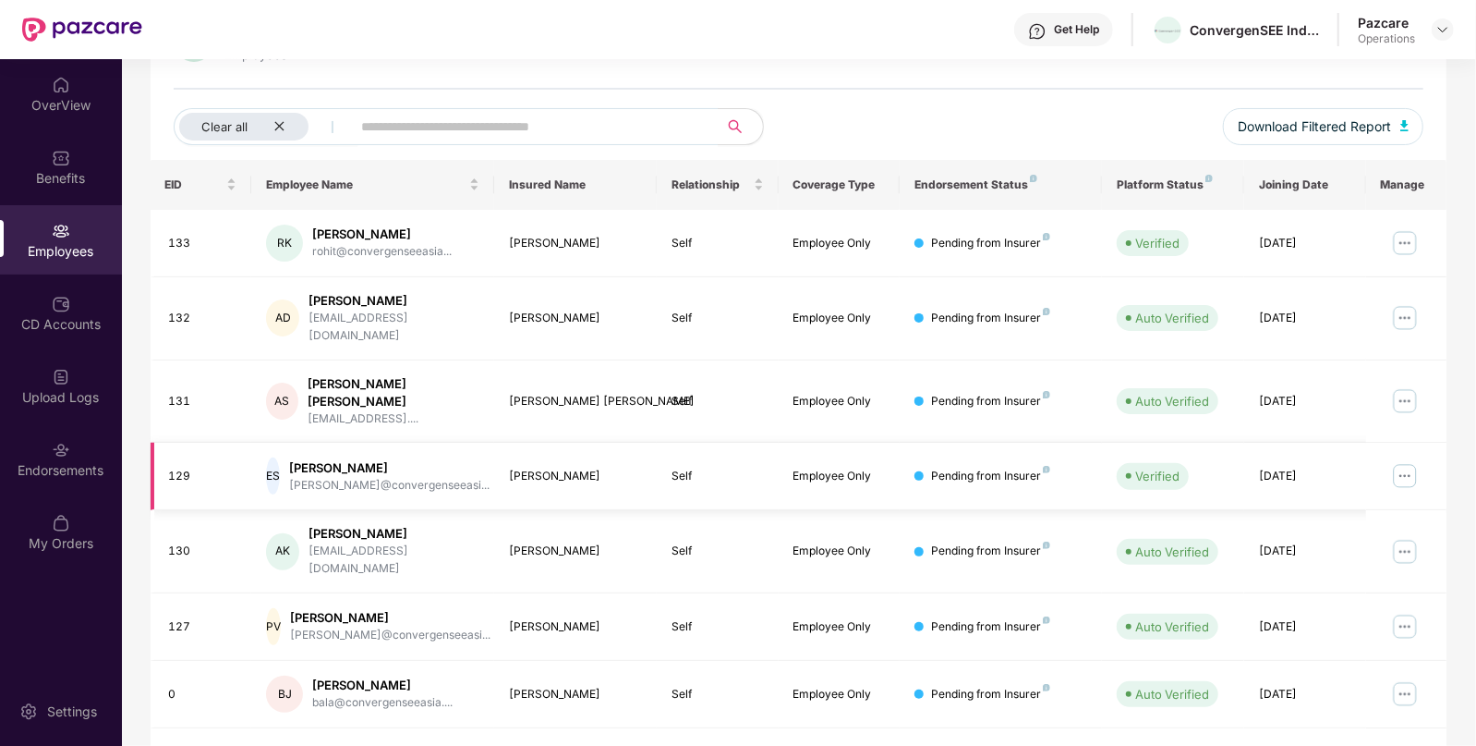
scroll to position [0, 0]
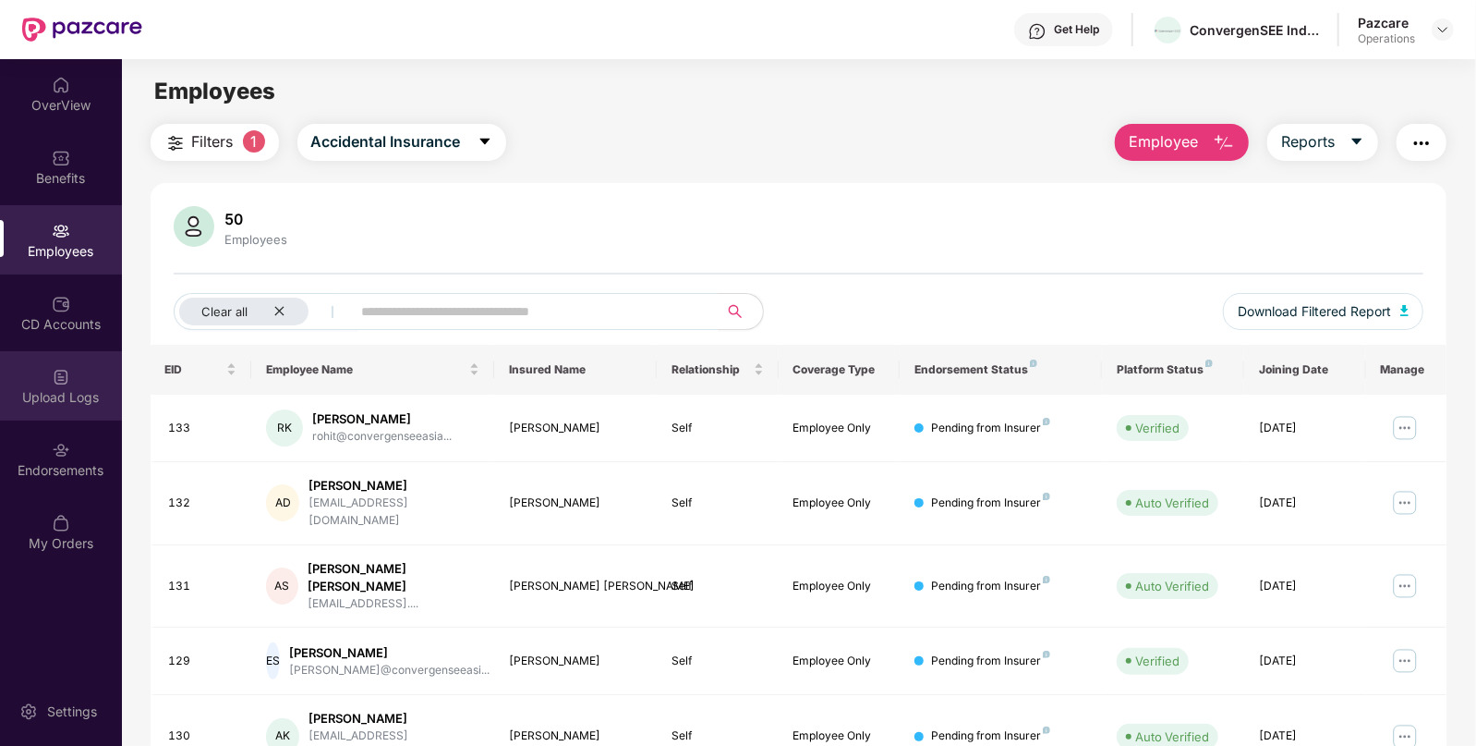
click at [95, 401] on div "Upload Logs" at bounding box center [61, 397] width 122 height 18
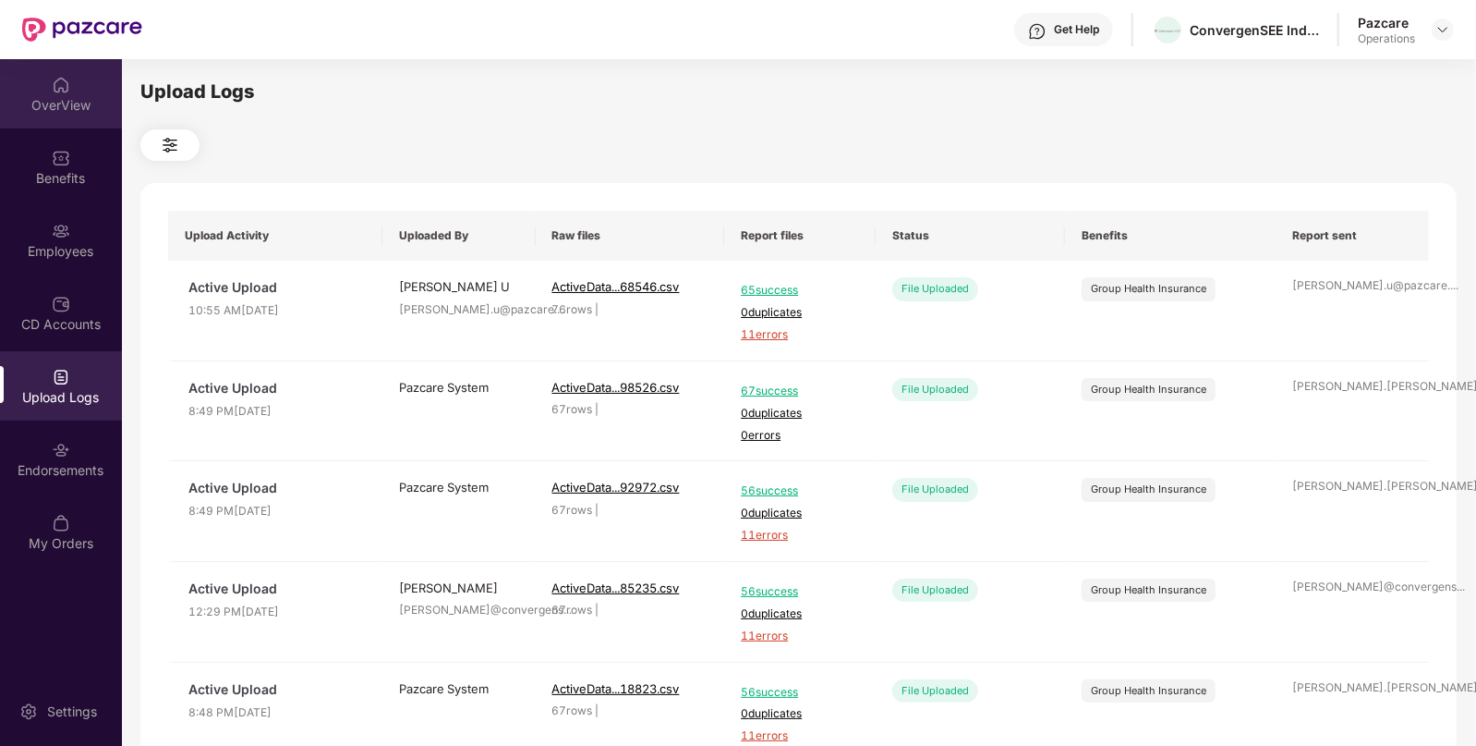
click at [65, 120] on div "OverView" at bounding box center [61, 93] width 122 height 69
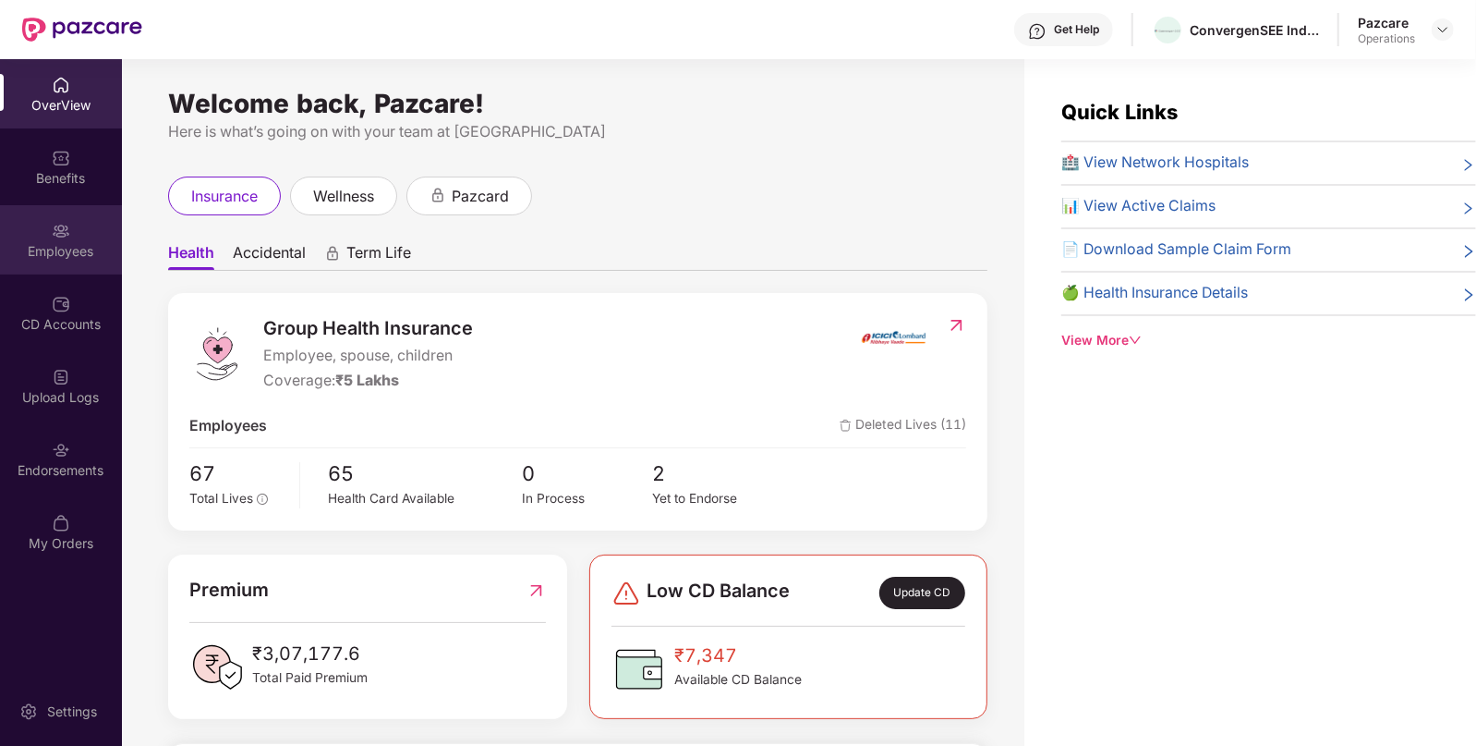
click at [61, 236] on img at bounding box center [61, 231] width 18 height 18
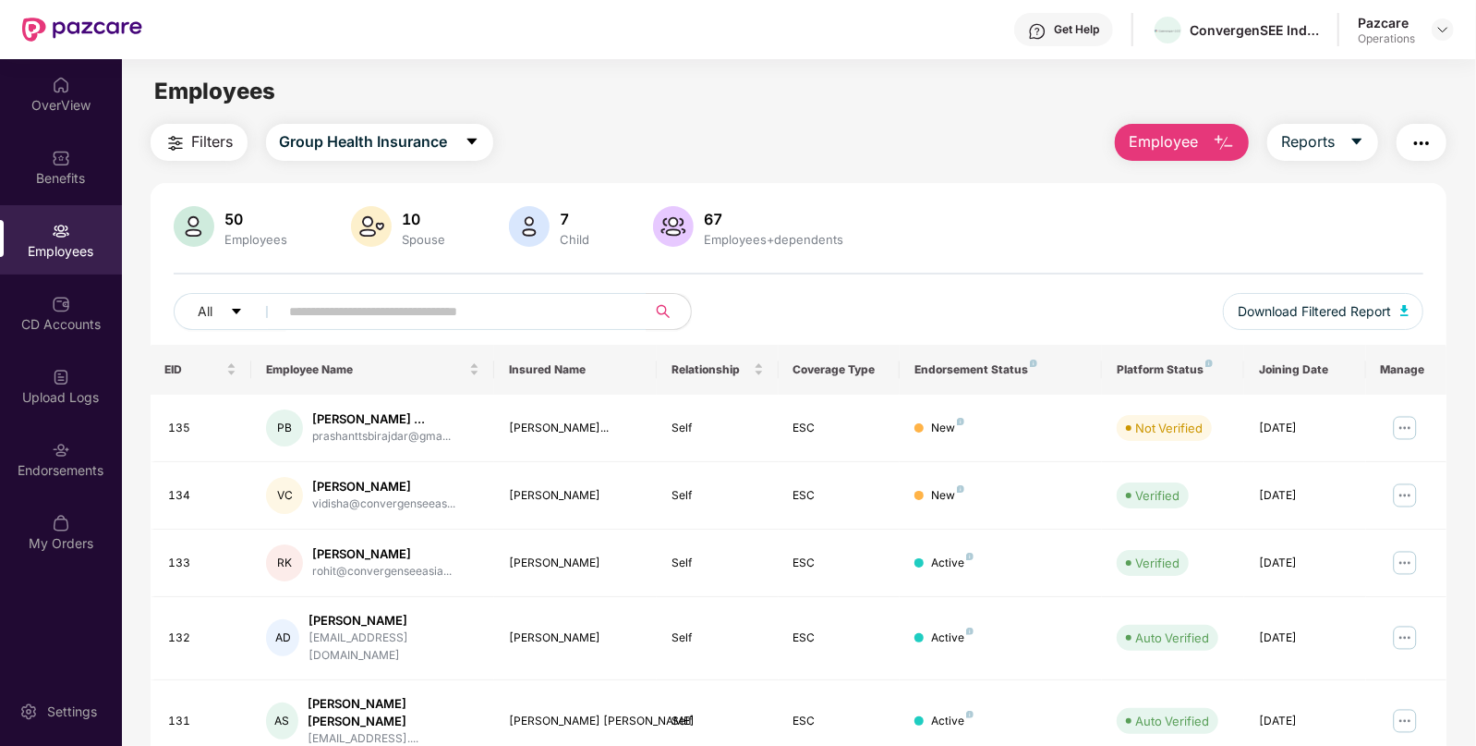
click at [1430, 144] on img "button" at bounding box center [1422, 143] width 22 height 22
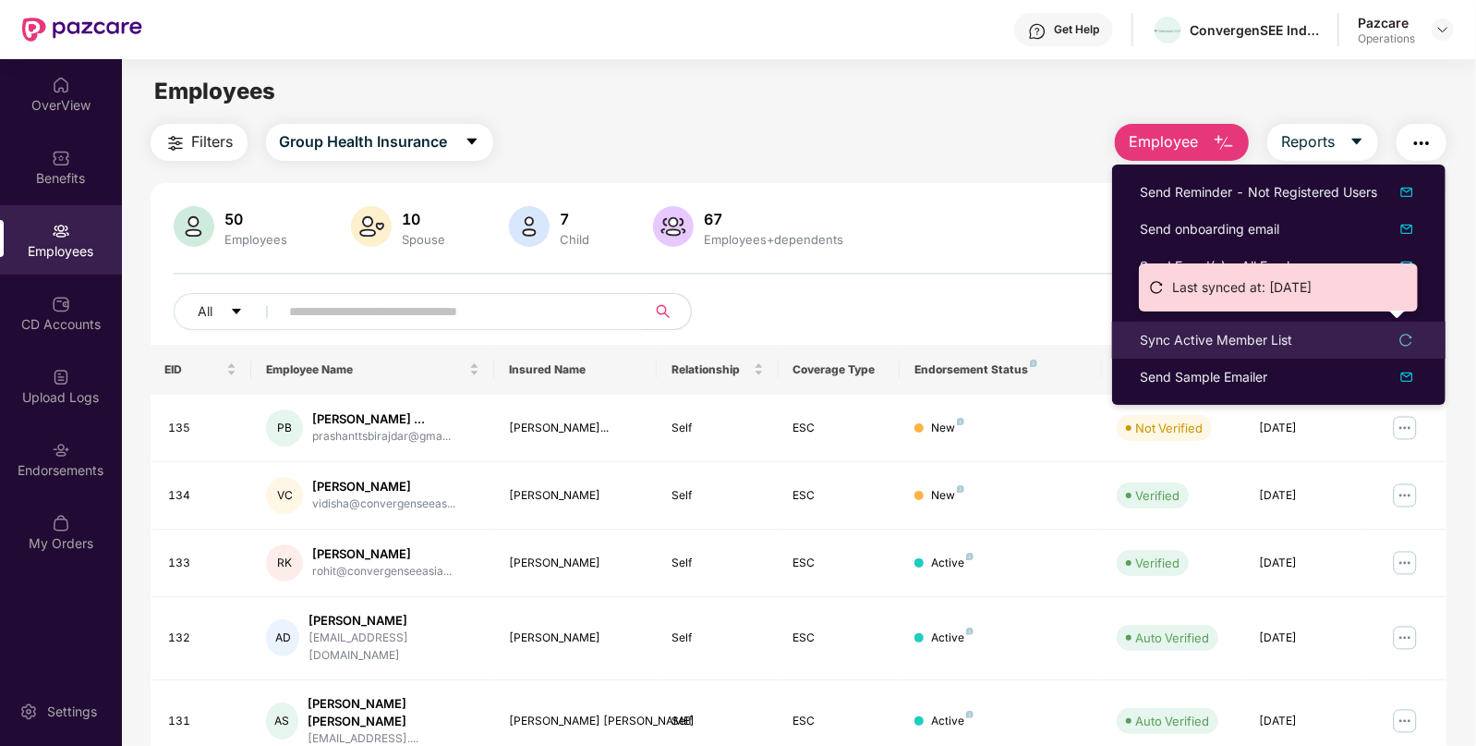
click at [1202, 341] on div "Sync Active Member List" at bounding box center [1216, 340] width 152 height 20
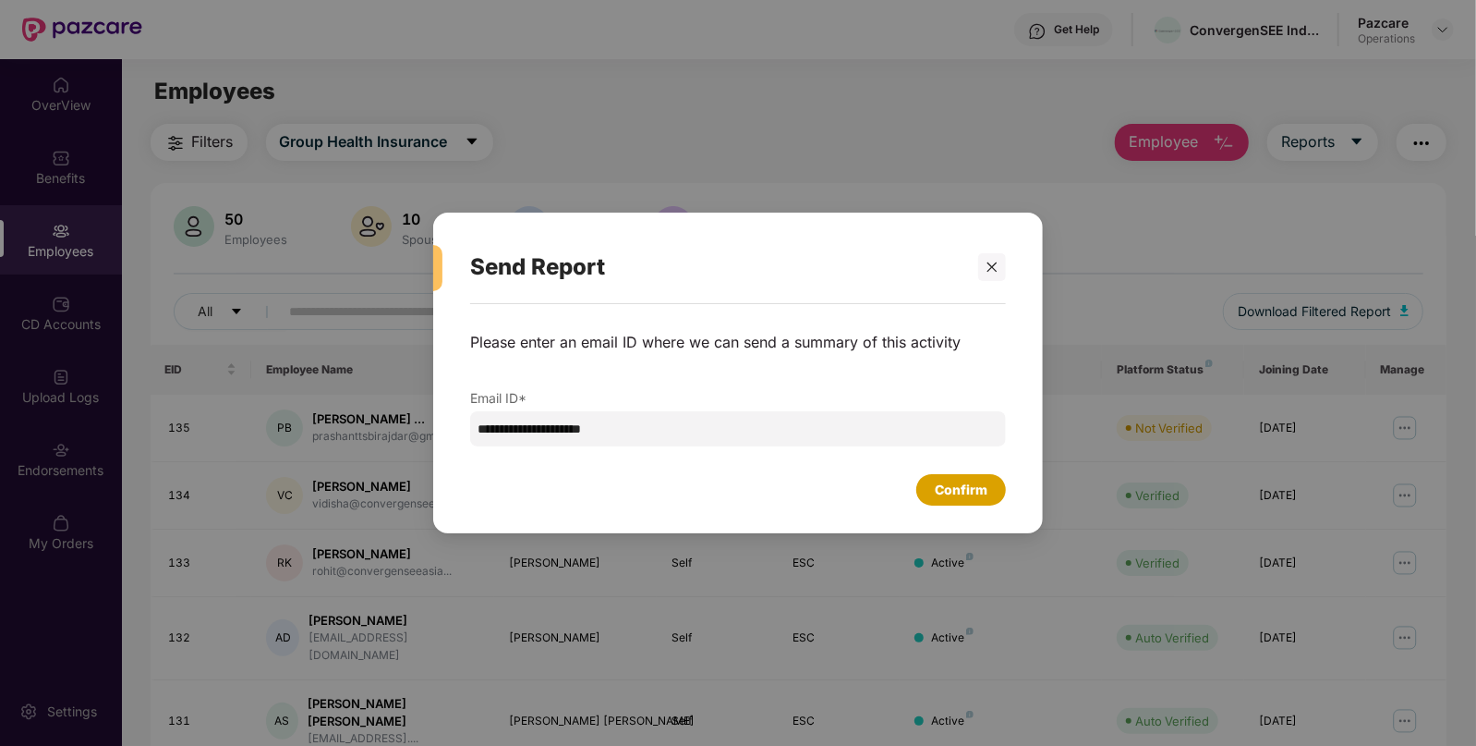
click at [961, 480] on div "Confirm" at bounding box center [961, 489] width 53 height 20
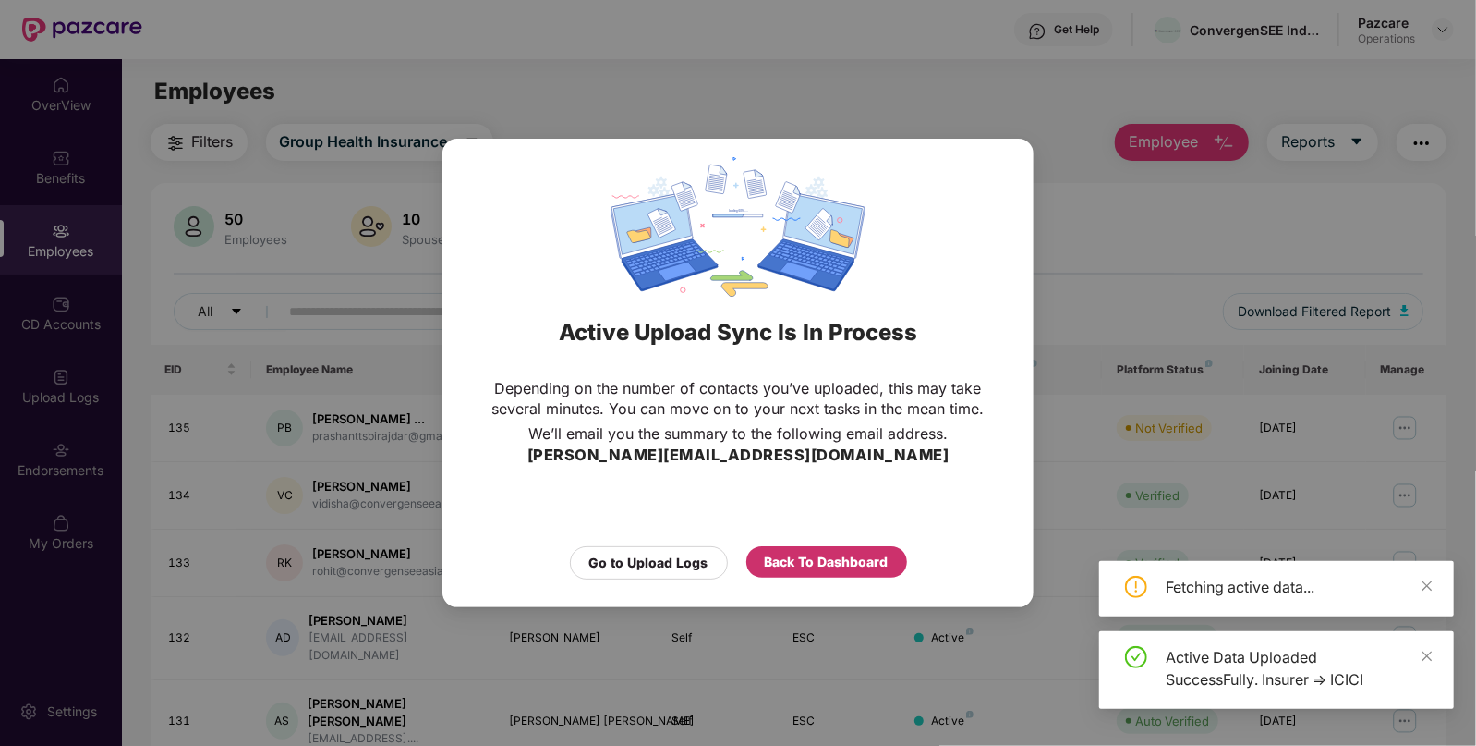
click at [822, 556] on div "Back To Dashboard" at bounding box center [827, 562] width 124 height 20
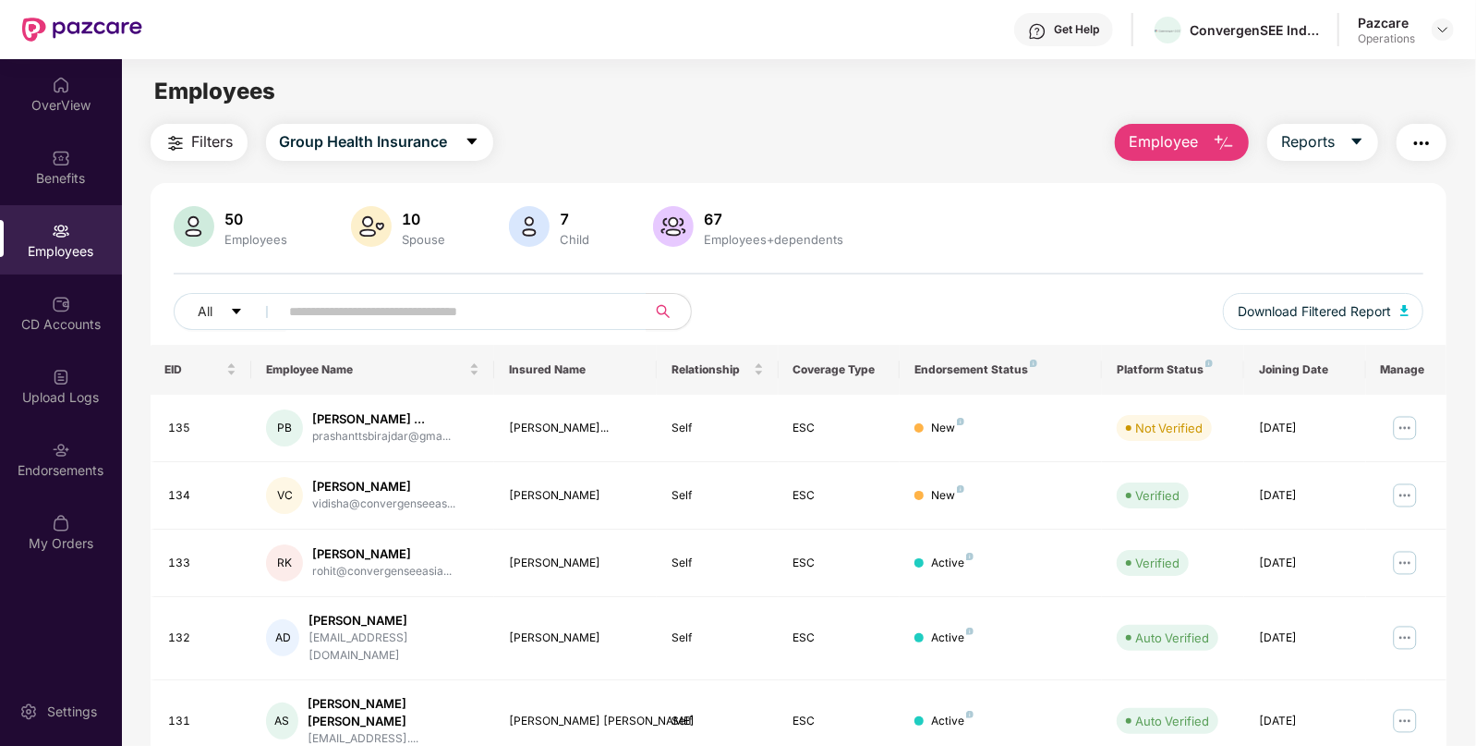
click at [65, 220] on div at bounding box center [61, 229] width 18 height 18
click at [57, 380] on img at bounding box center [61, 377] width 18 height 18
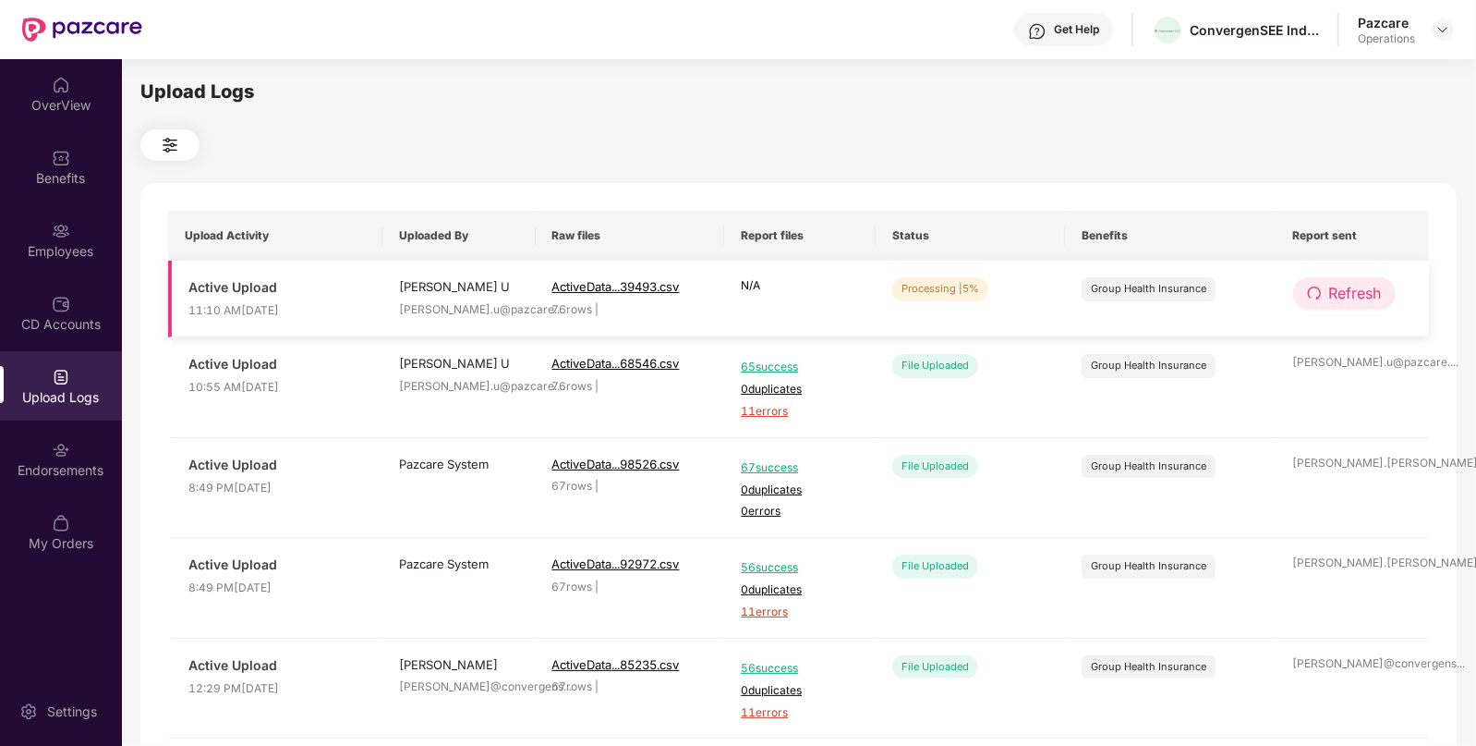
click at [1341, 295] on span "Refresh" at bounding box center [1355, 293] width 53 height 23
click at [1341, 295] on span "Refresh" at bounding box center [1356, 293] width 53 height 23
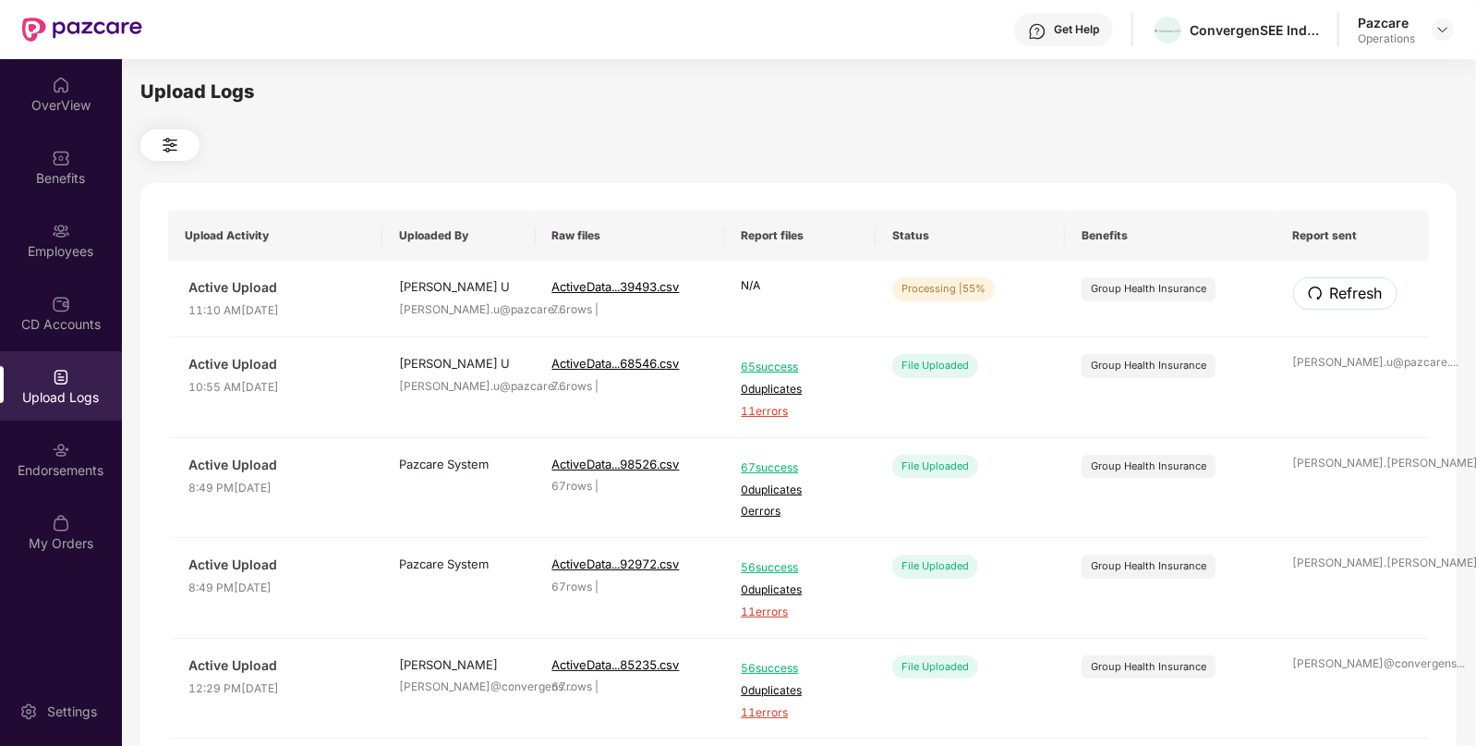
click at [1341, 295] on span "Refresh" at bounding box center [1356, 293] width 53 height 23
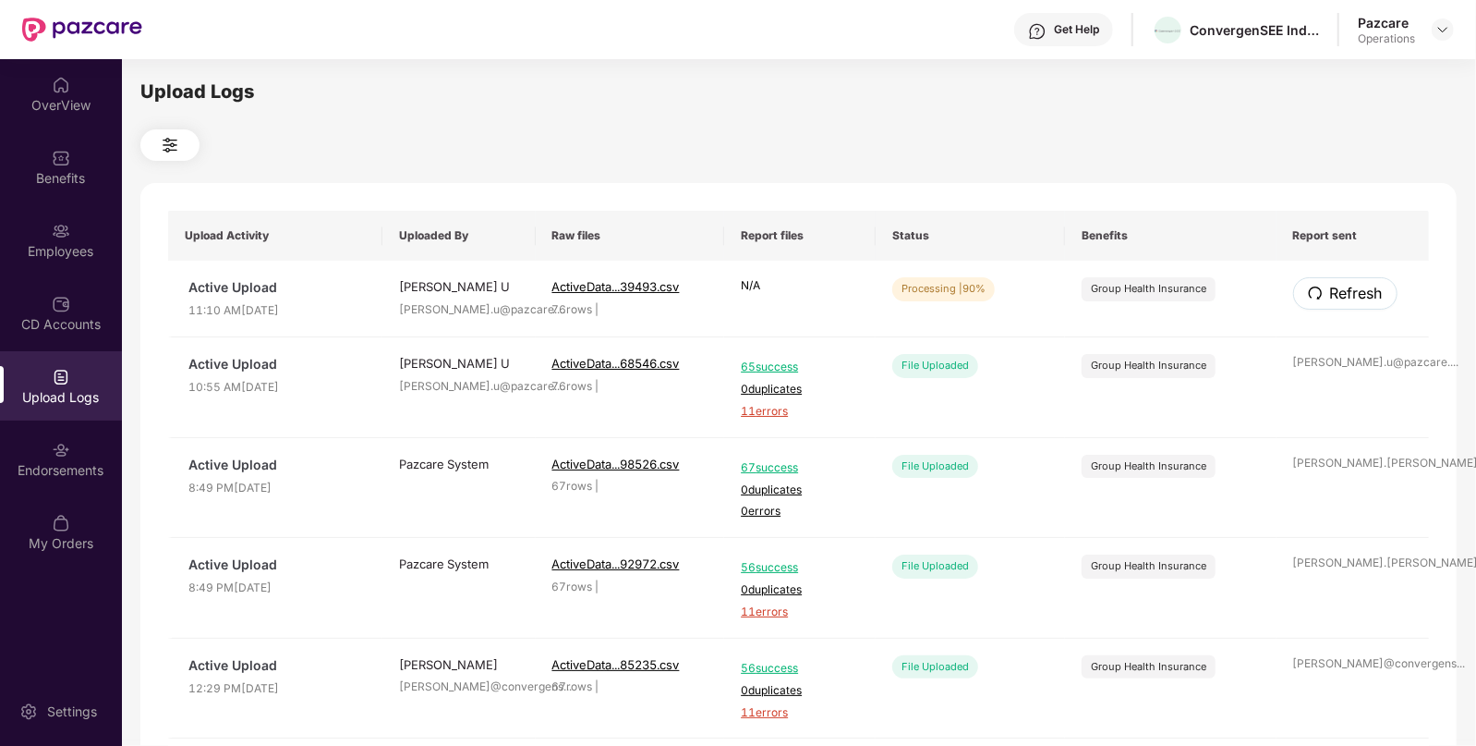
click at [1341, 295] on span "Refresh" at bounding box center [1356, 293] width 53 height 23
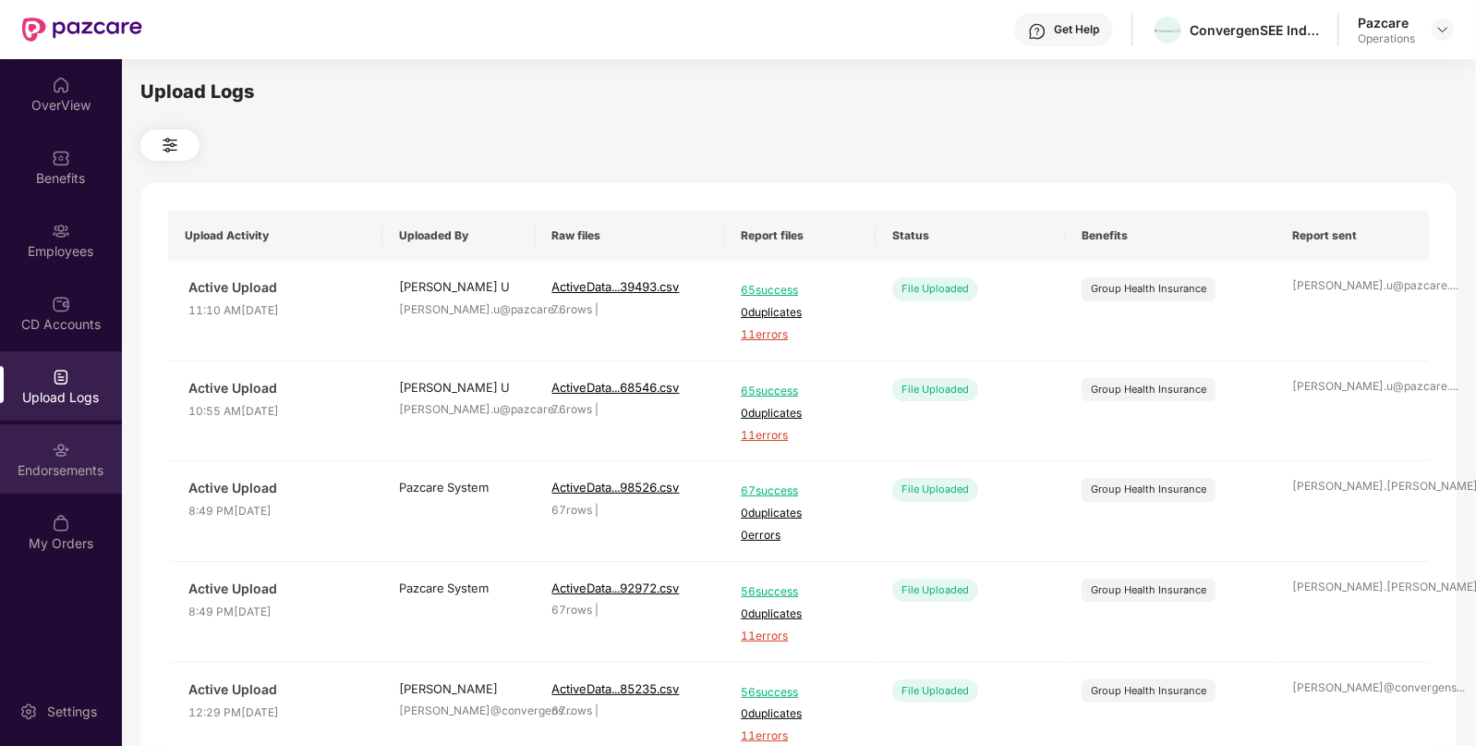
click at [37, 466] on div "Endorsements" at bounding box center [61, 470] width 122 height 18
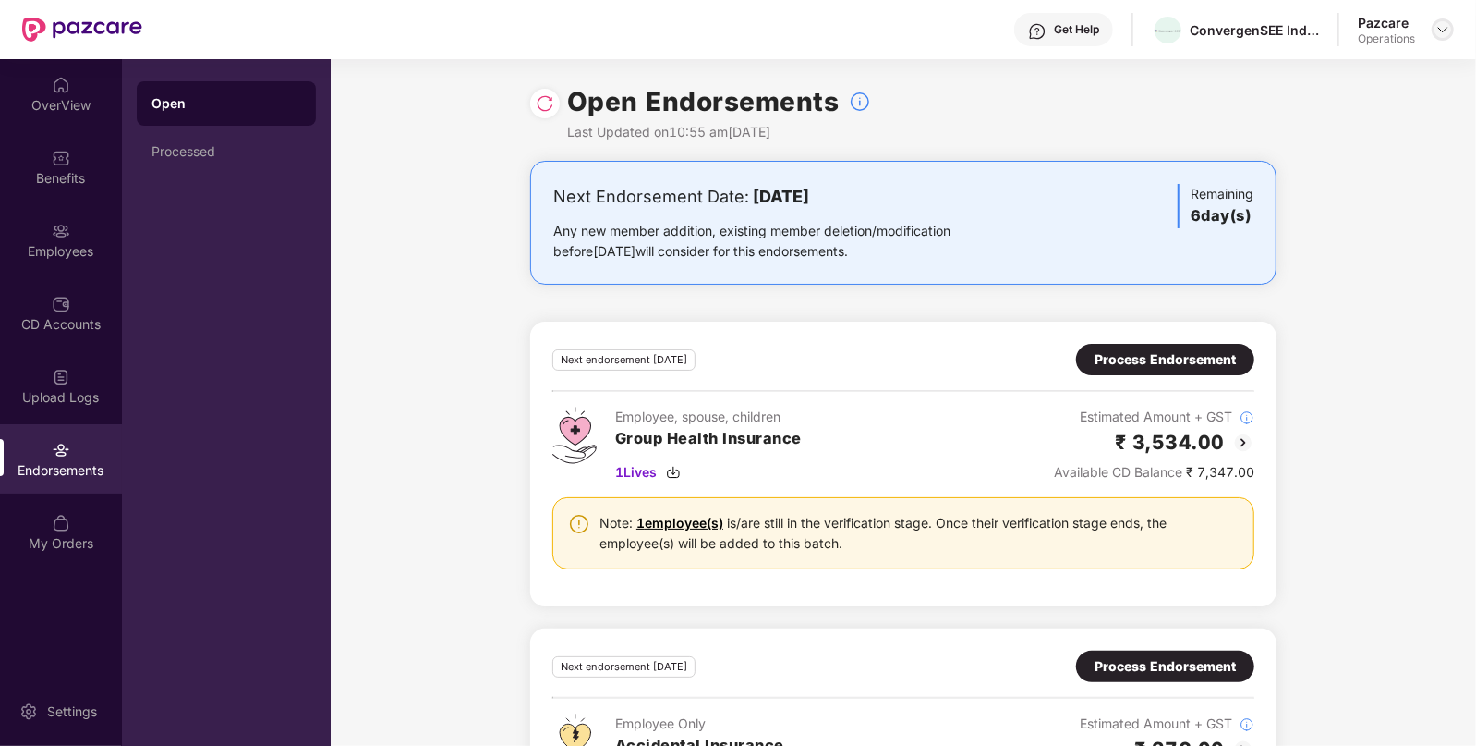
click at [1438, 31] on img at bounding box center [1443, 29] width 15 height 15
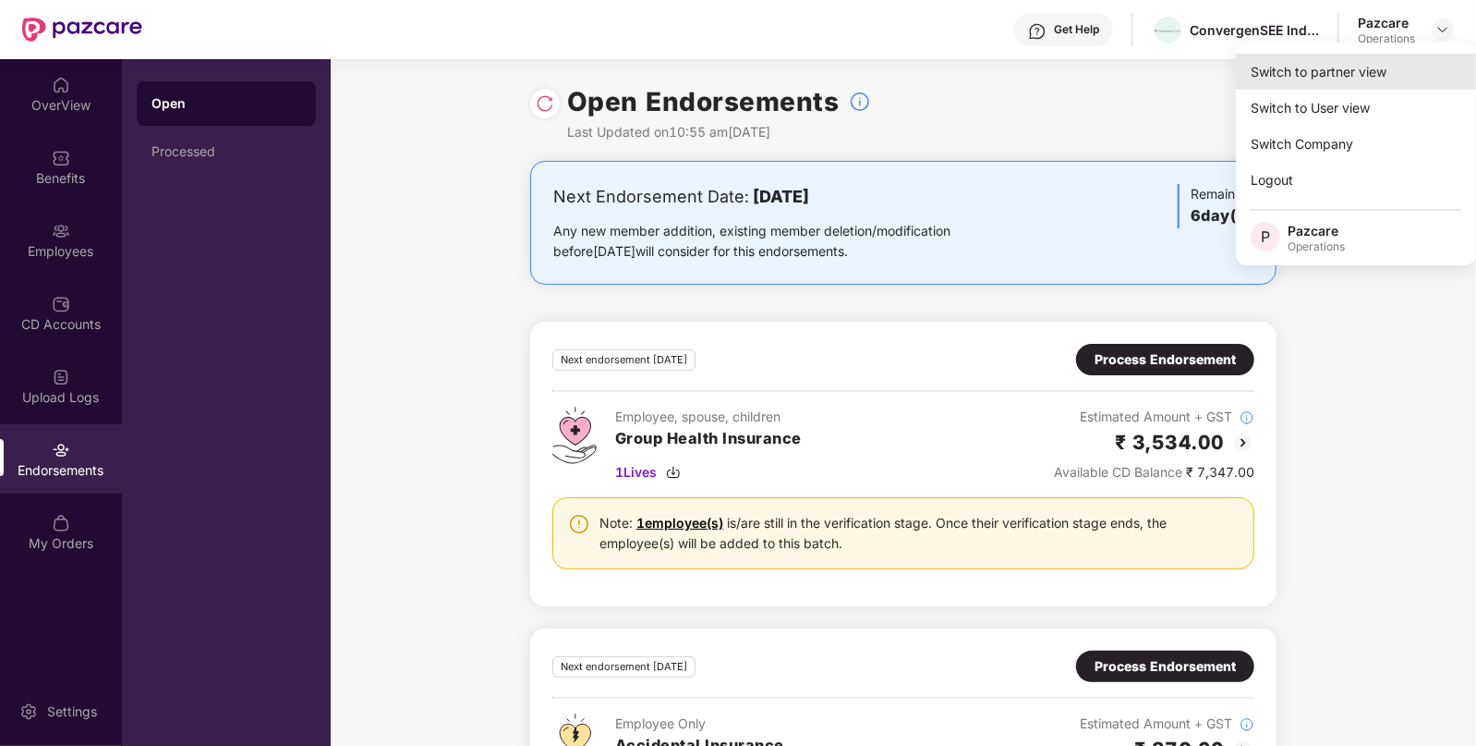
click at [1297, 64] on div "Switch to partner view" at bounding box center [1356, 72] width 240 height 36
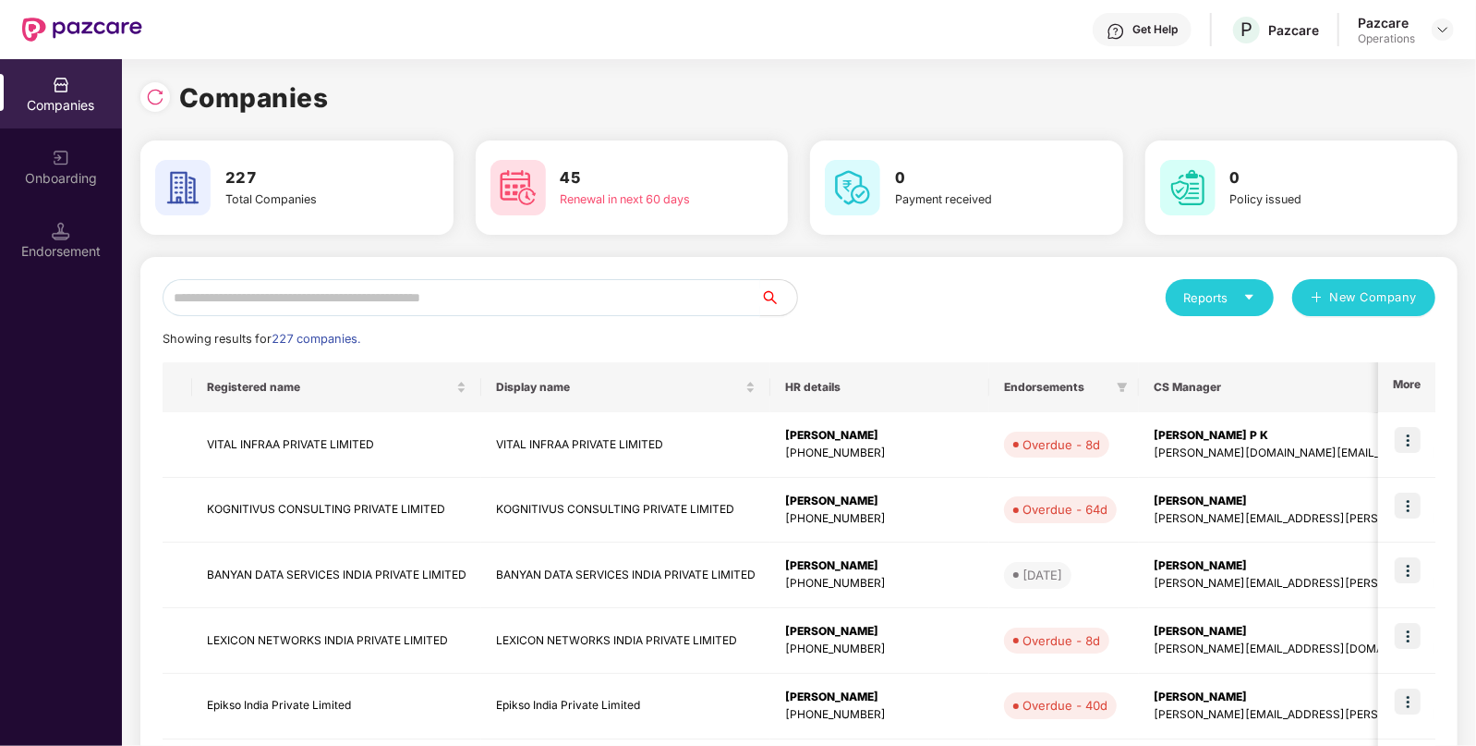
click at [463, 299] on input "text" at bounding box center [462, 297] width 598 height 37
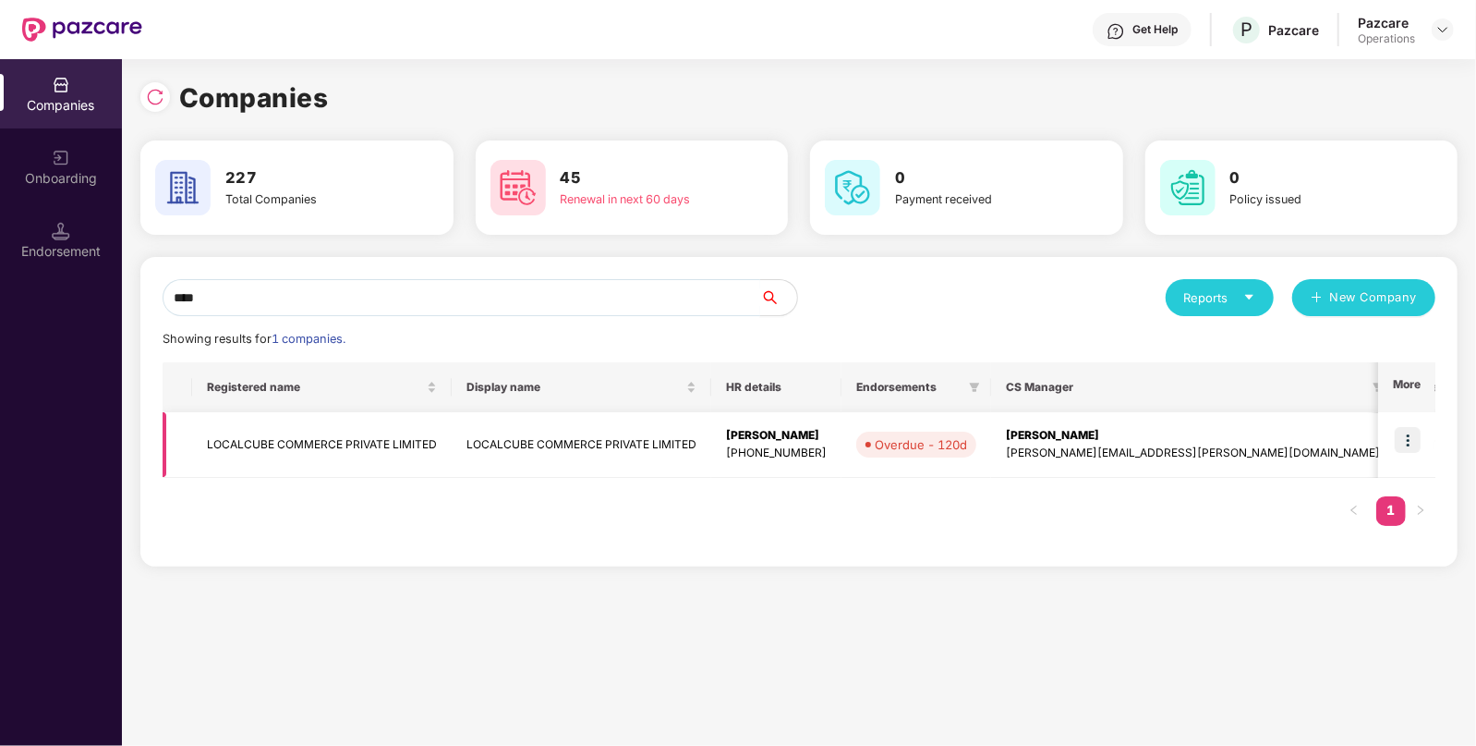
type input "****"
click at [1410, 432] on img at bounding box center [1408, 440] width 26 height 26
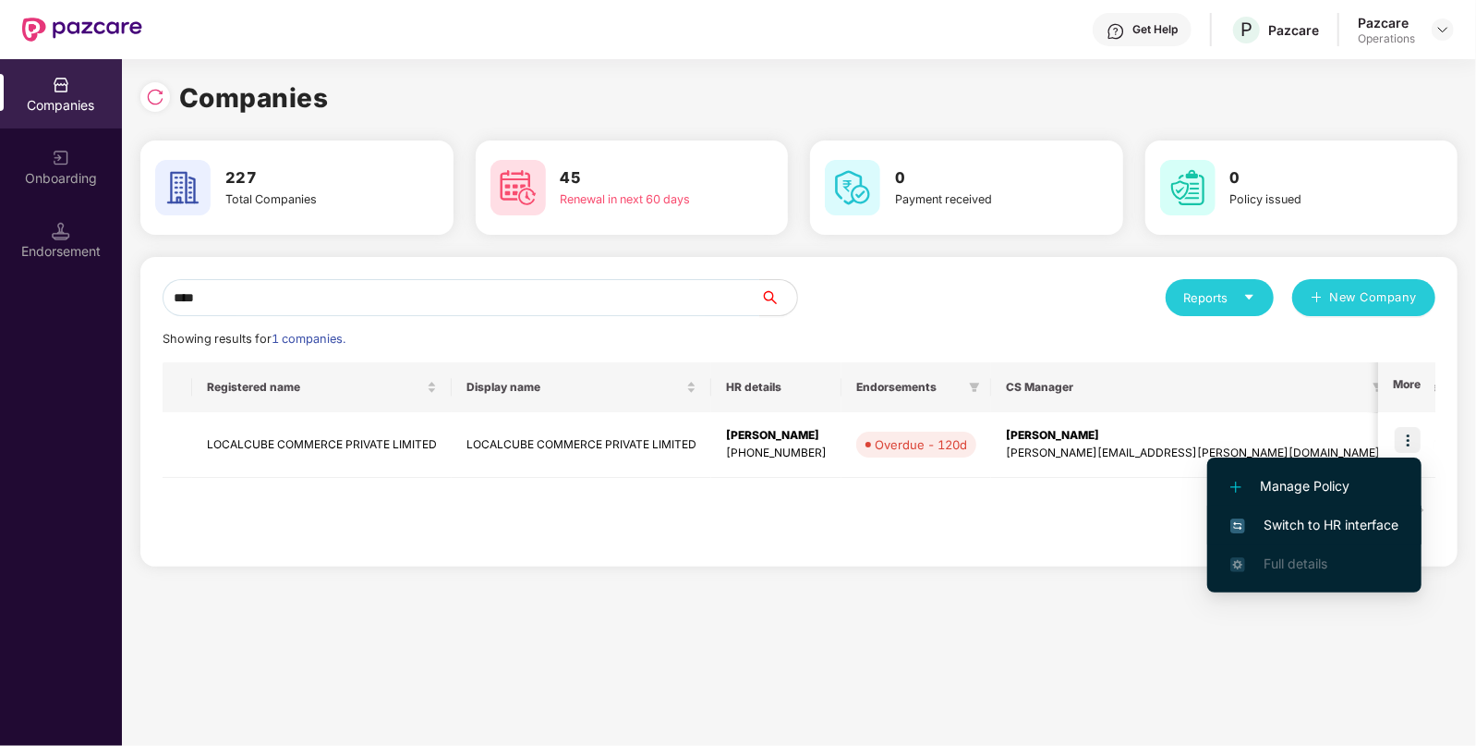
click at [1303, 529] on span "Switch to HR interface" at bounding box center [1315, 525] width 168 height 20
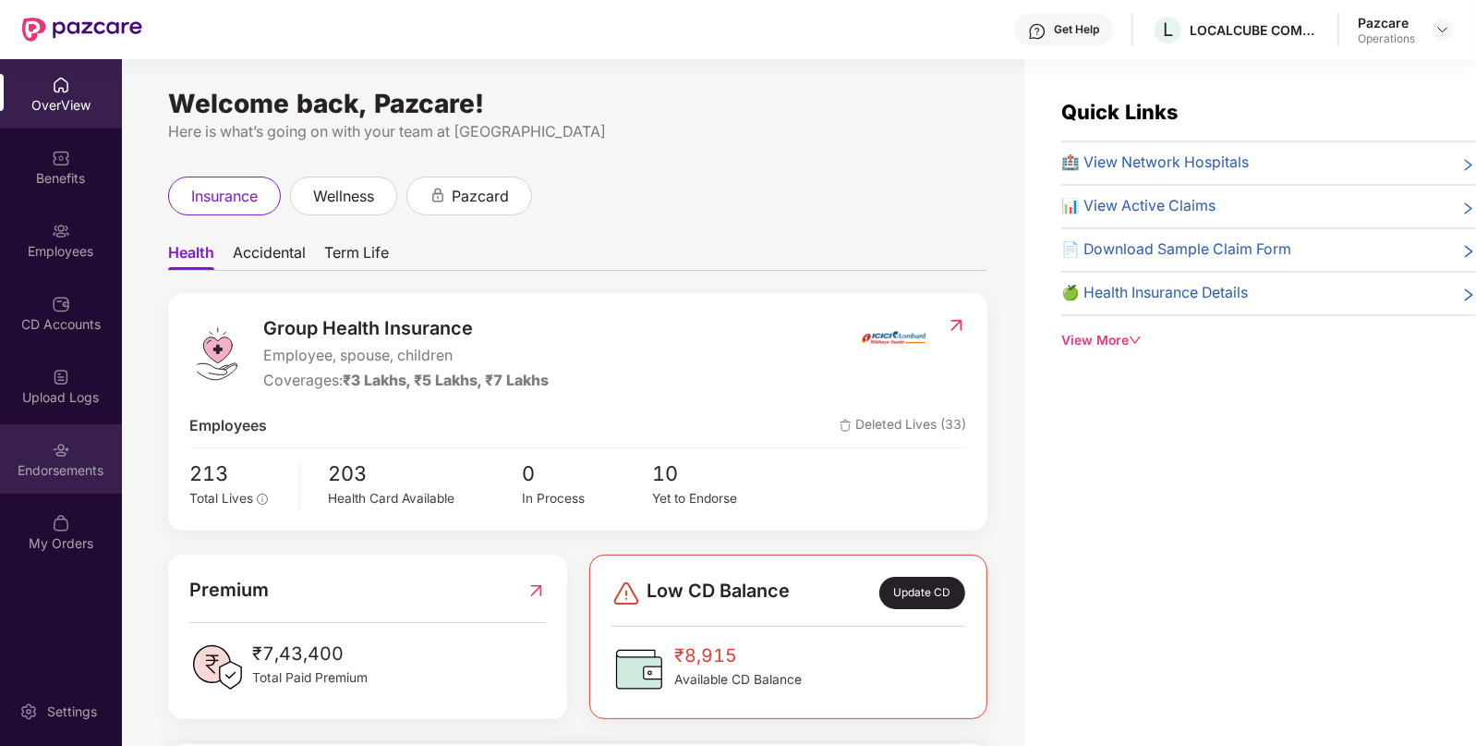
click at [65, 463] on div "Endorsements" at bounding box center [61, 470] width 122 height 18
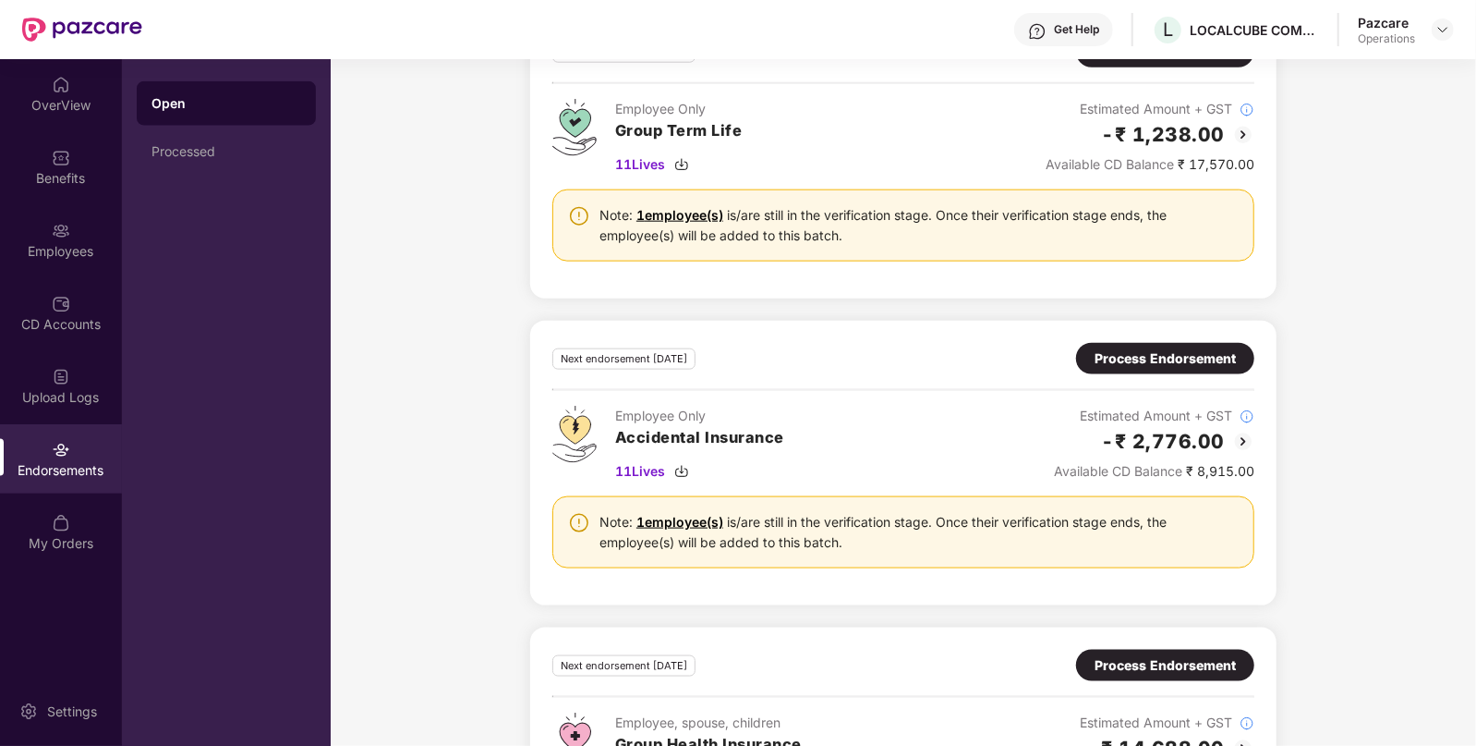
scroll to position [1447, 0]
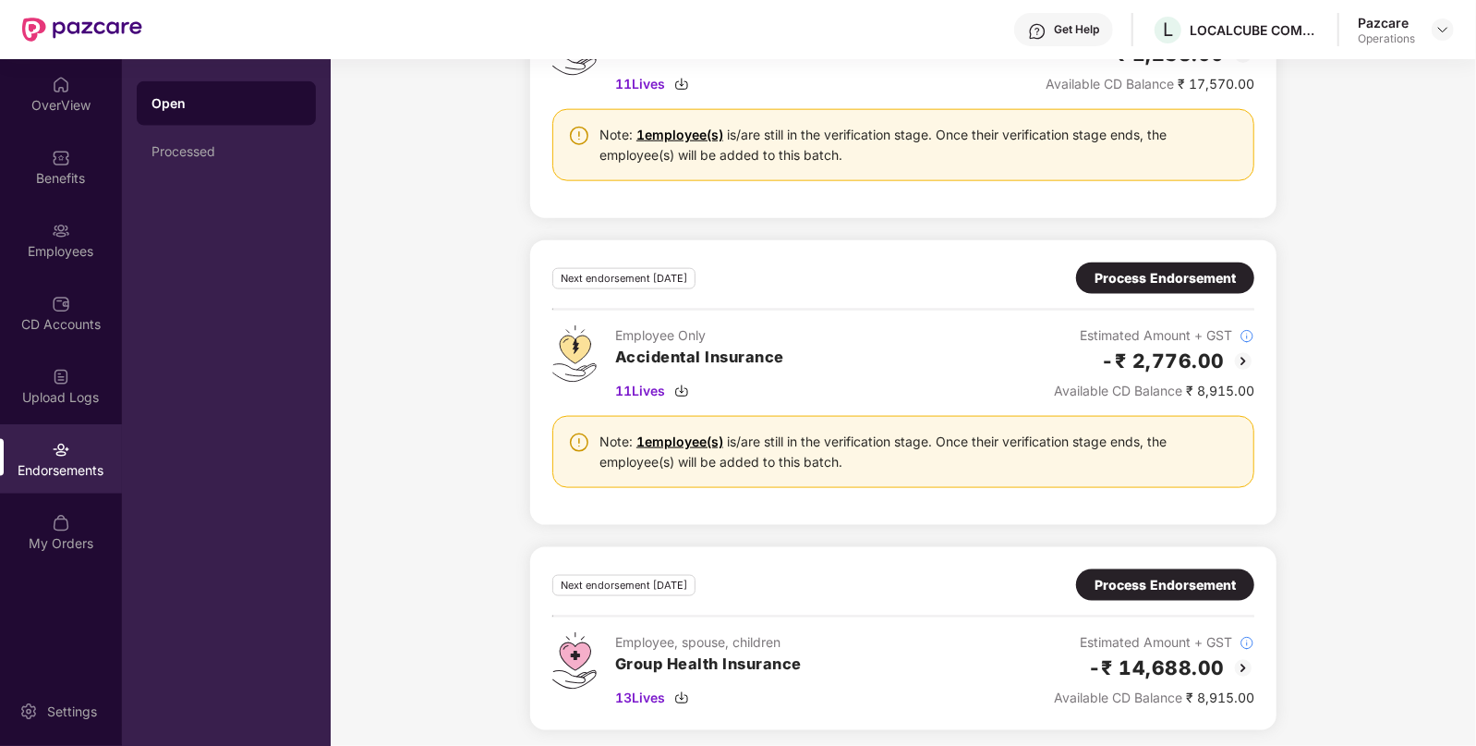
click at [1243, 657] on img at bounding box center [1243, 668] width 22 height 22
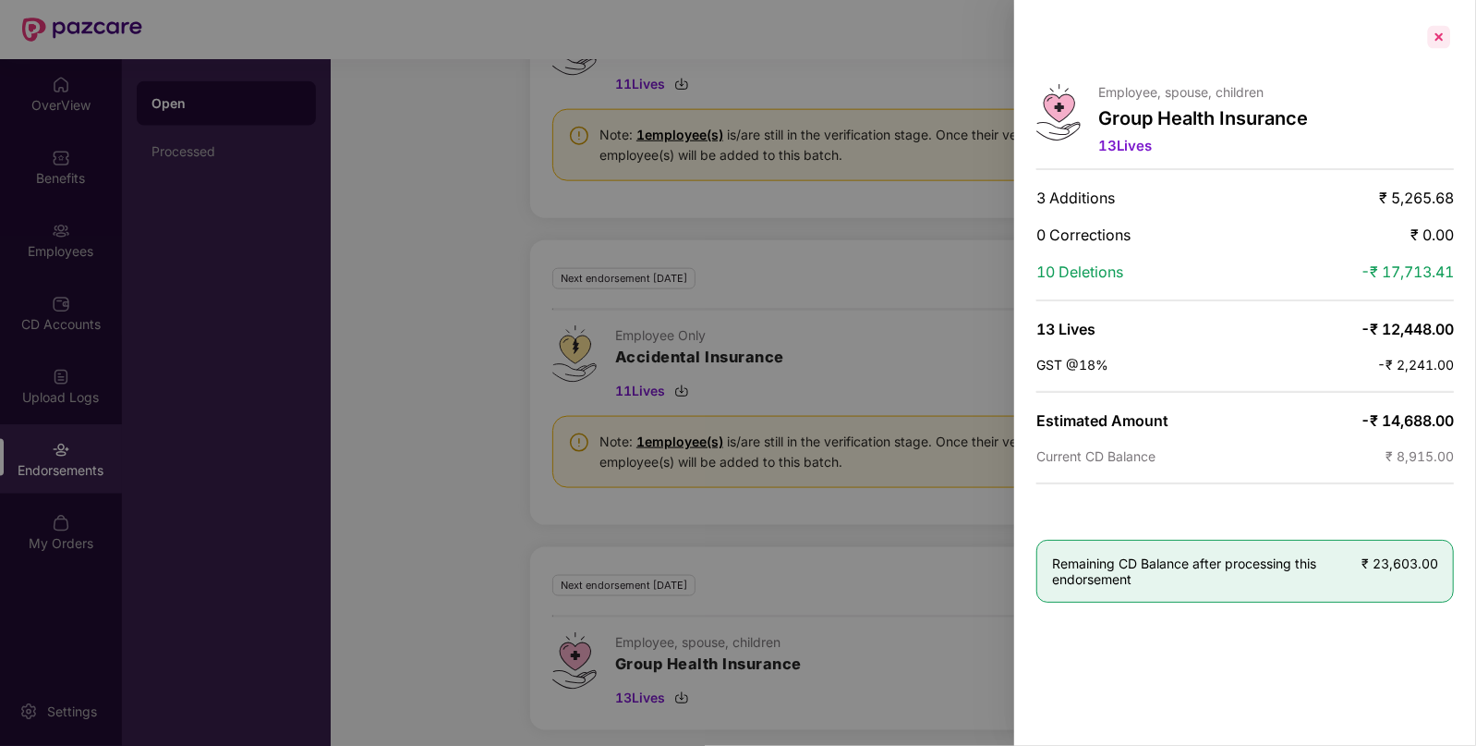
click at [1443, 37] on div at bounding box center [1440, 37] width 30 height 30
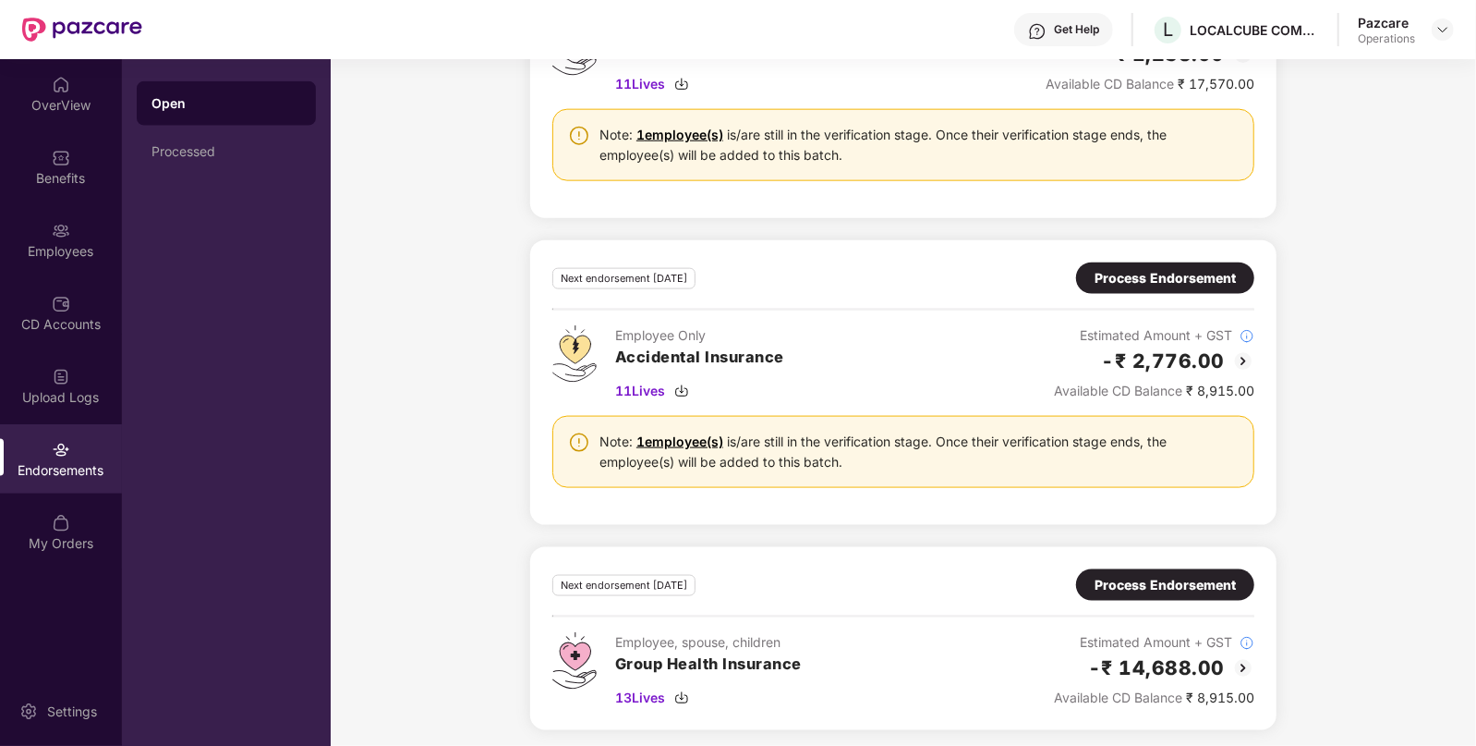
click at [1157, 576] on div "Process Endorsement" at bounding box center [1165, 585] width 141 height 20
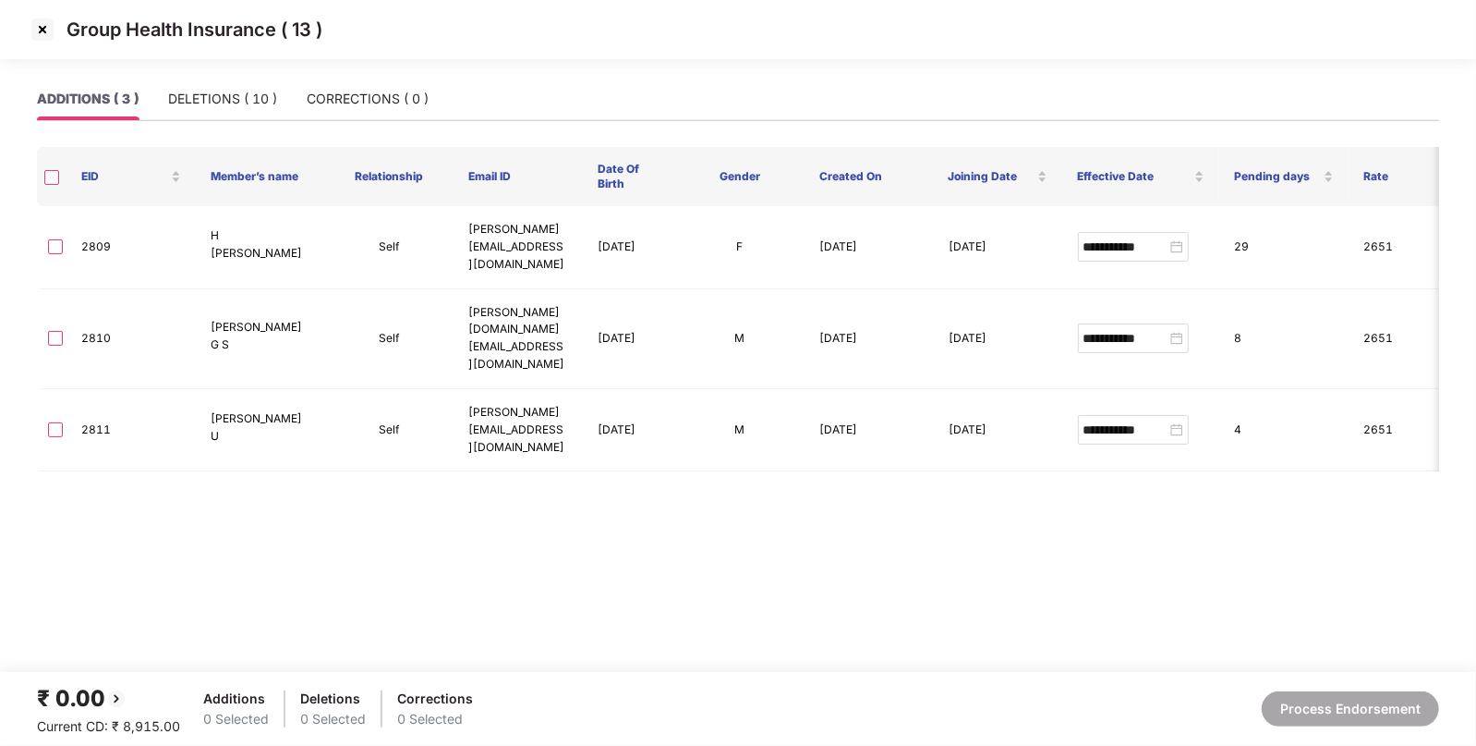
click at [42, 15] on img at bounding box center [43, 30] width 30 height 30
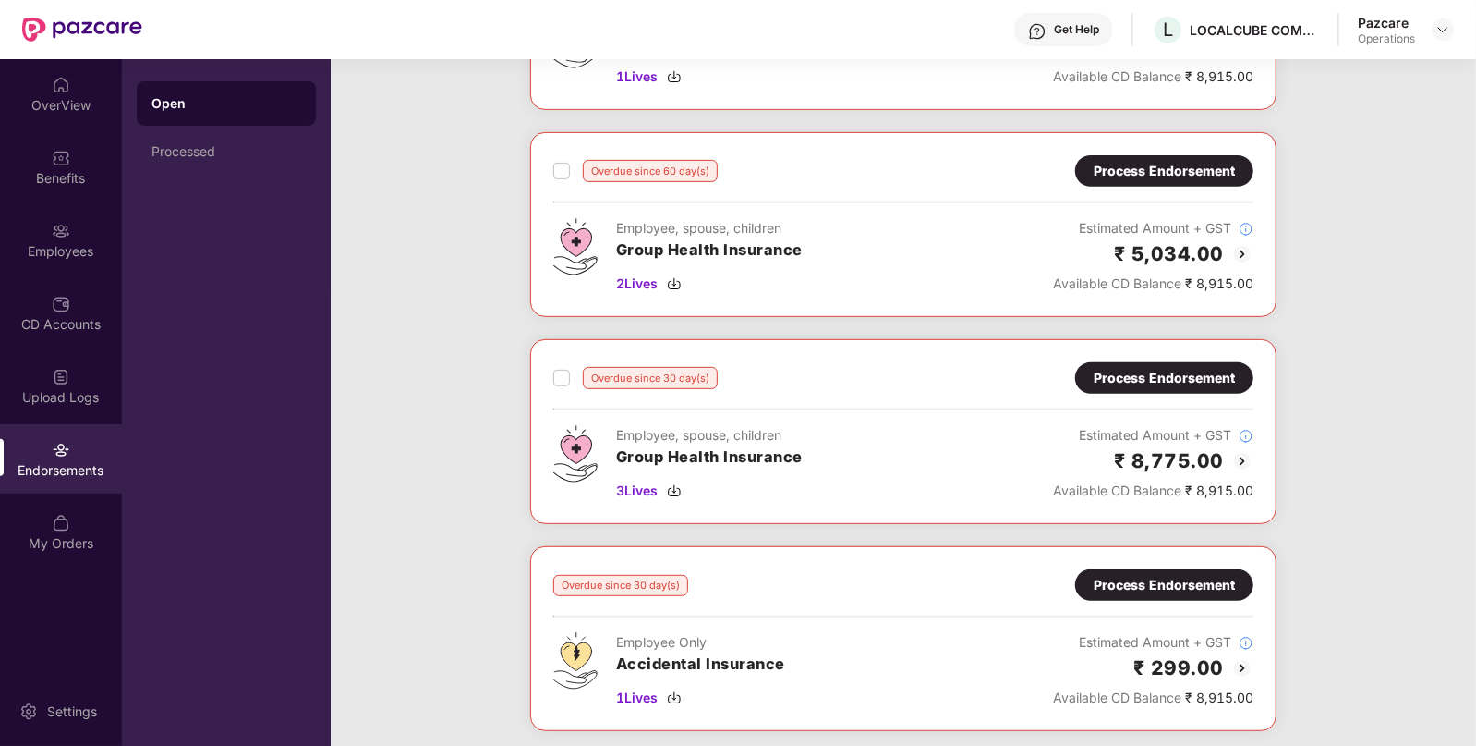
scroll to position [433, 0]
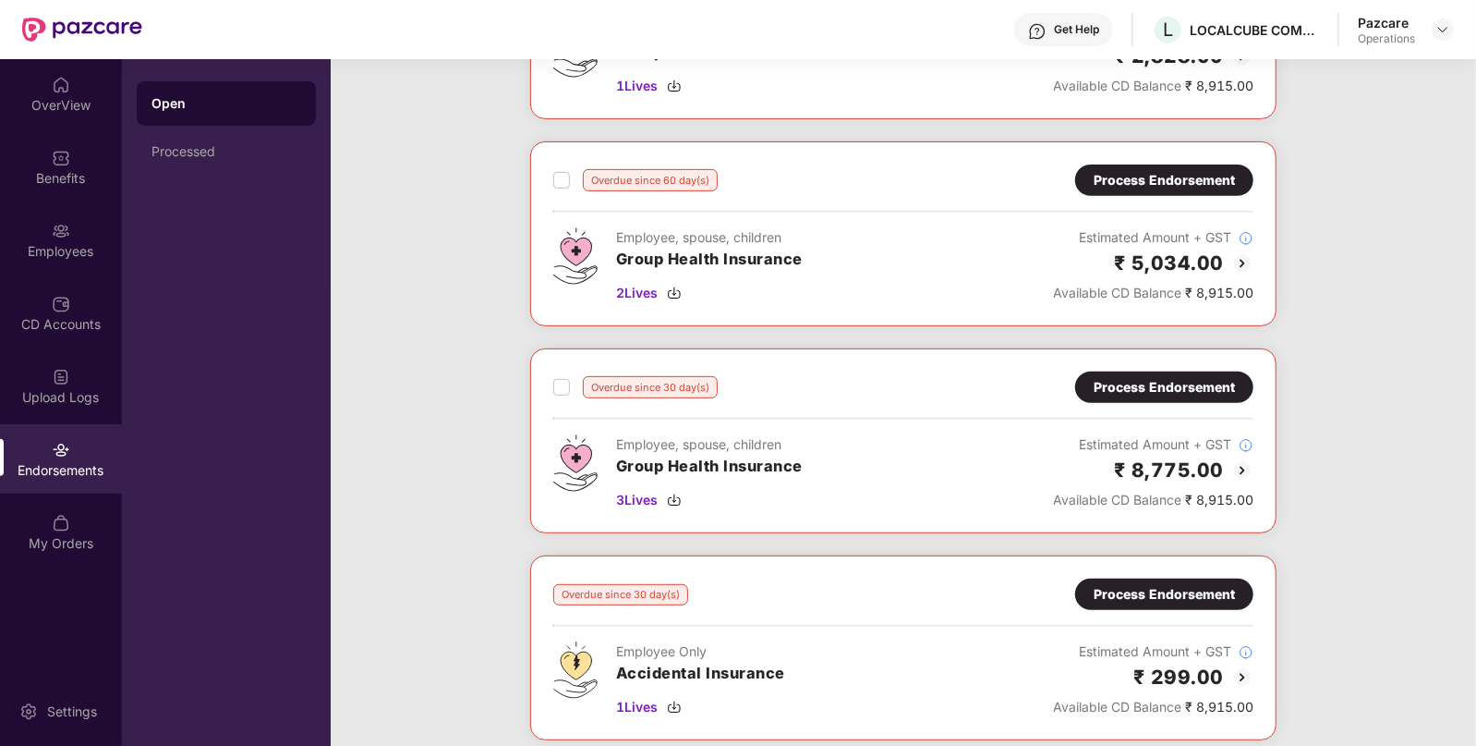
click at [1238, 674] on img at bounding box center [1243, 677] width 22 height 22
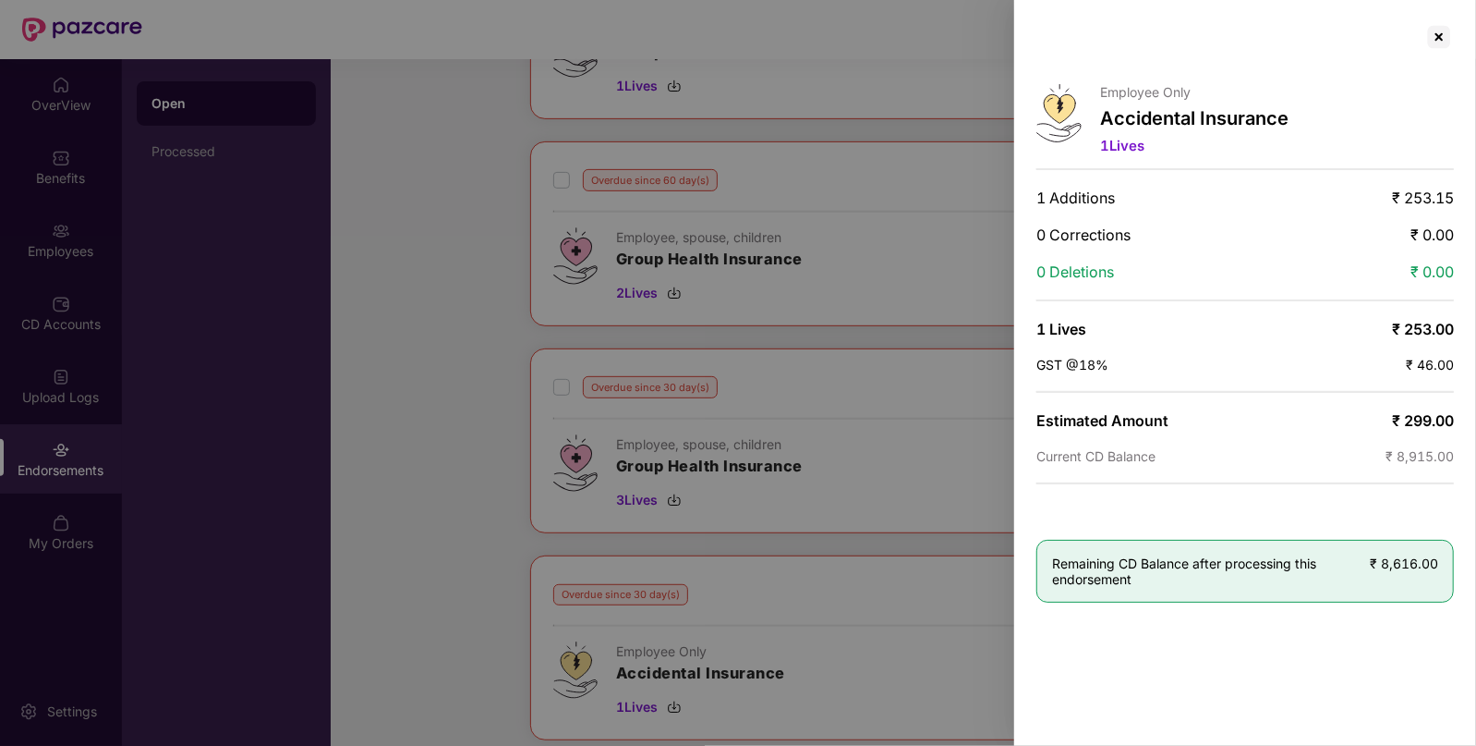
click at [1431, 60] on div "Employee Only Accidental Insurance 1 Lives 1 Additions ₹ 253.15 0 Corrections ₹…" at bounding box center [1245, 373] width 462 height 746
click at [1440, 48] on div at bounding box center [1440, 37] width 30 height 30
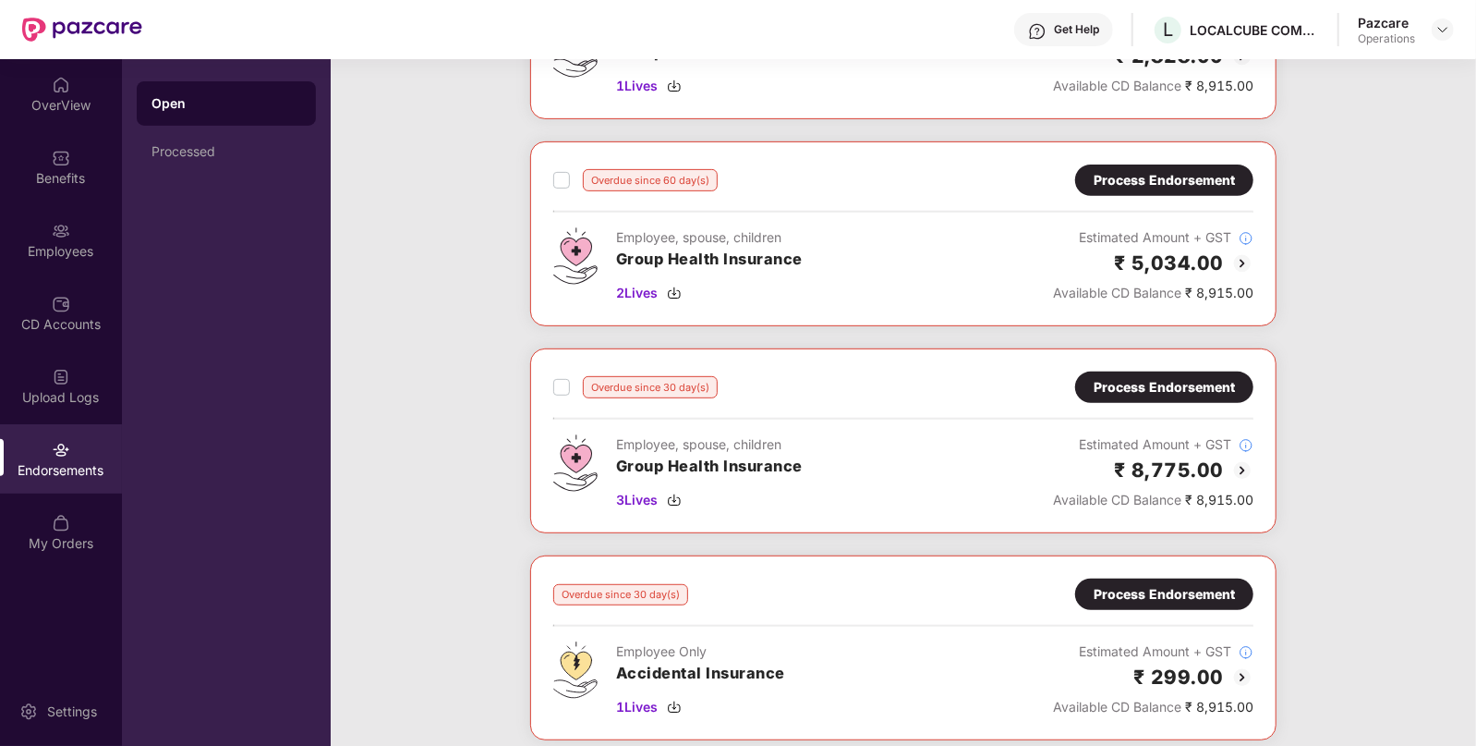
click at [1145, 591] on div "Process Endorsement" at bounding box center [1164, 594] width 141 height 20
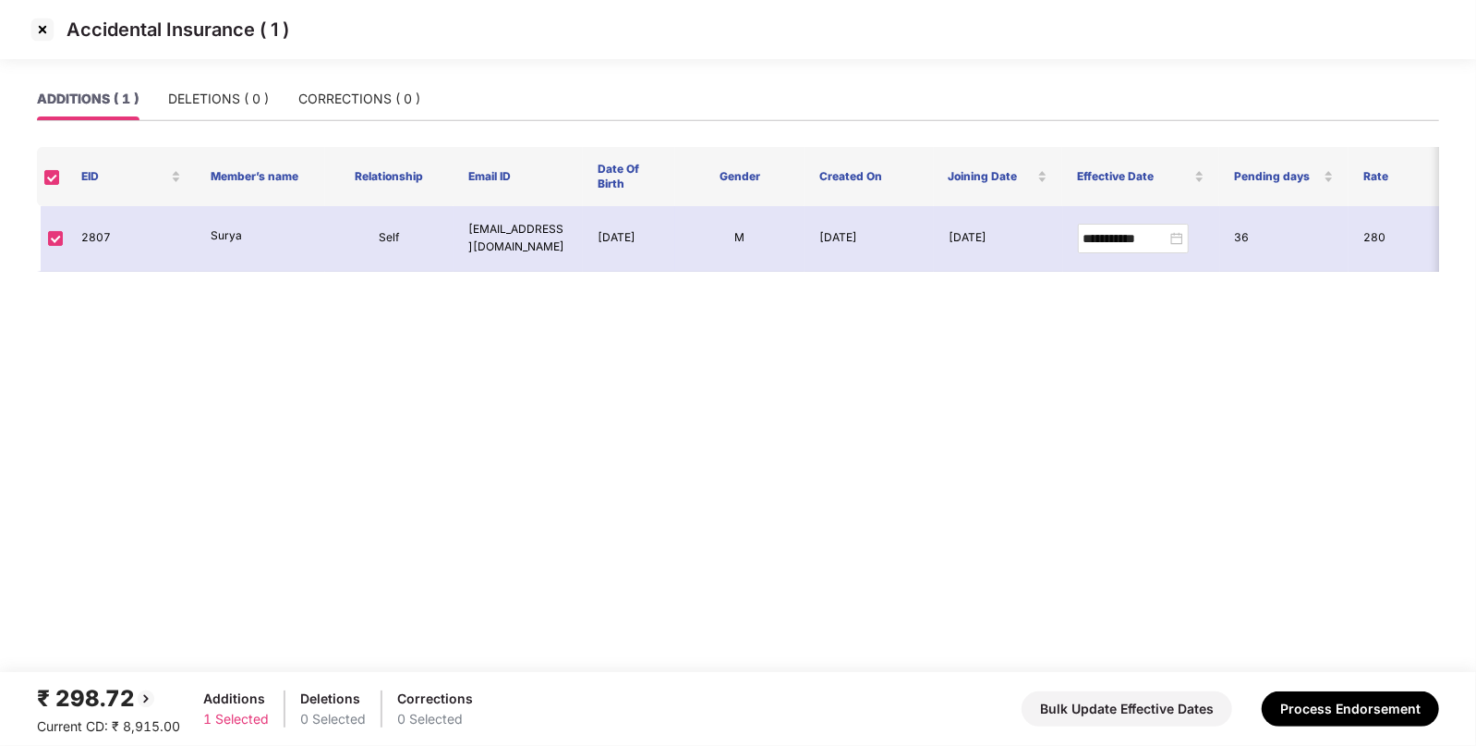
click at [42, 35] on img at bounding box center [43, 30] width 30 height 30
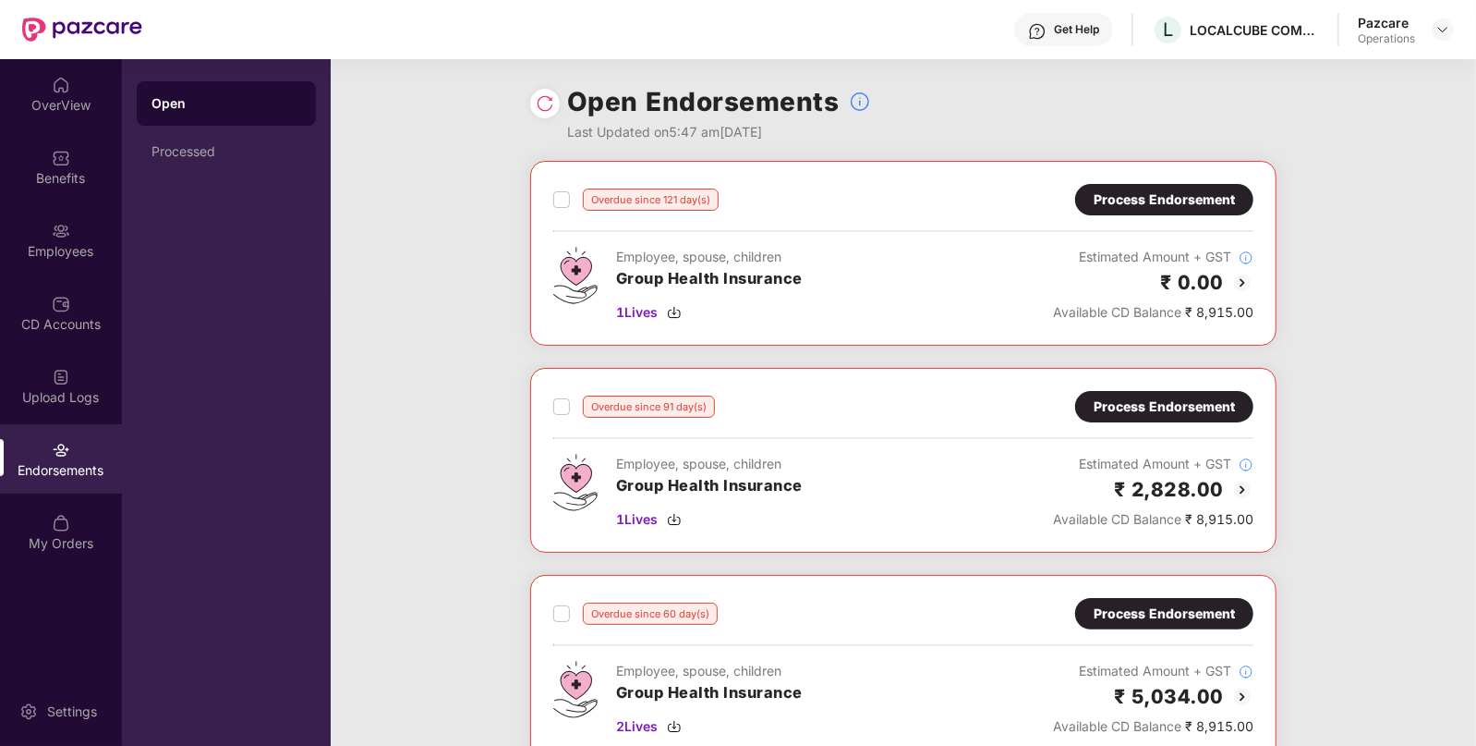
click at [1236, 279] on img at bounding box center [1243, 283] width 22 height 22
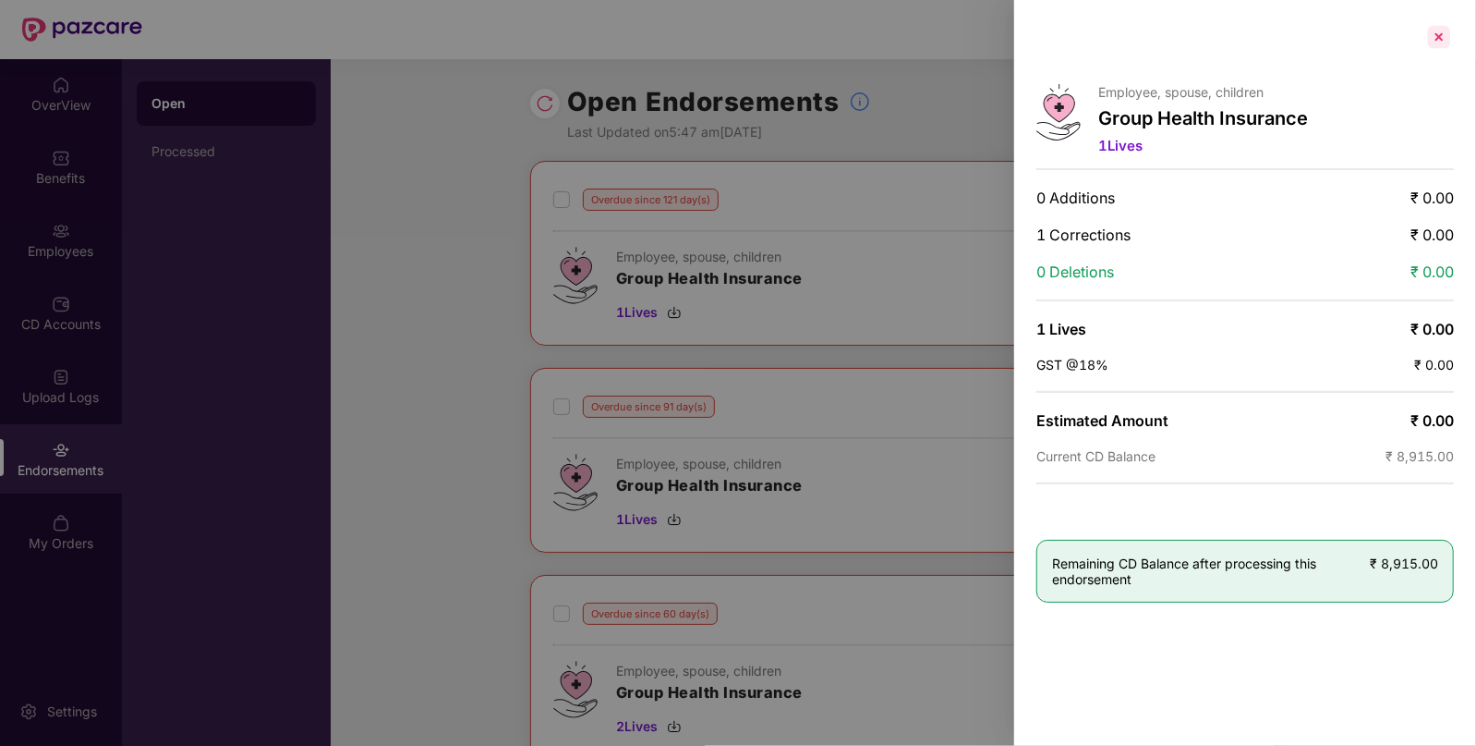
click at [1425, 28] on div at bounding box center [1440, 37] width 30 height 30
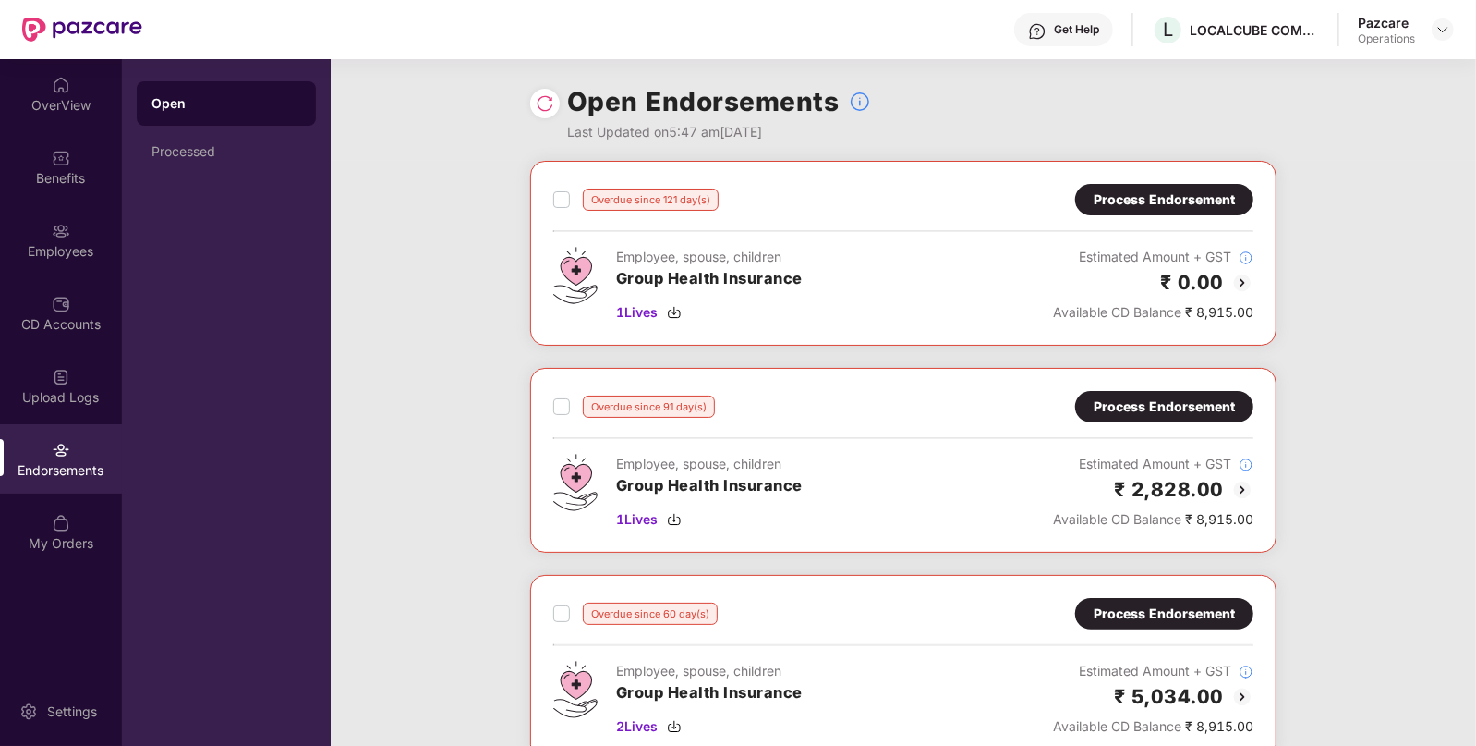
click at [1113, 386] on div "Overdue since 91 day(s) Process Endorsement Employee, spouse, children Group He…" at bounding box center [903, 460] width 746 height 185
click at [1111, 407] on div "Process Endorsement" at bounding box center [1164, 406] width 141 height 20
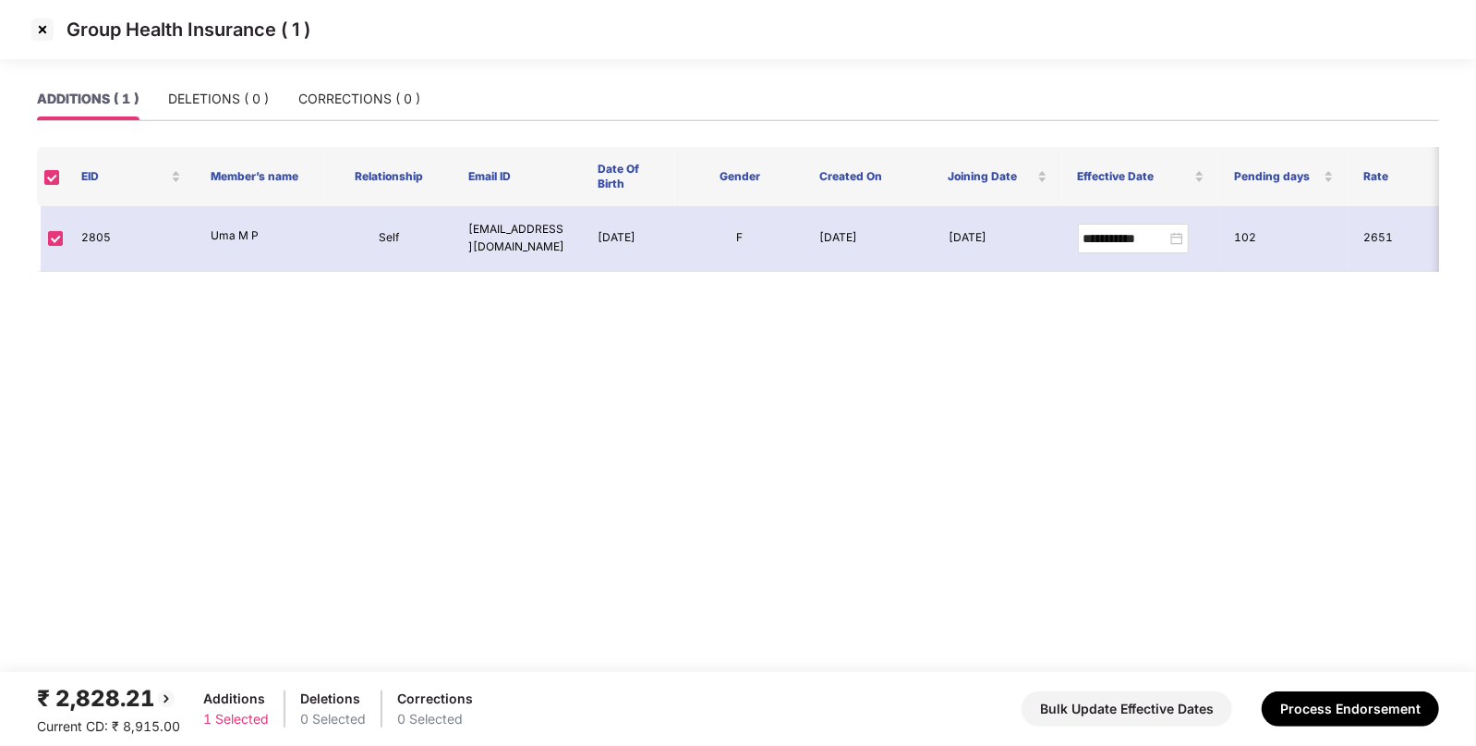
click at [46, 27] on img at bounding box center [43, 30] width 30 height 30
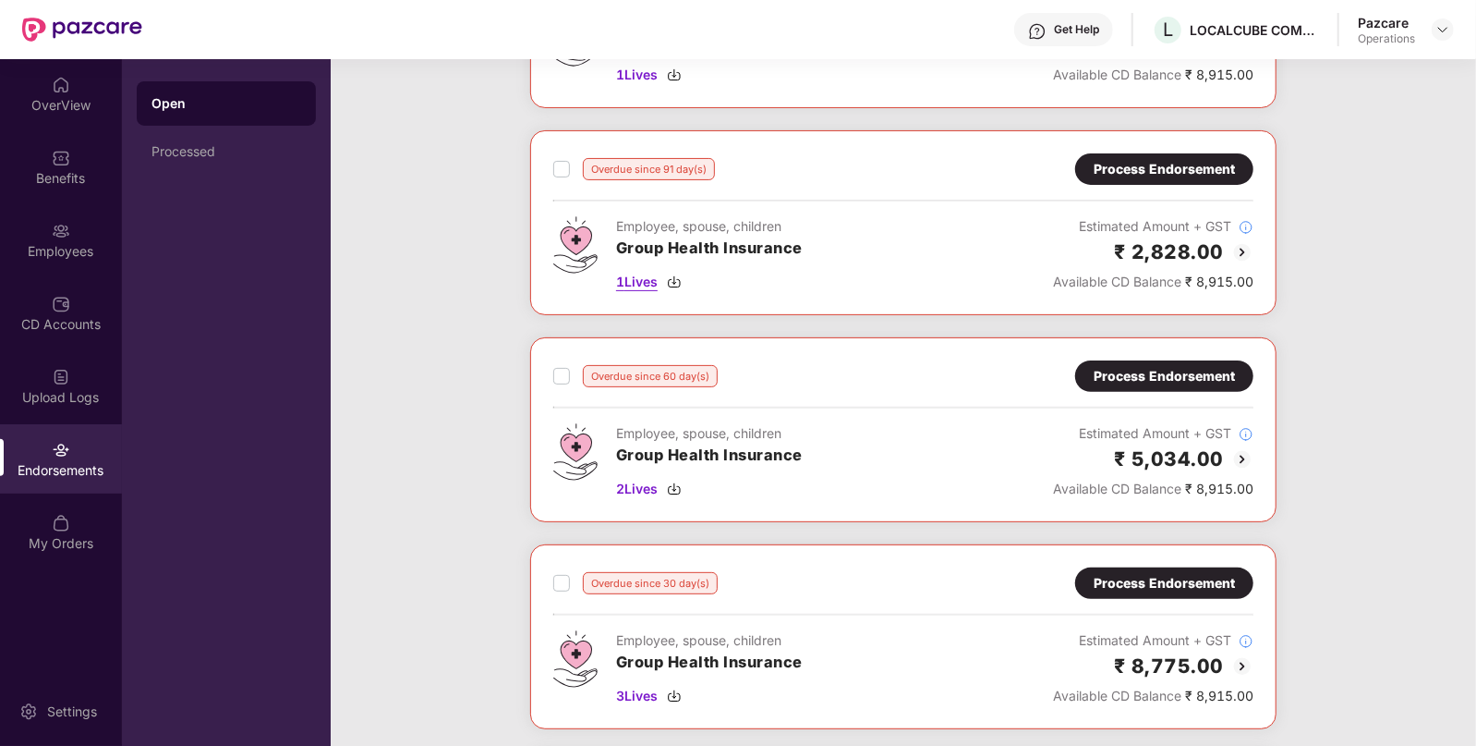
scroll to position [239, 0]
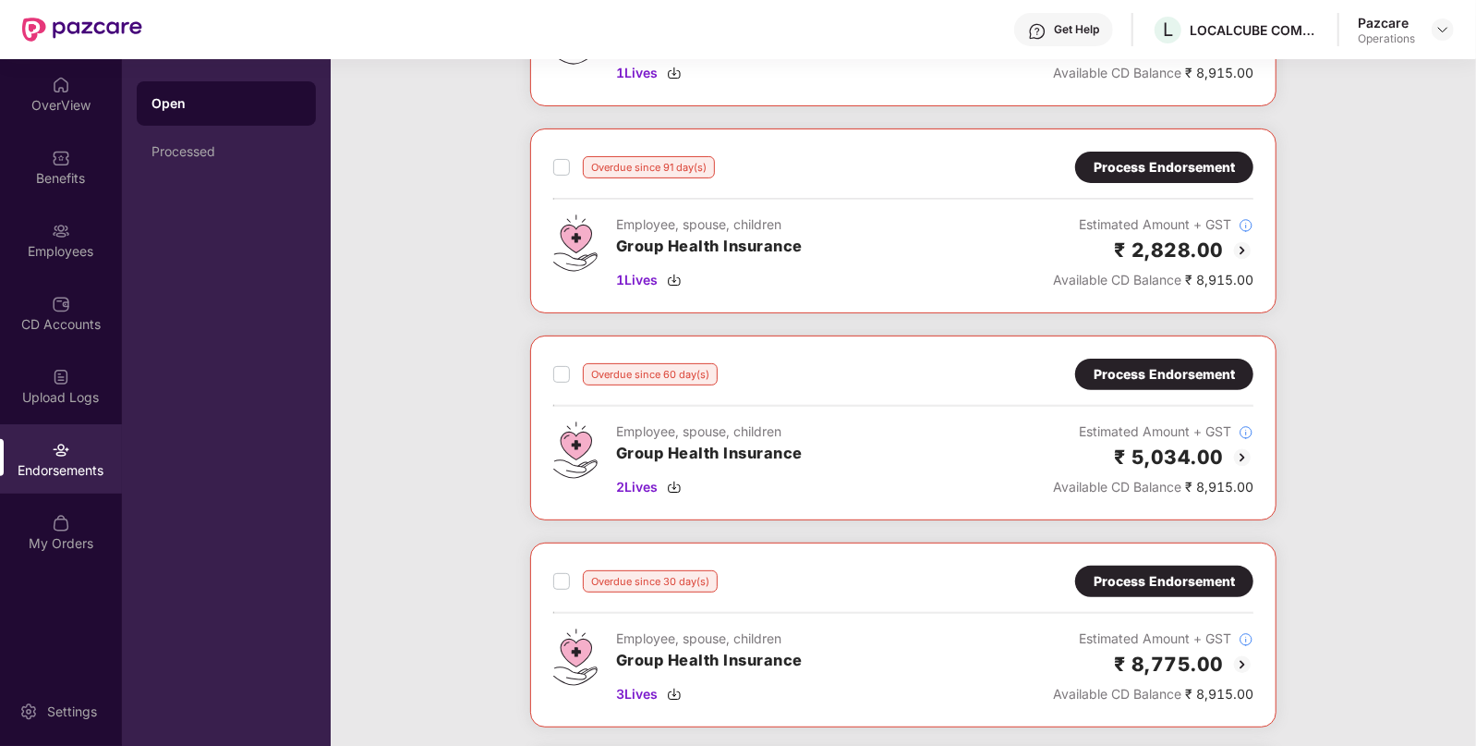
click at [1104, 374] on div "Process Endorsement" at bounding box center [1164, 374] width 141 height 20
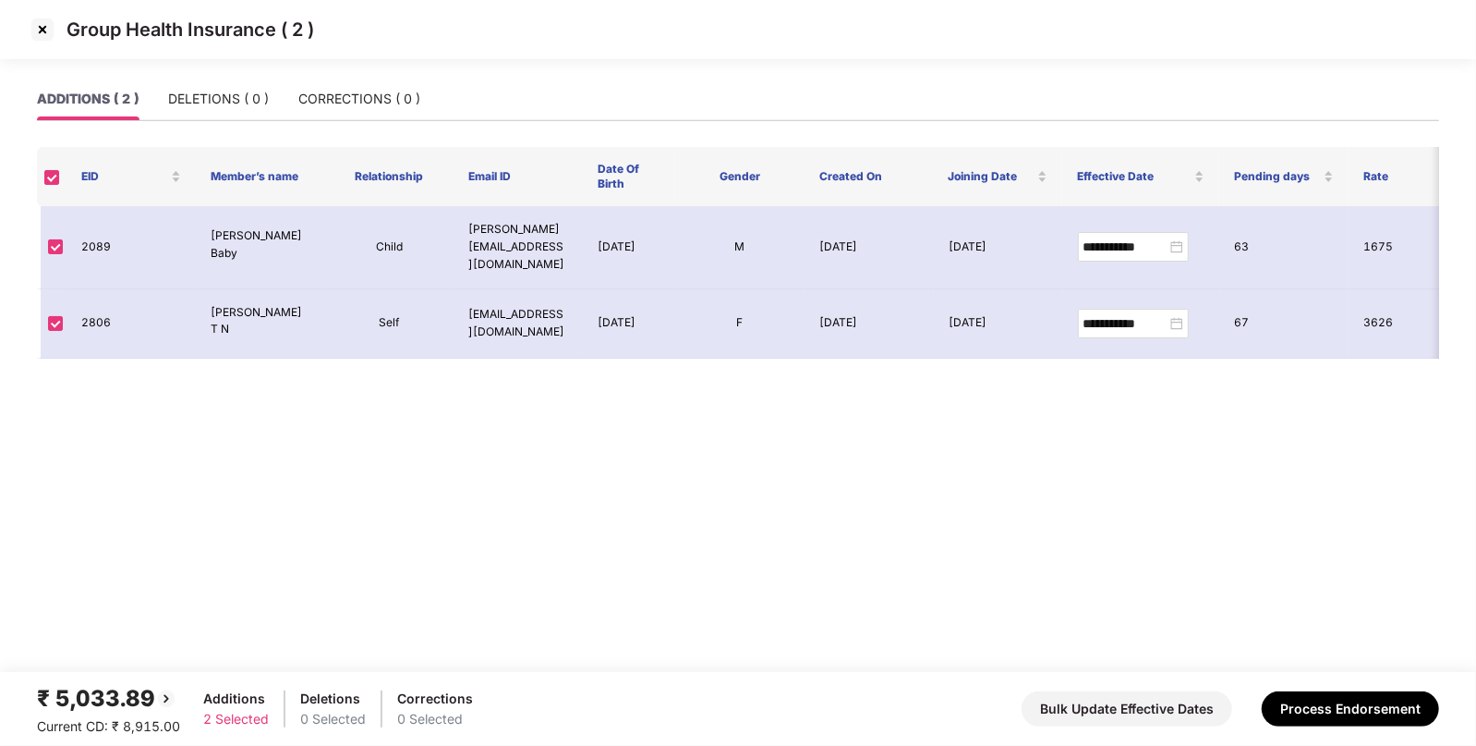
click at [37, 32] on img at bounding box center [43, 30] width 30 height 30
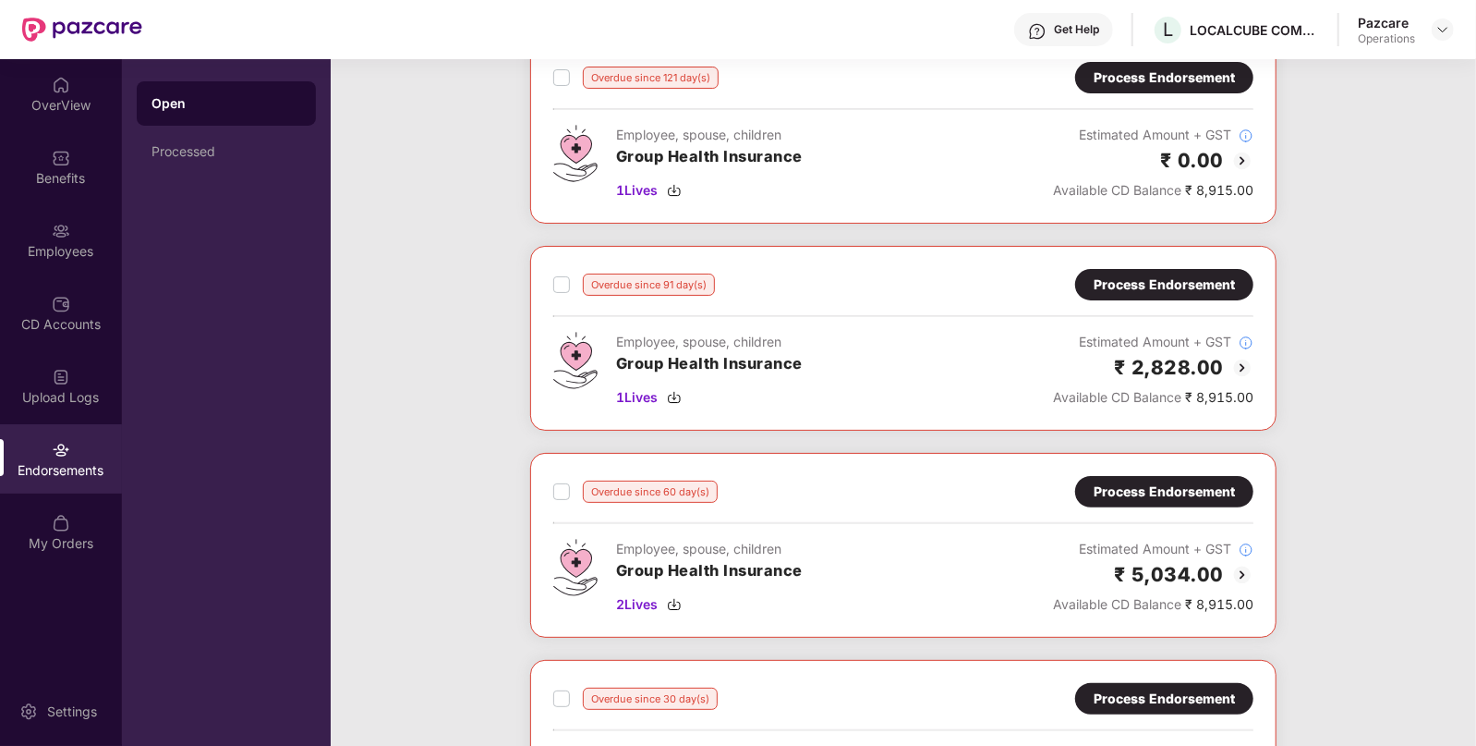
scroll to position [152, 0]
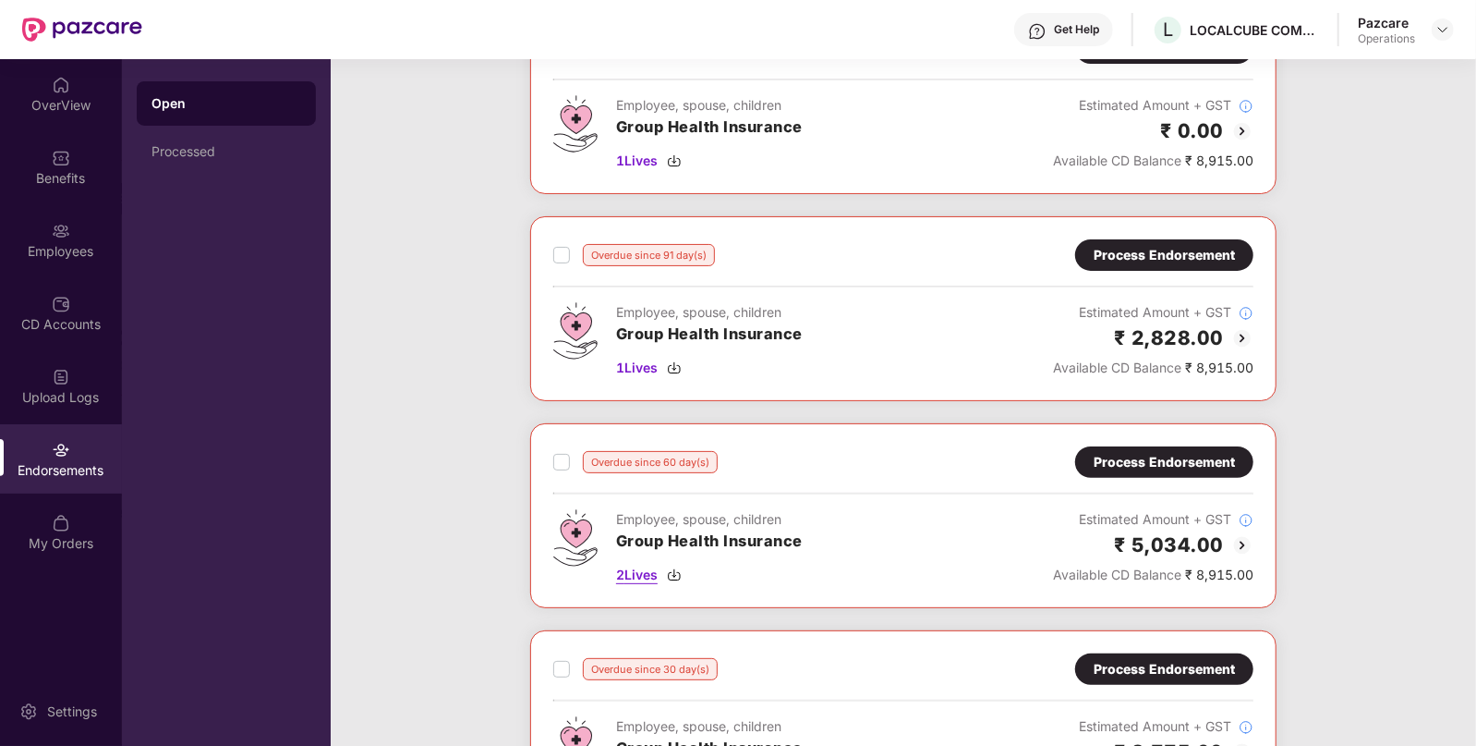
click at [679, 574] on img at bounding box center [674, 574] width 15 height 15
click at [1242, 544] on img at bounding box center [1243, 545] width 22 height 22
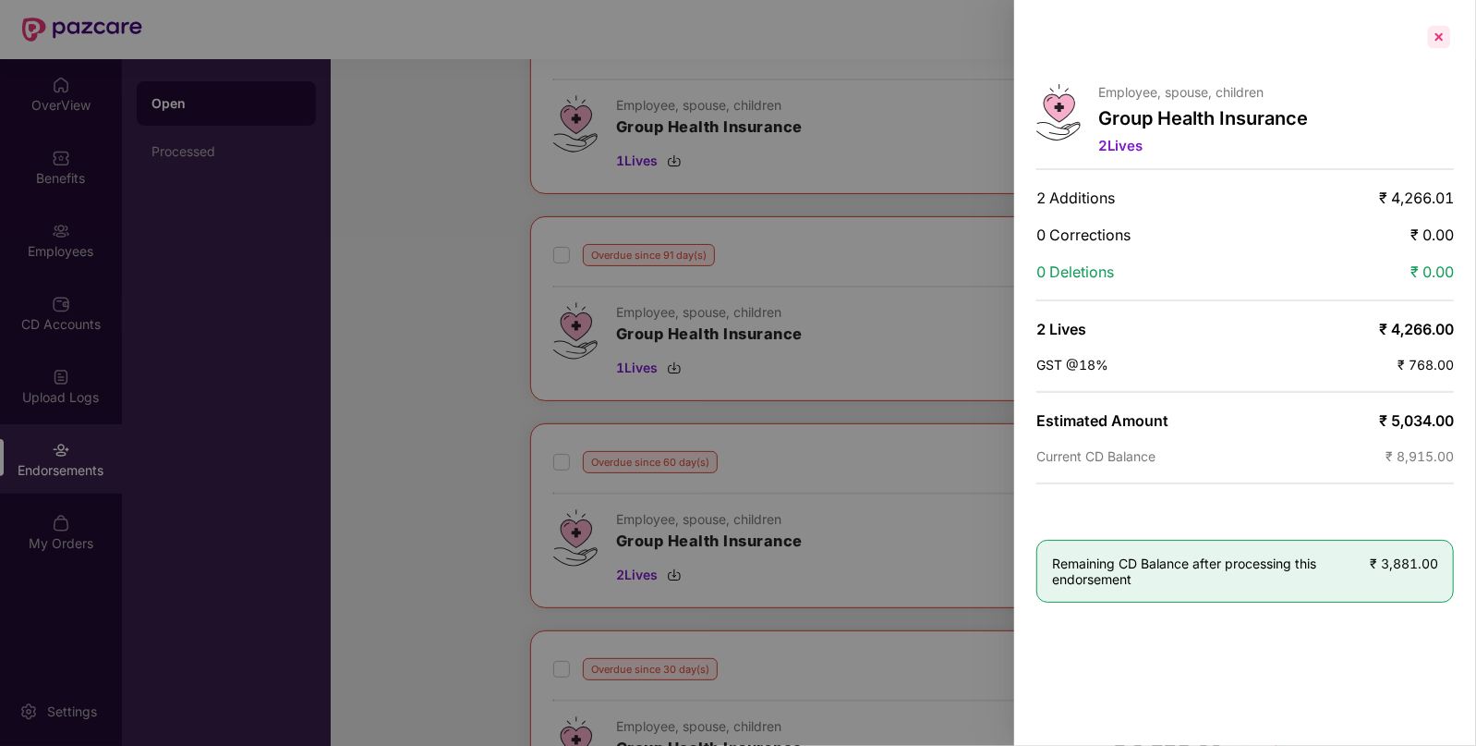
click at [1437, 34] on div at bounding box center [1440, 37] width 30 height 30
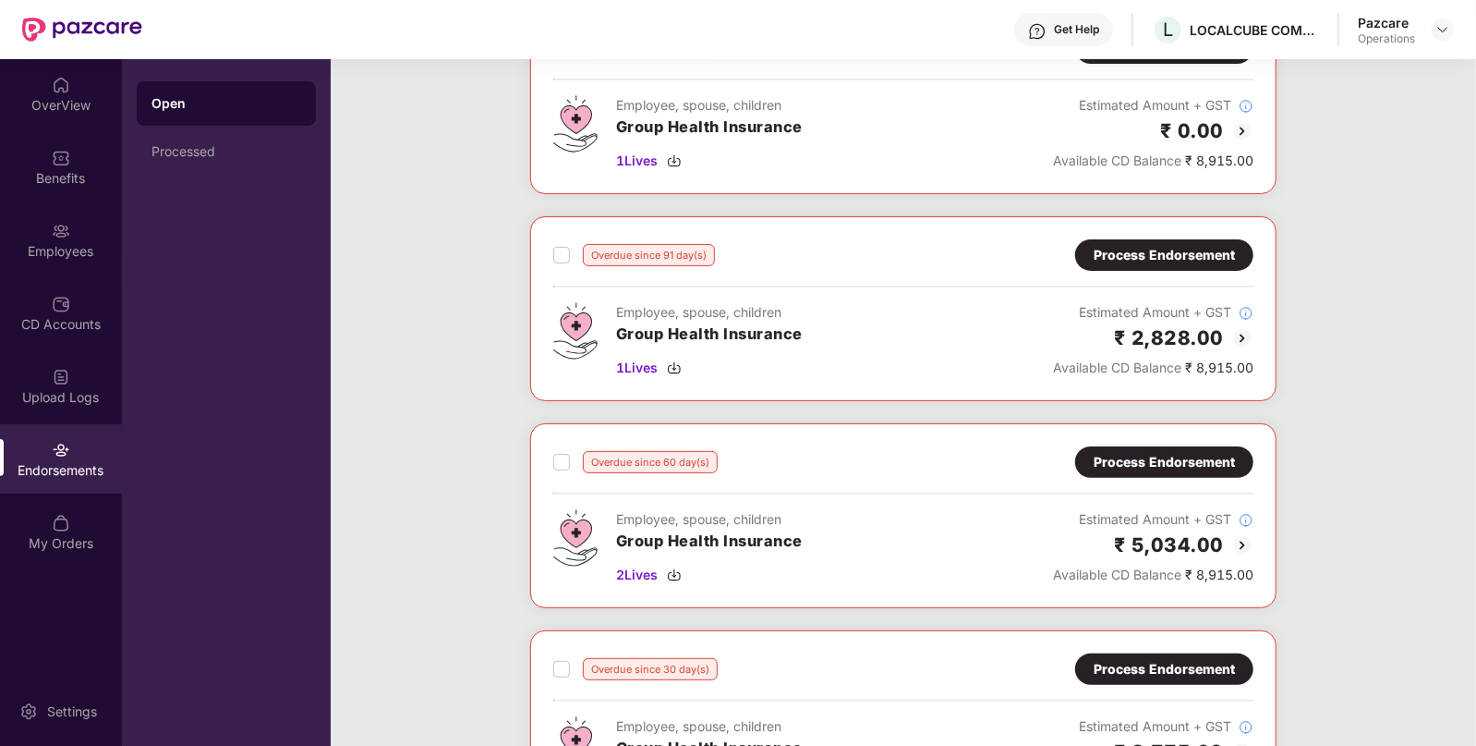
click at [1159, 462] on div "Process Endorsement" at bounding box center [1164, 462] width 141 height 20
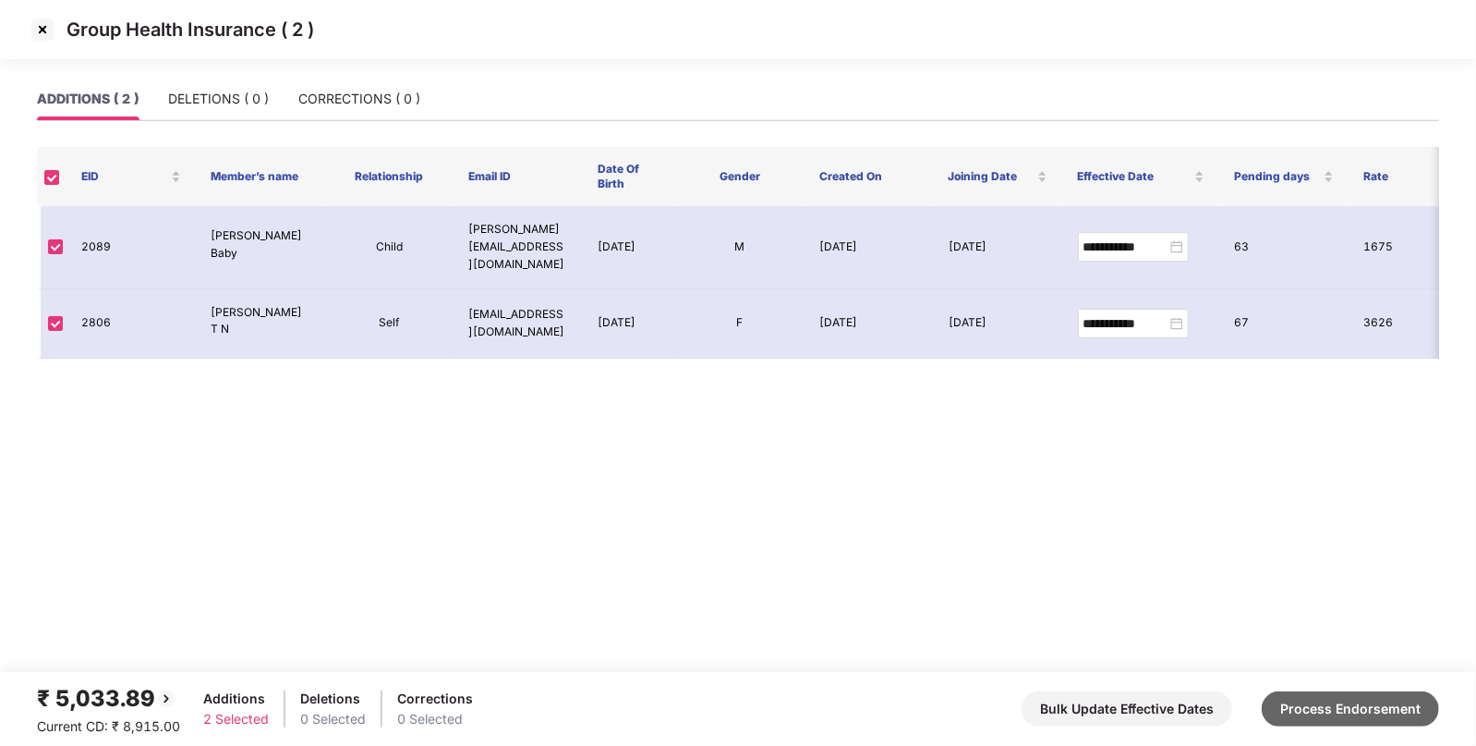
click at [1307, 692] on button "Process Endorsement" at bounding box center [1350, 708] width 177 height 35
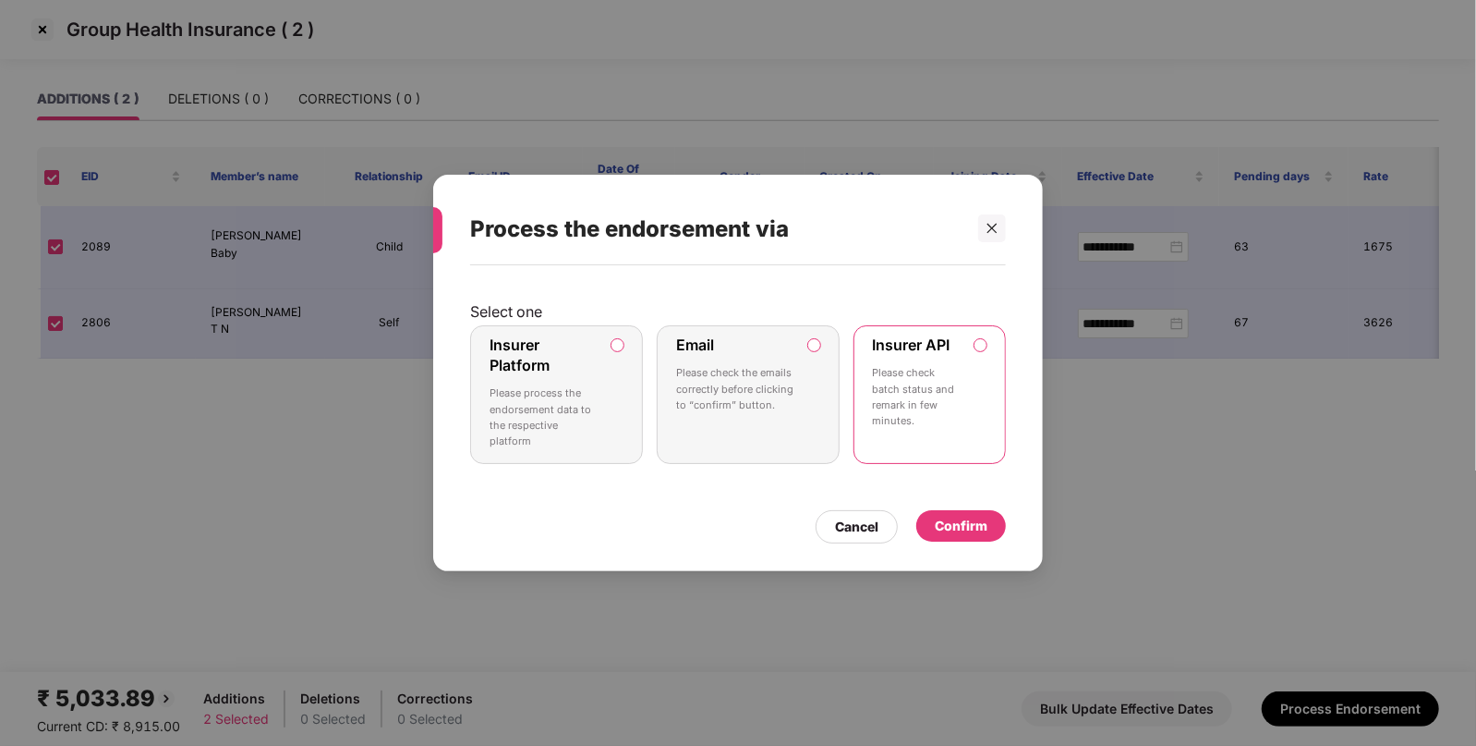
click at [968, 532] on div "Confirm" at bounding box center [961, 526] width 53 height 20
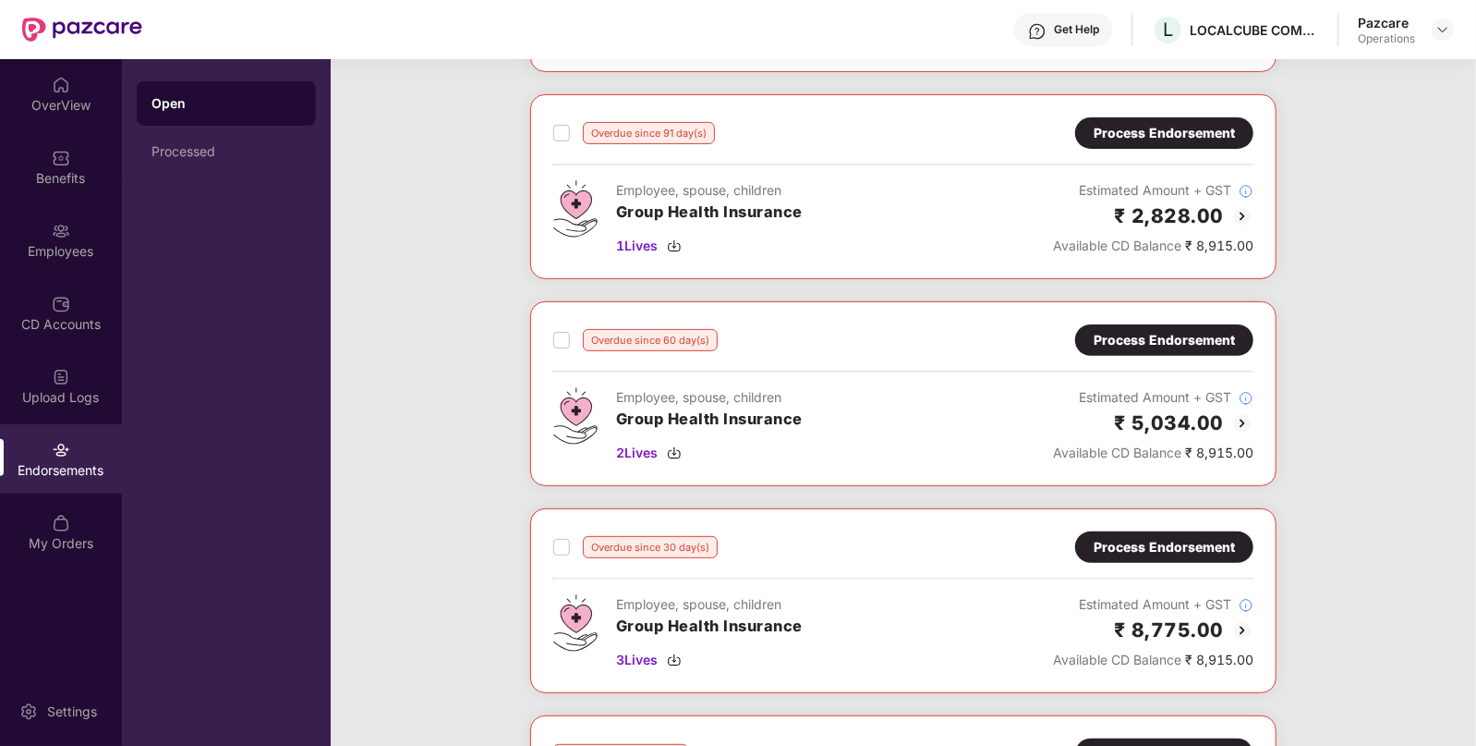
scroll to position [277, 0]
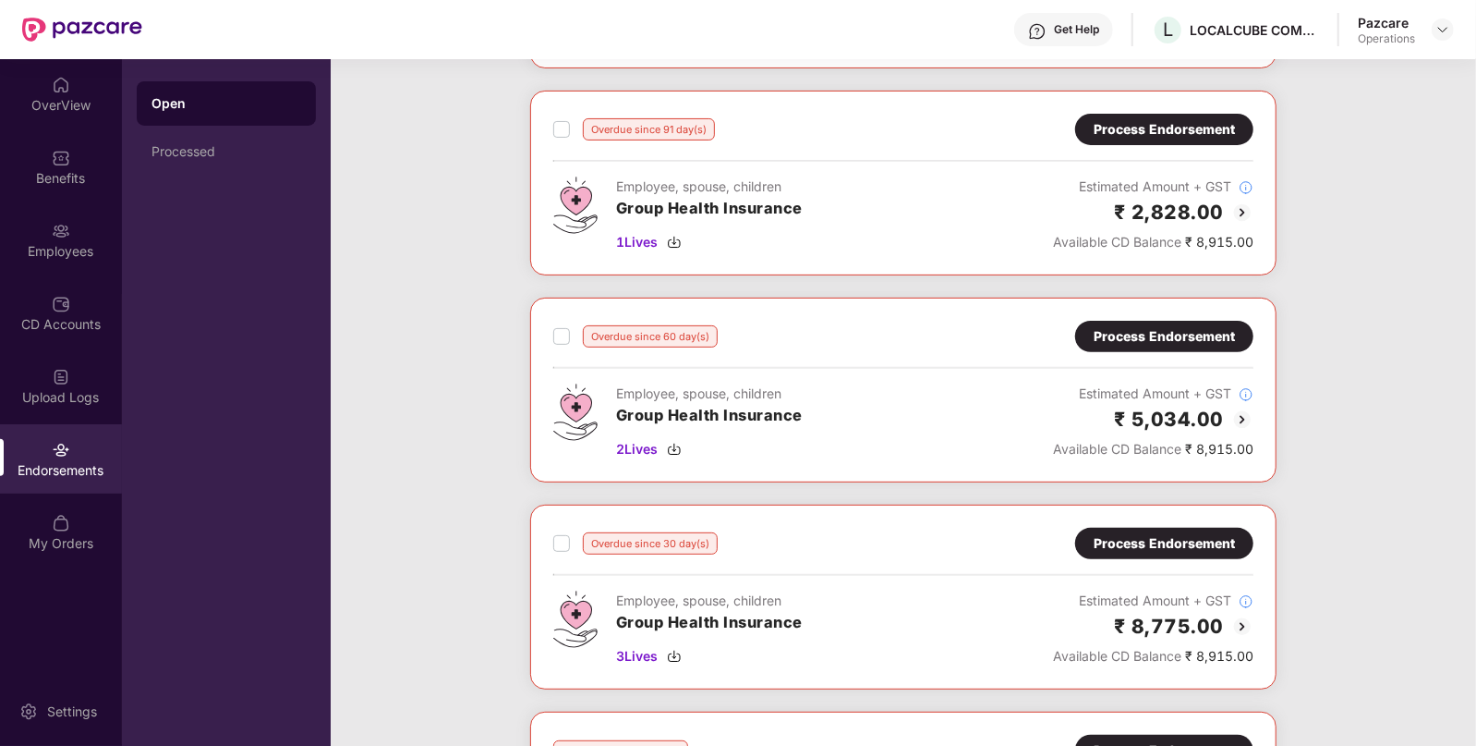
click at [46, 467] on div "Endorsements" at bounding box center [61, 470] width 122 height 18
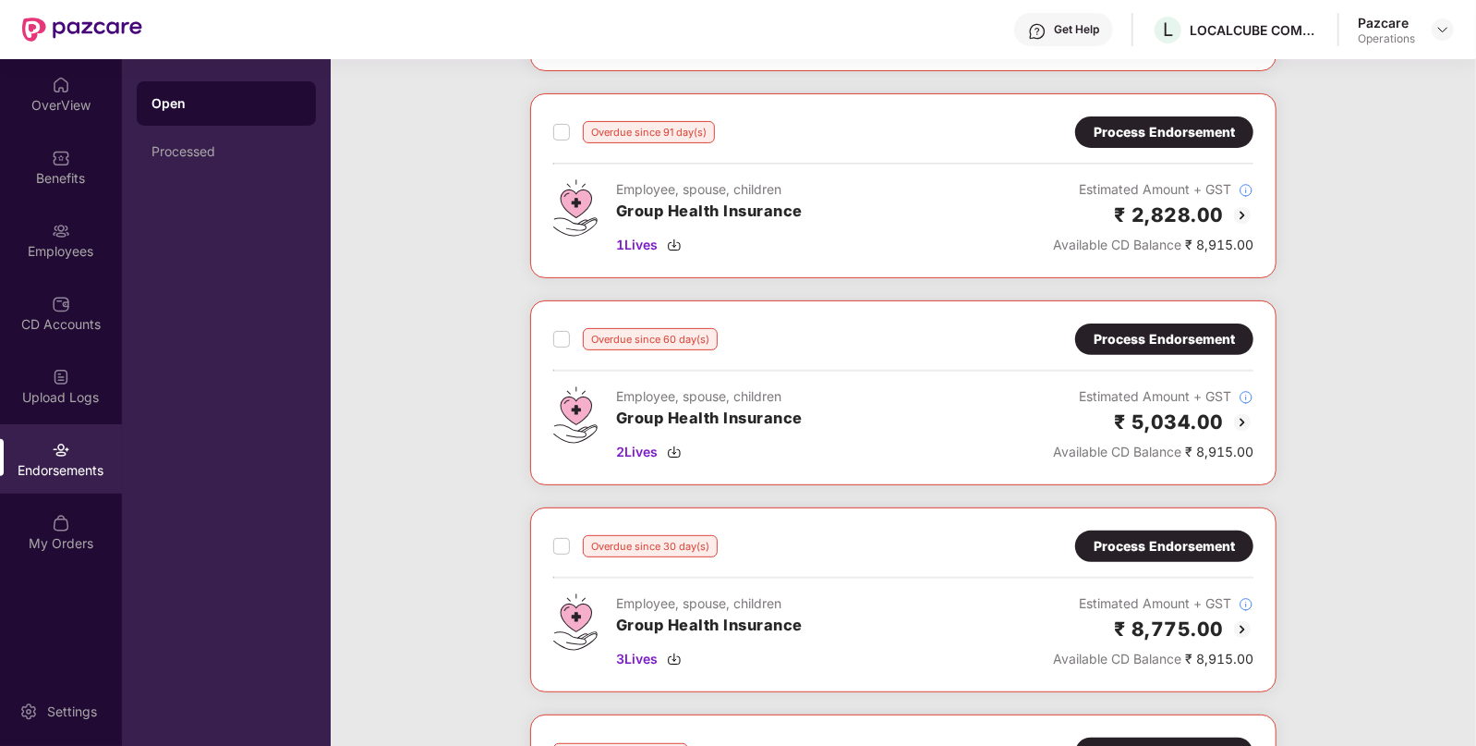
scroll to position [265, 0]
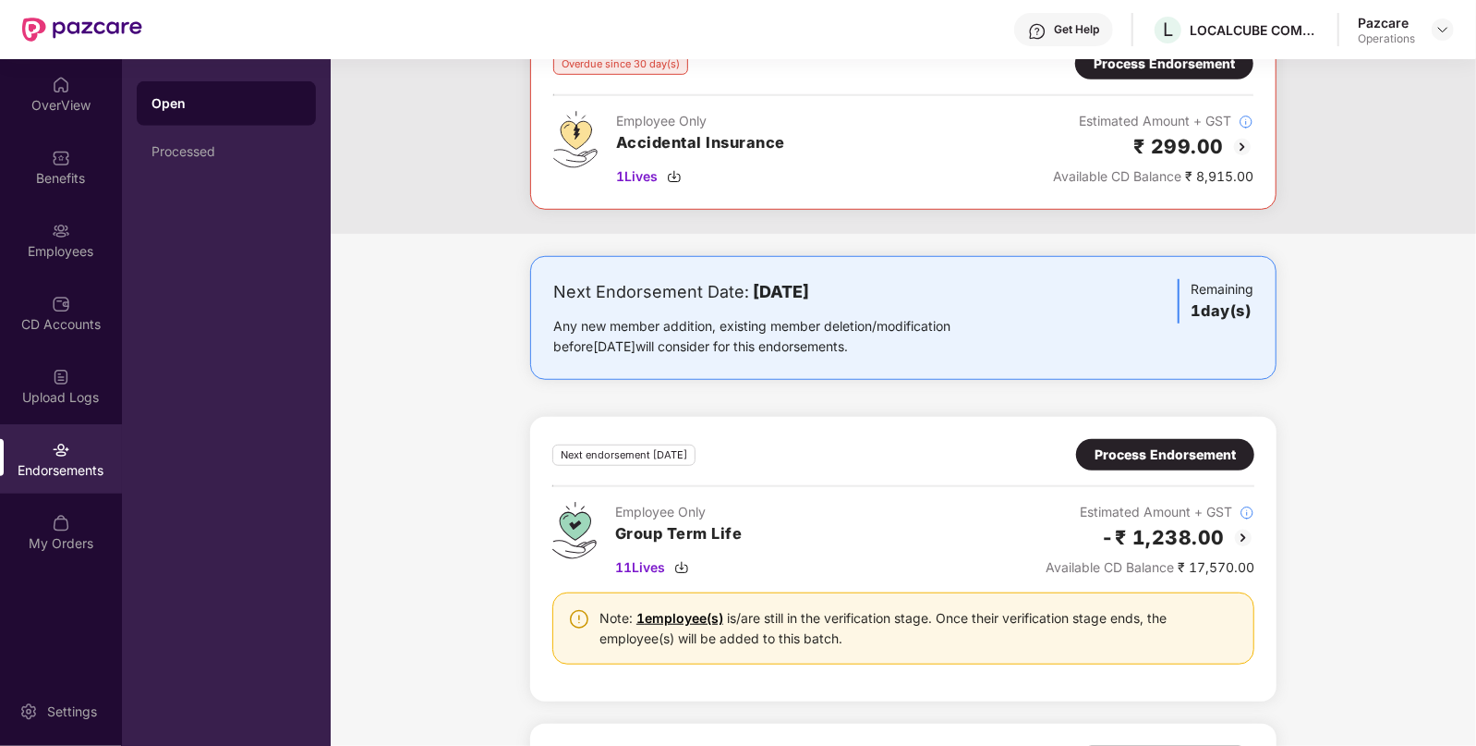
scroll to position [819, 0]
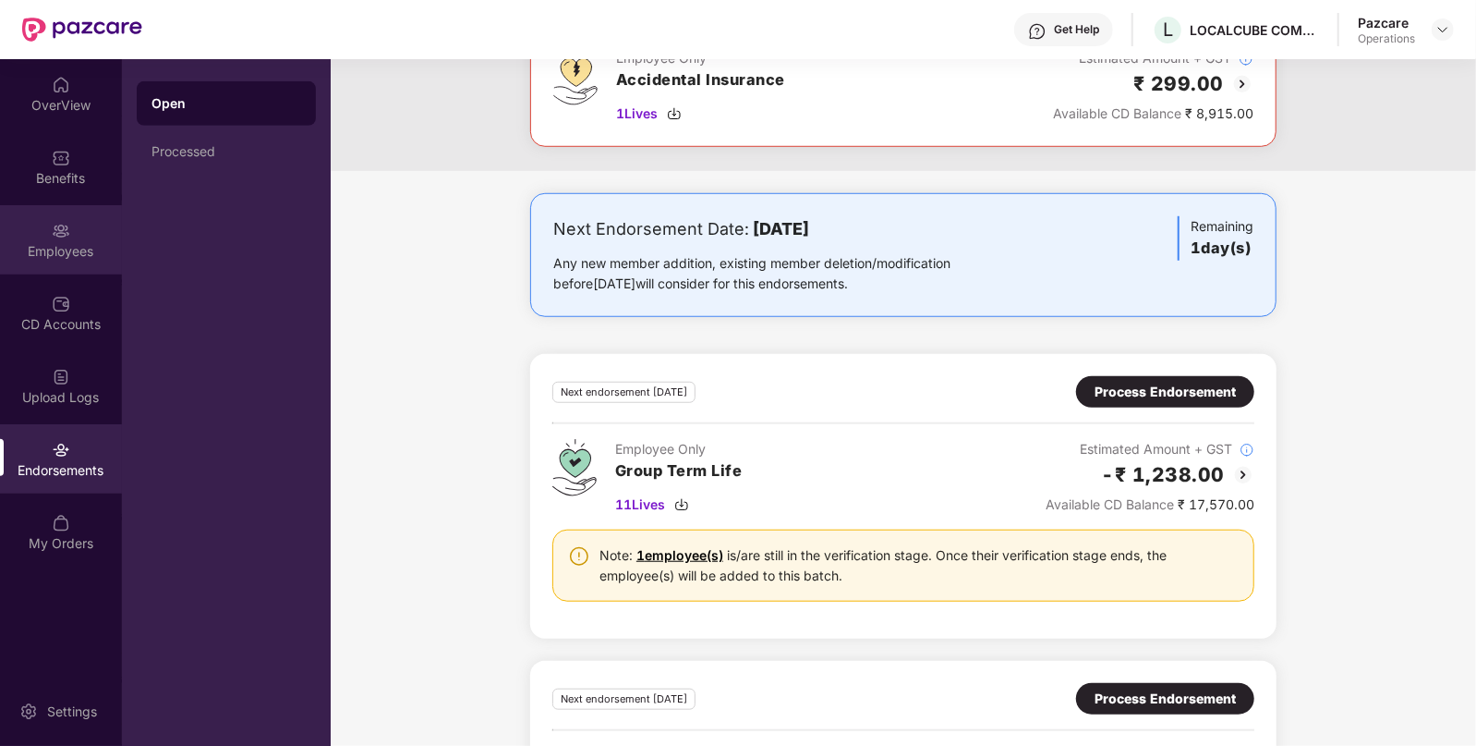
click at [60, 268] on div "Employees" at bounding box center [61, 239] width 122 height 69
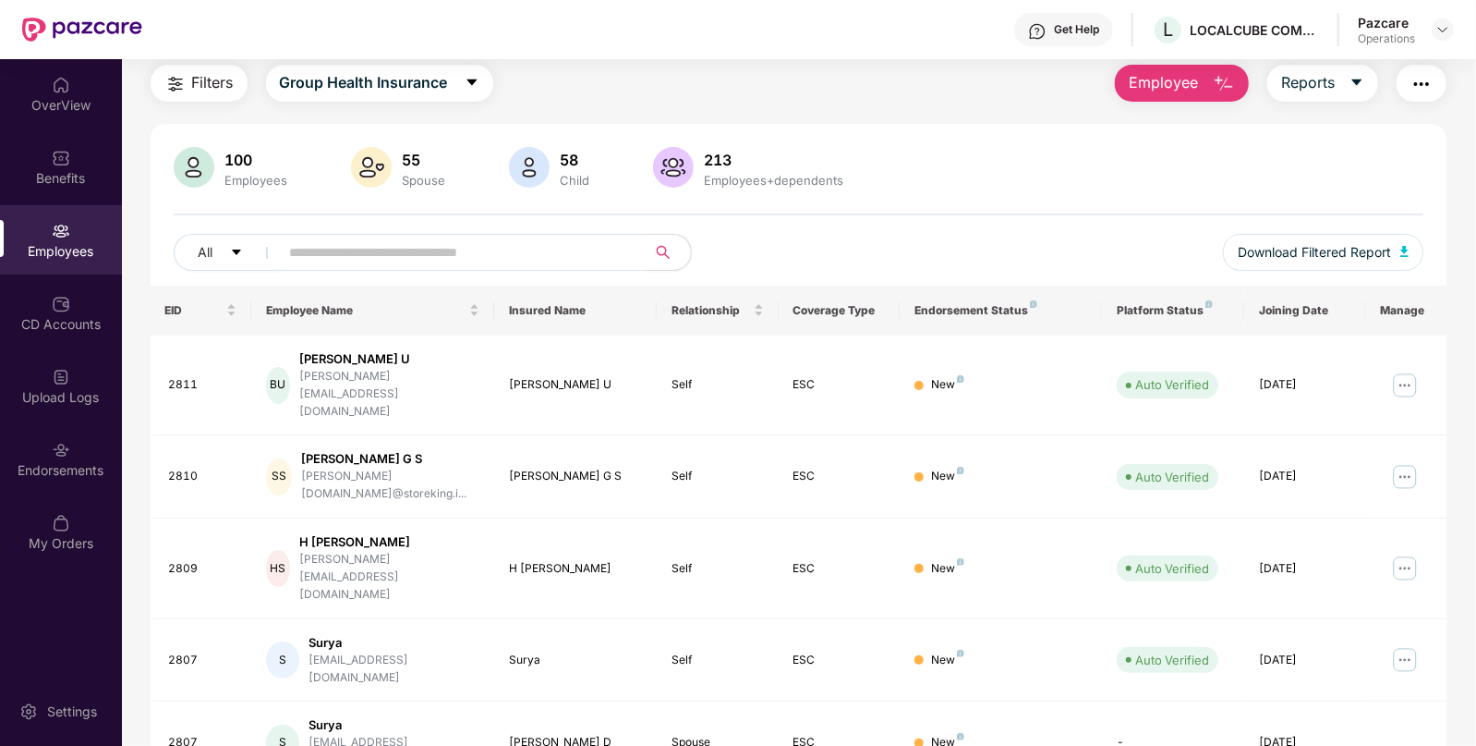
scroll to position [387, 0]
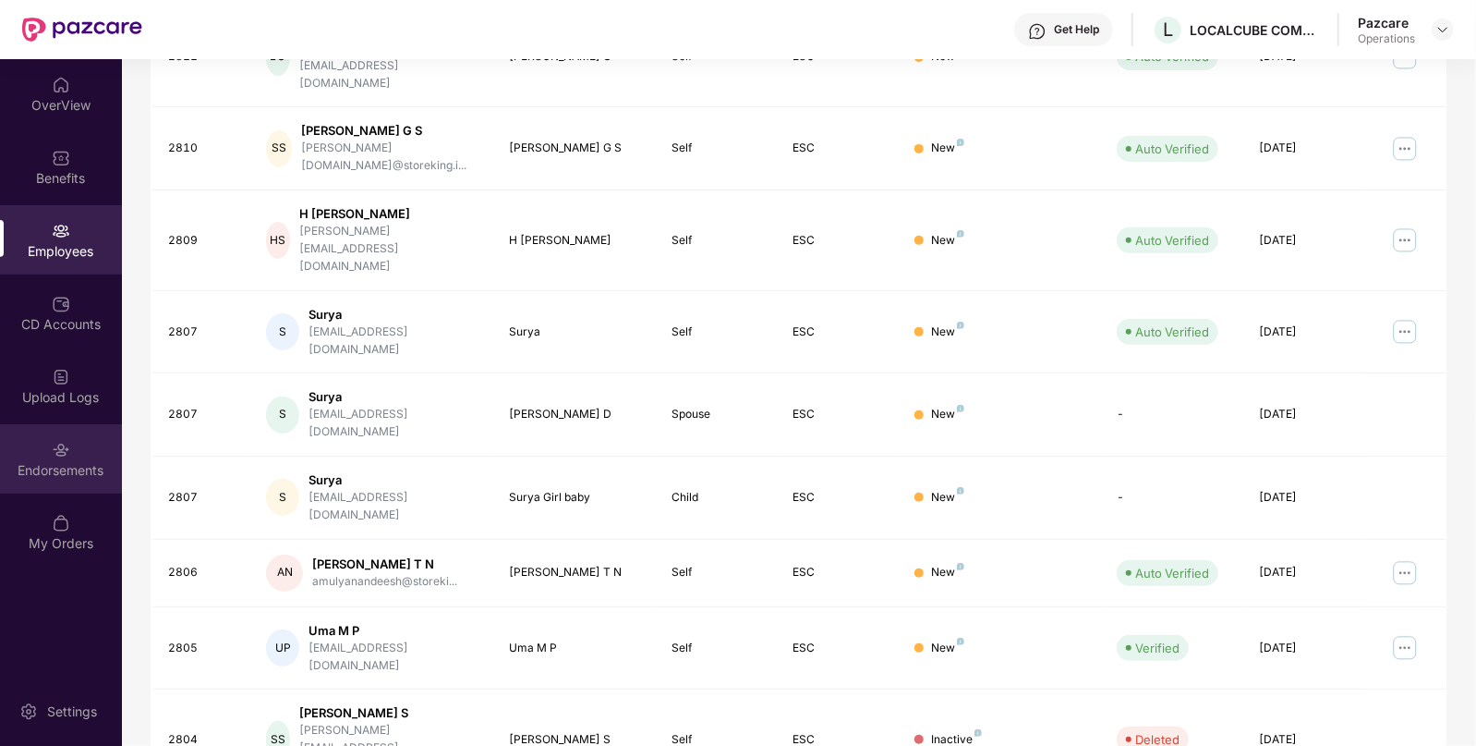
click at [50, 450] on div "Endorsements" at bounding box center [61, 458] width 122 height 69
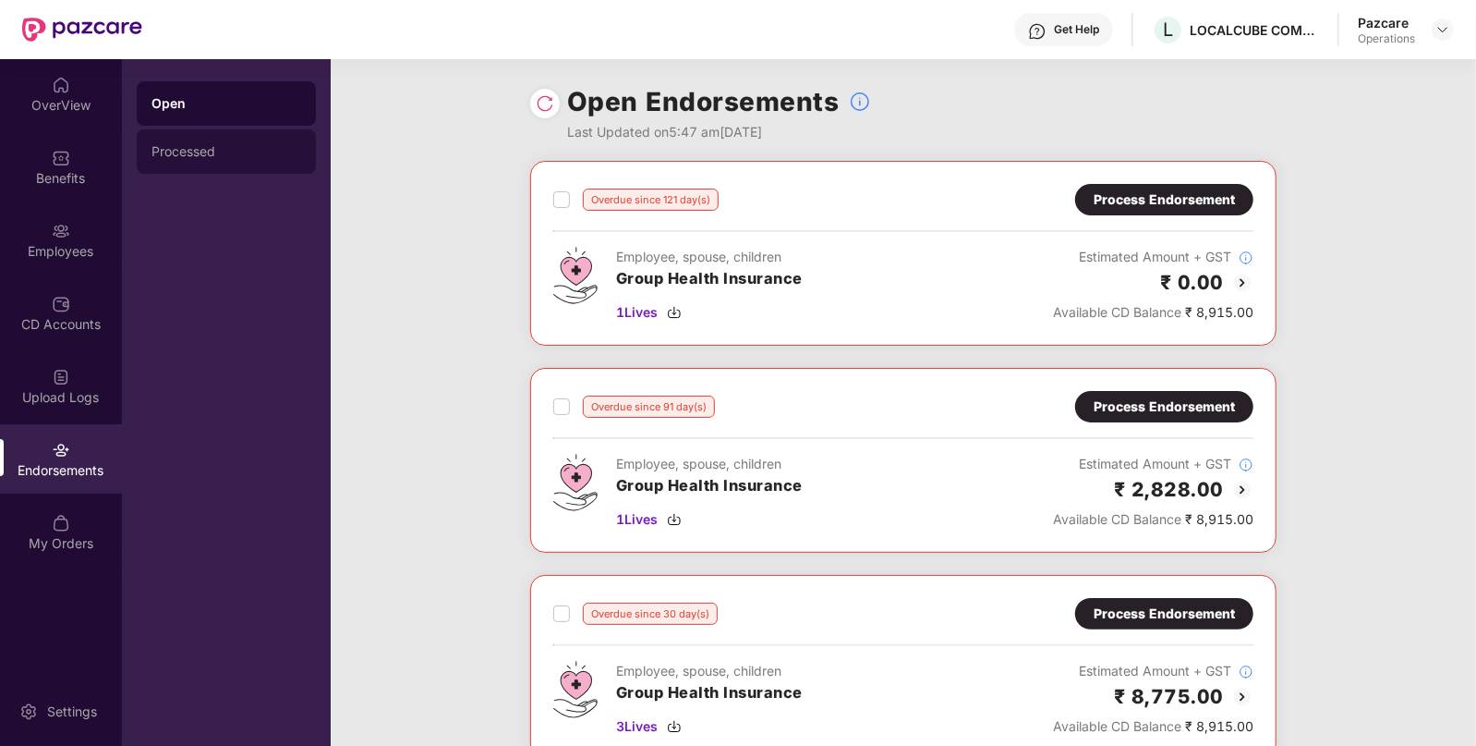
click at [209, 165] on div "Processed" at bounding box center [226, 151] width 179 height 44
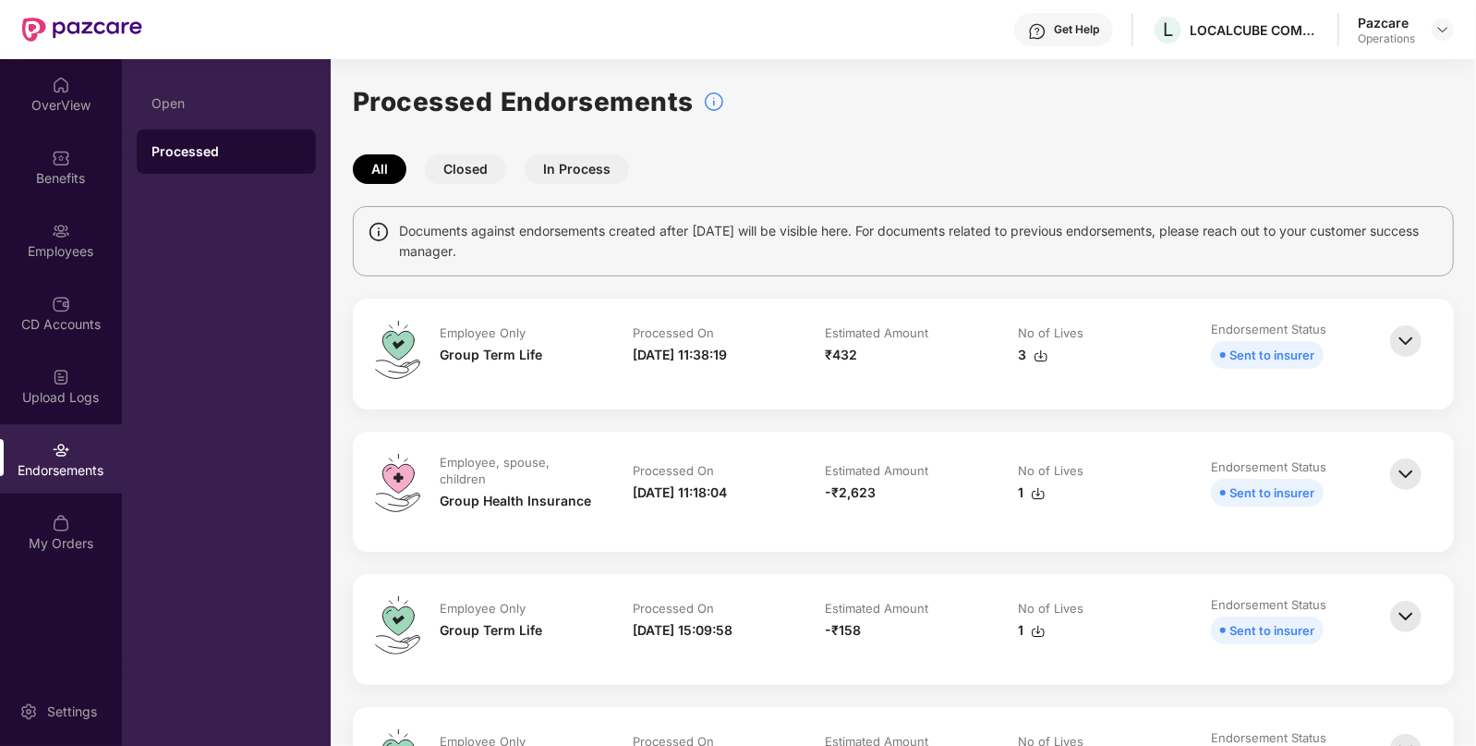
click at [1401, 331] on img at bounding box center [1406, 341] width 41 height 41
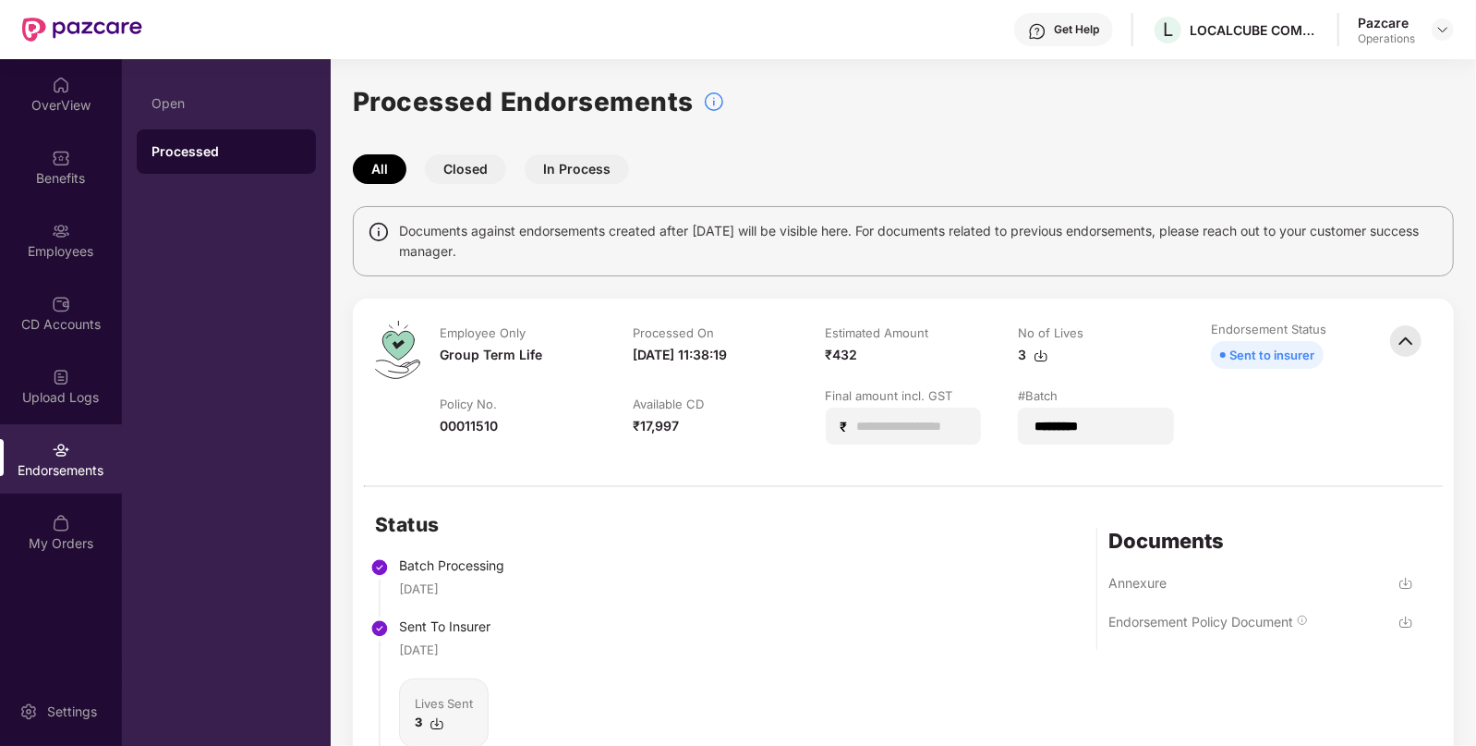
click at [1266, 356] on div "Sent to insurer" at bounding box center [1272, 355] width 85 height 20
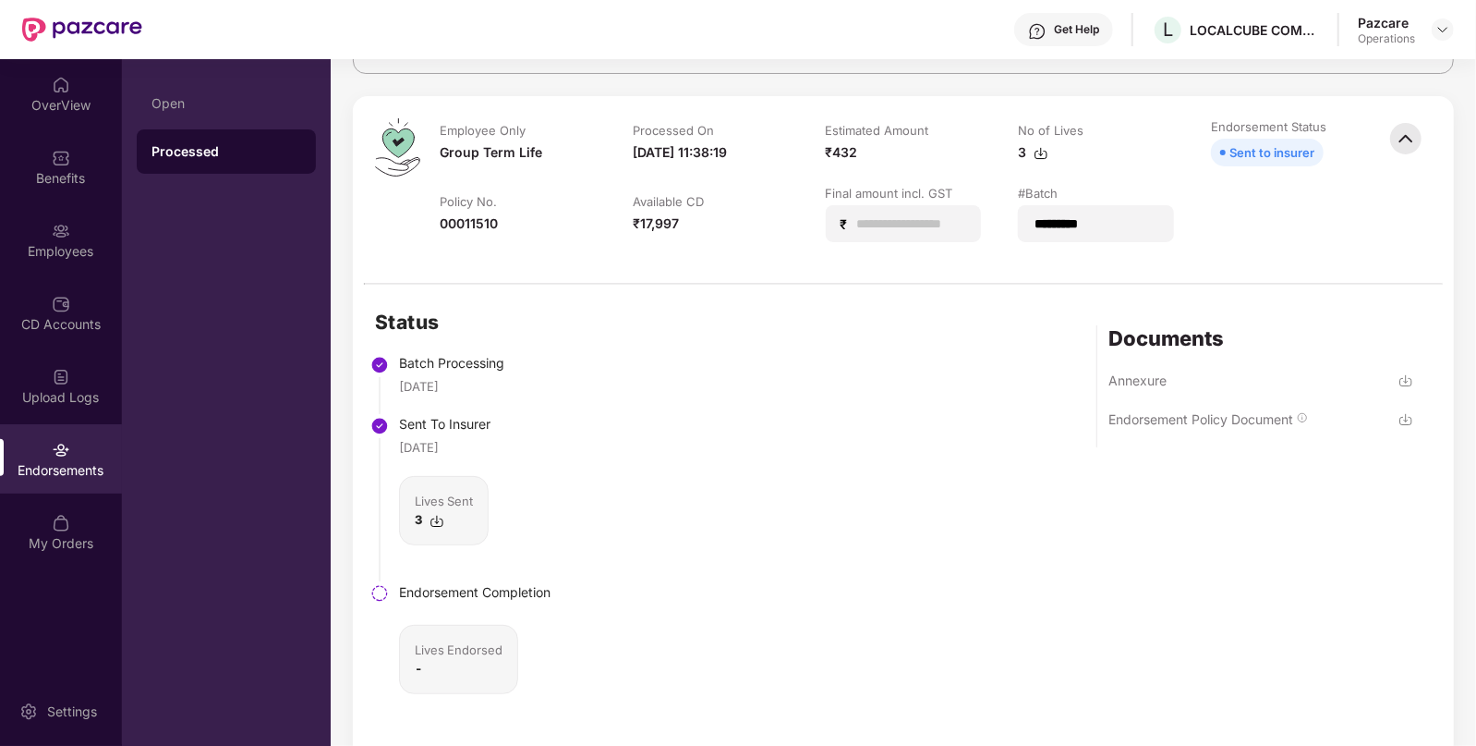
scroll to position [202, 0]
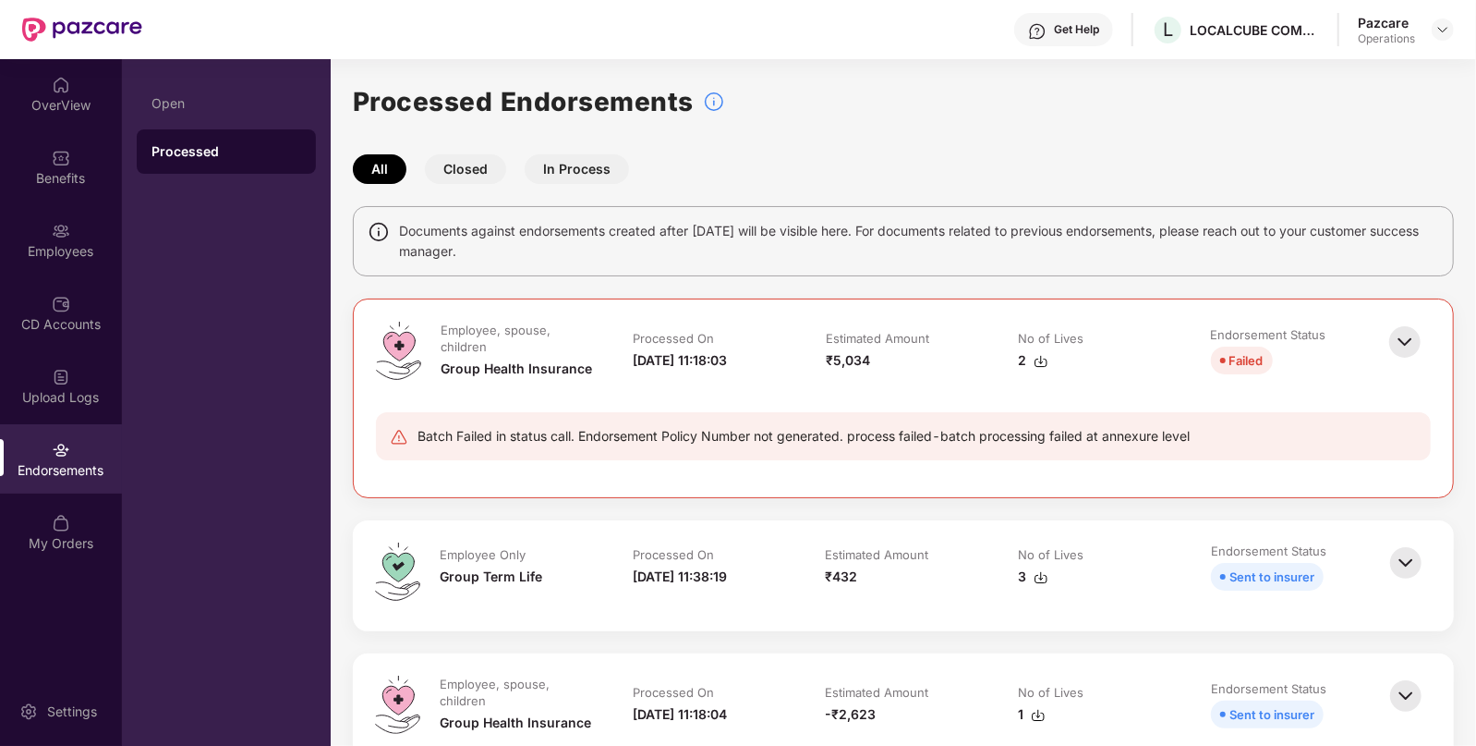
click at [1407, 336] on img at bounding box center [1405, 342] width 41 height 41
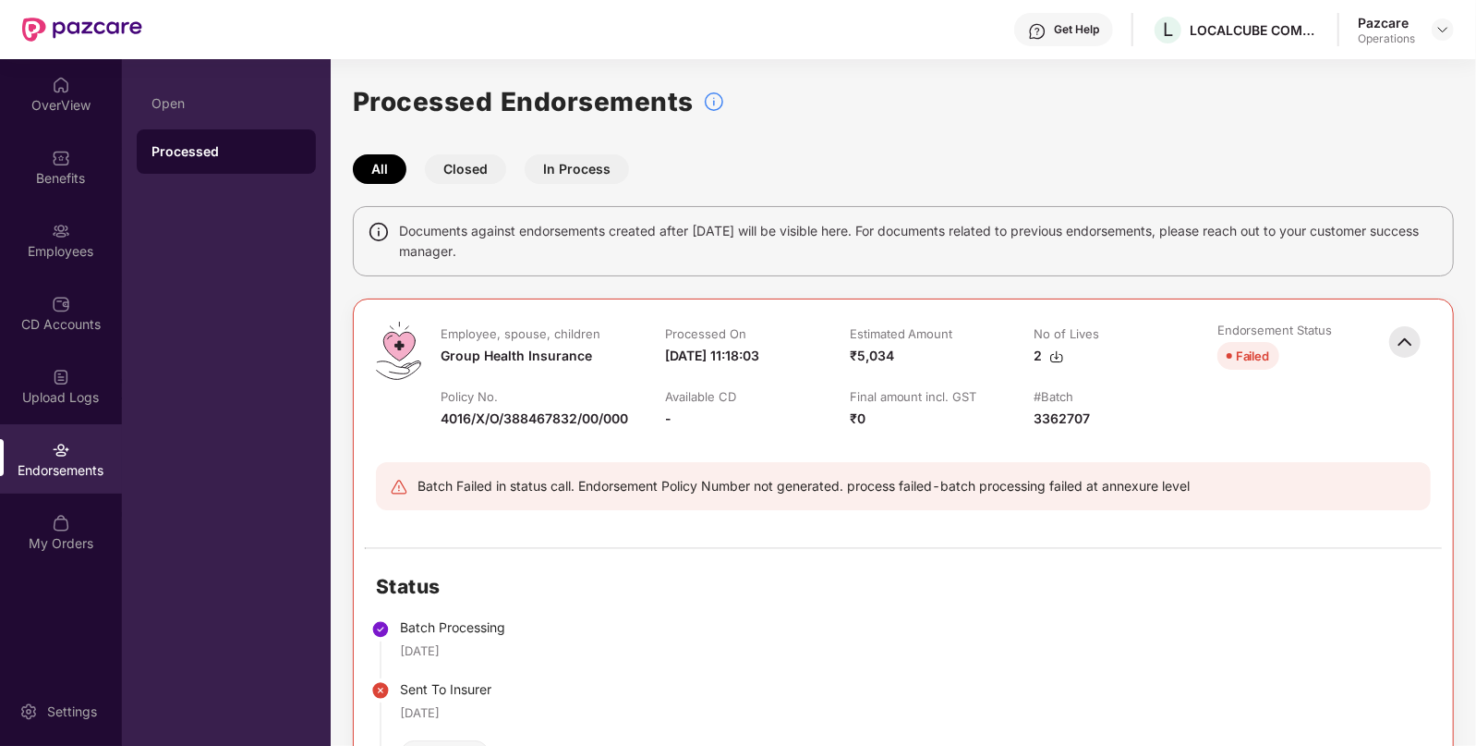
click at [551, 425] on div "4016/X/O/388467832/00/000" at bounding box center [535, 418] width 188 height 20
click at [1054, 421] on div "3362707" at bounding box center [1062, 418] width 56 height 20
click at [512, 413] on div "4016/X/O/388467832/00/000" at bounding box center [535, 418] width 188 height 20
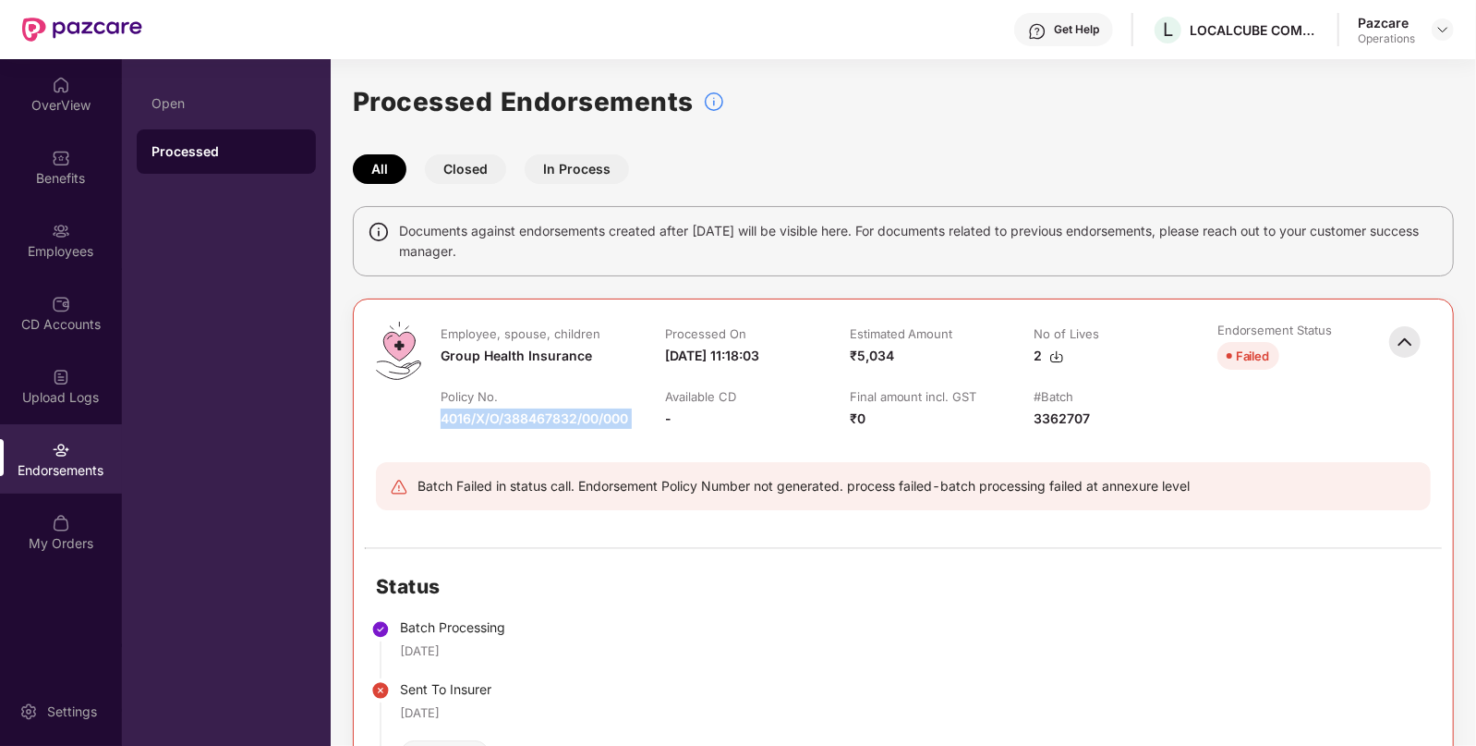
click at [512, 413] on div "4016/X/O/388467832/00/000" at bounding box center [535, 418] width 188 height 20
copy div "4016/X/O/388467832/00/000"
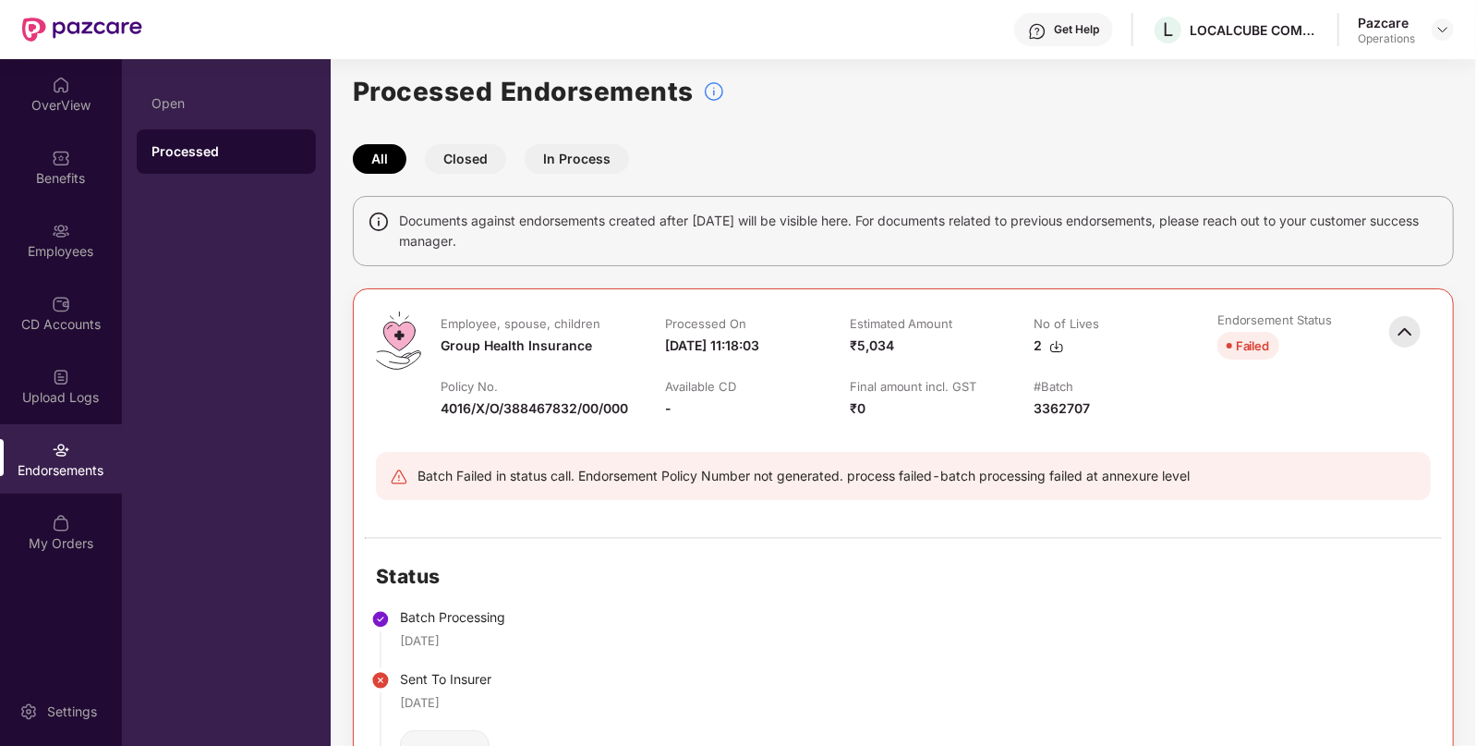
scroll to position [8, 0]
click at [1441, 22] on img at bounding box center [1443, 29] width 15 height 15
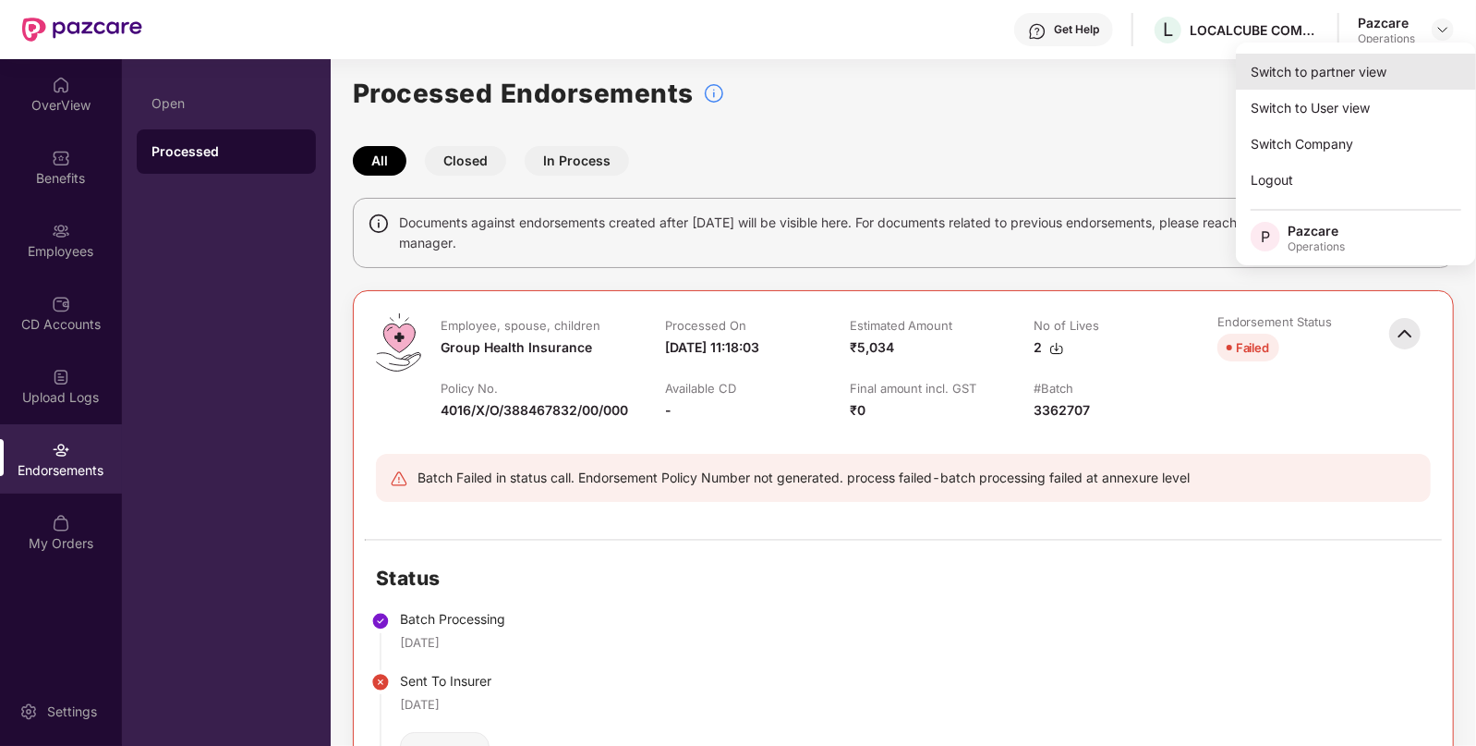
click at [1333, 81] on div "Switch to partner view" at bounding box center [1356, 72] width 240 height 36
